Goal: Task Accomplishment & Management: Use online tool/utility

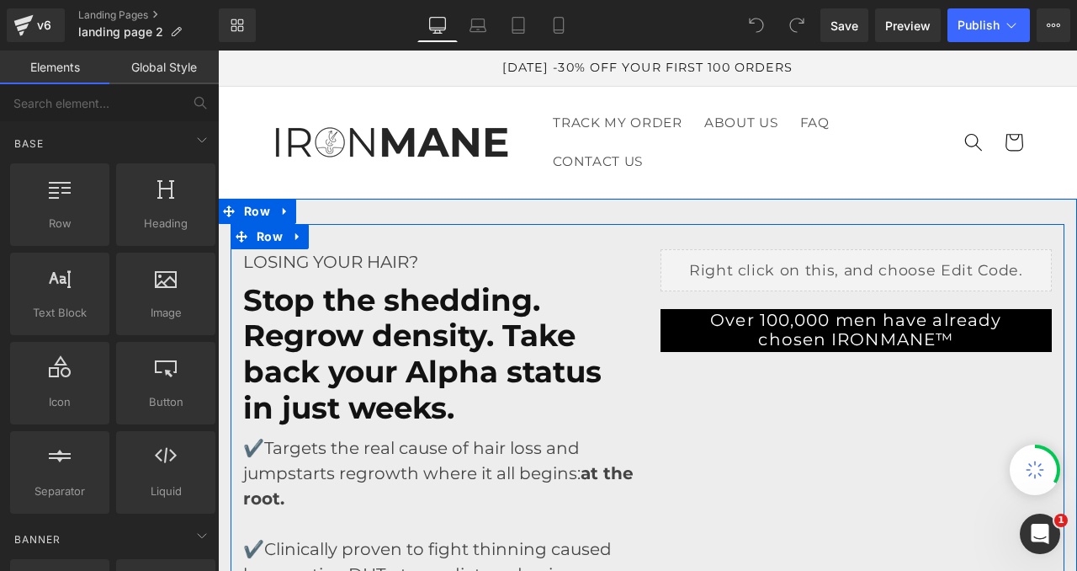
scroll to position [29, 0]
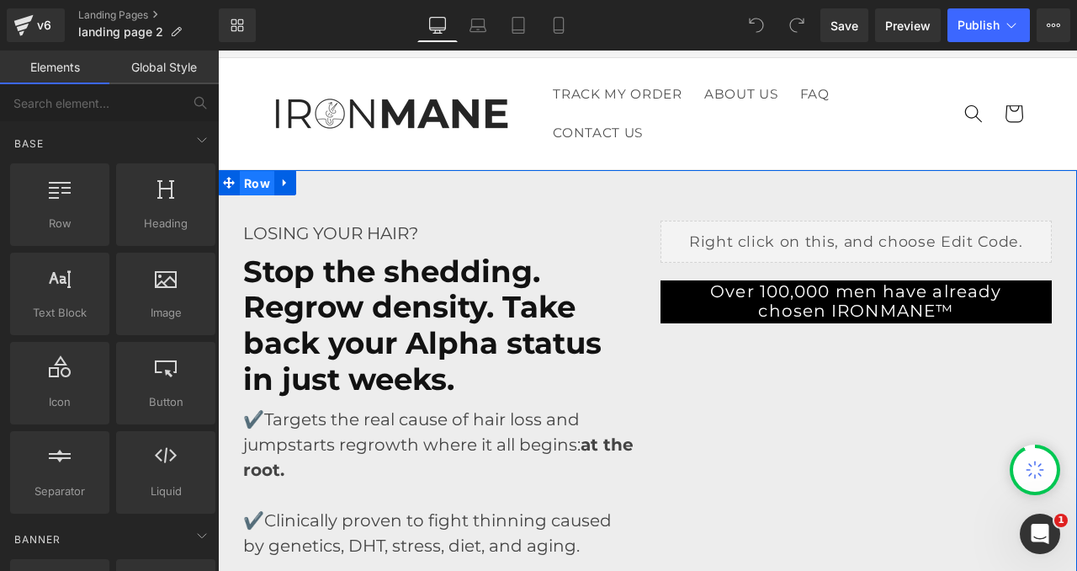
click at [265, 181] on span "Row" at bounding box center [257, 183] width 34 height 25
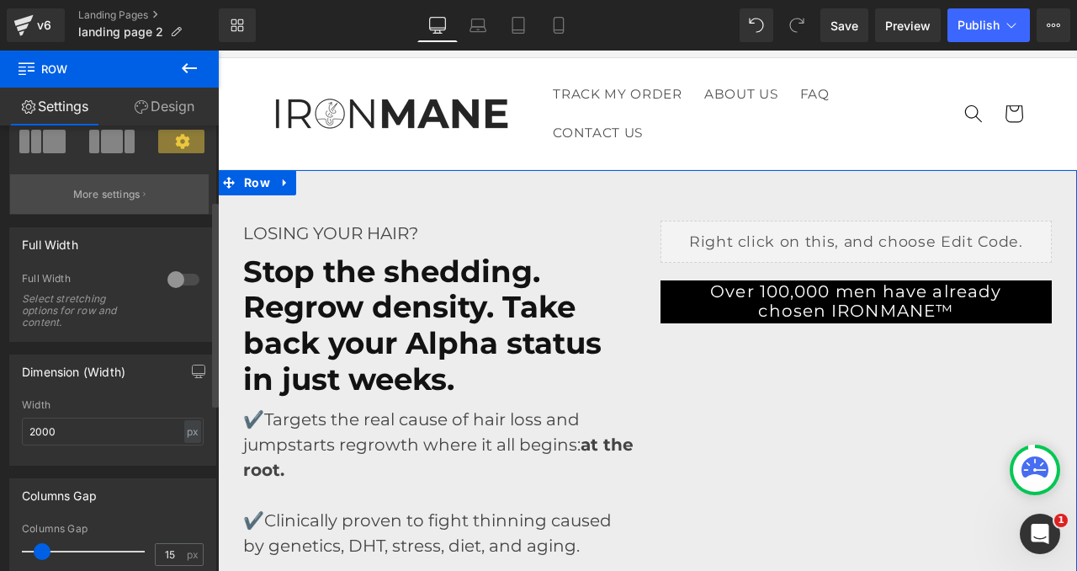
scroll to position [204, 0]
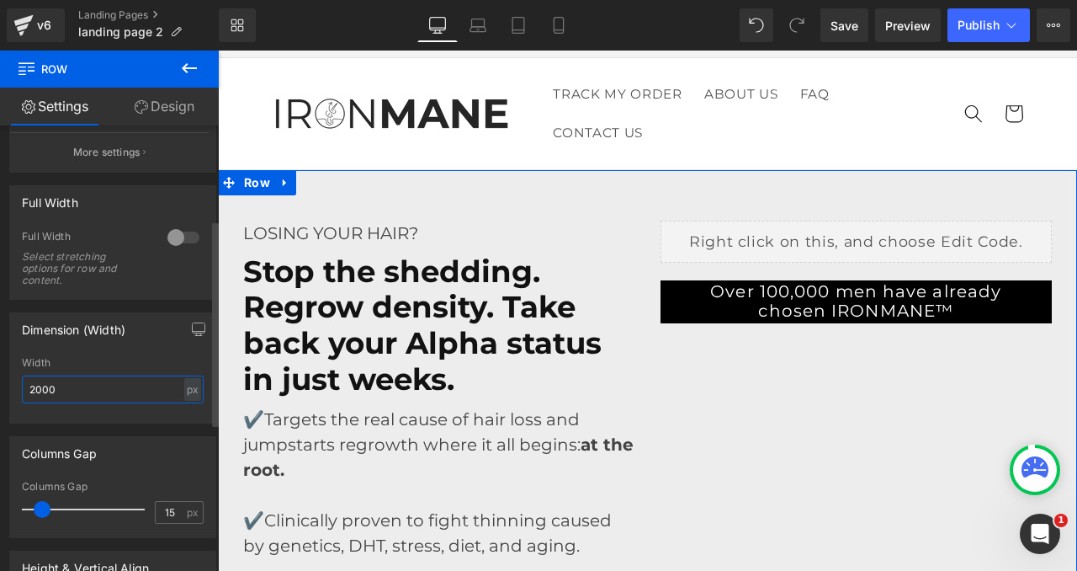
click at [93, 381] on input "2000" at bounding box center [113, 389] width 182 height 28
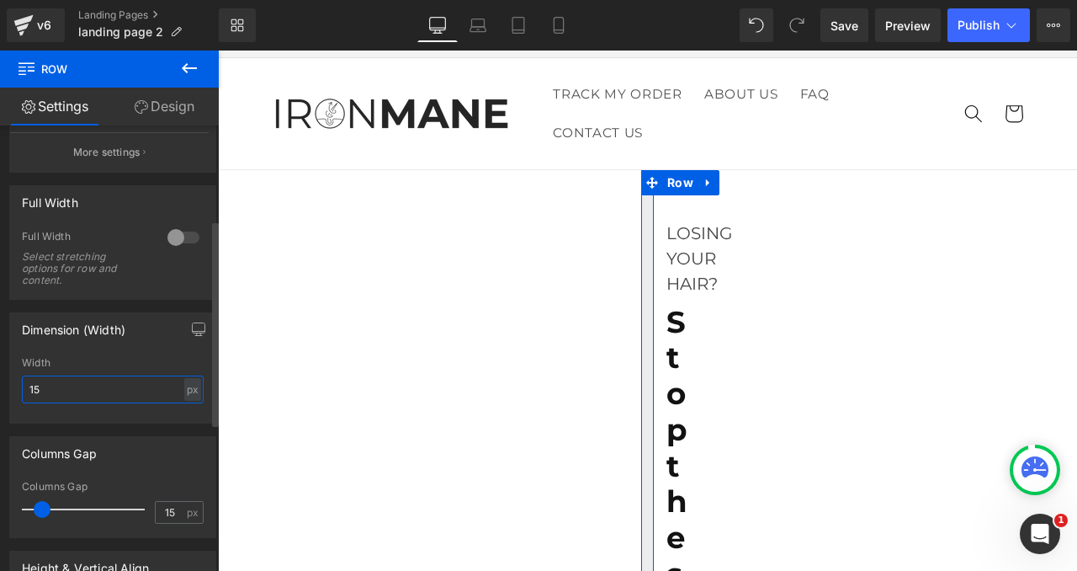
type input "1"
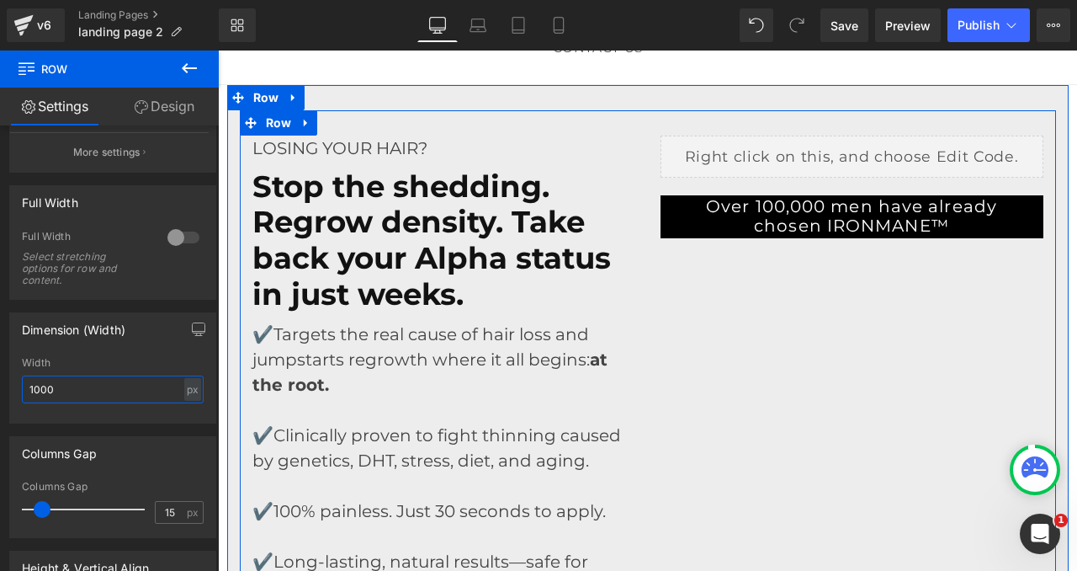
scroll to position [110, 0]
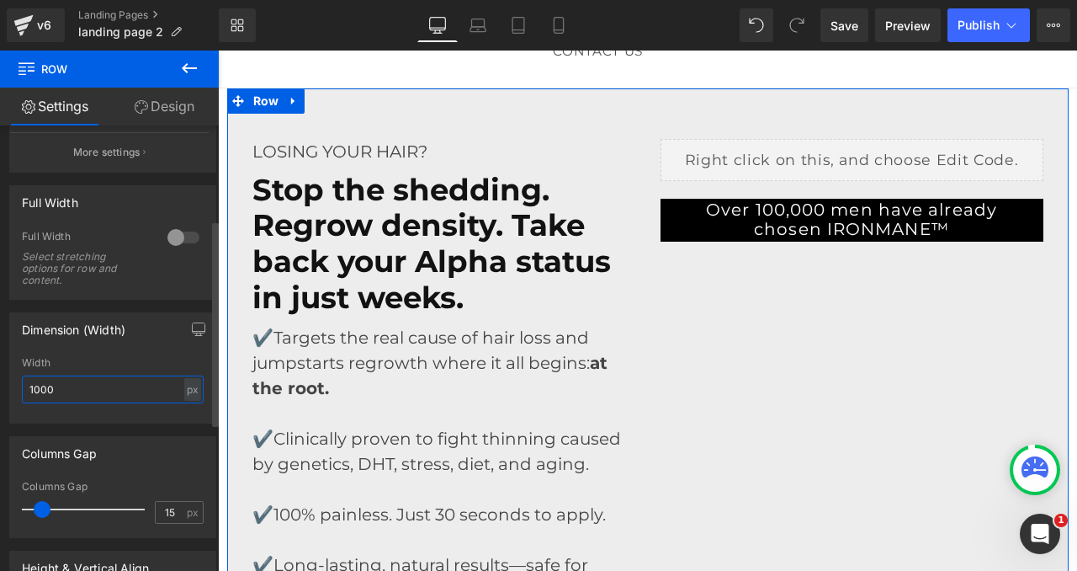
click at [73, 388] on input "1000" at bounding box center [113, 389] width 182 height 28
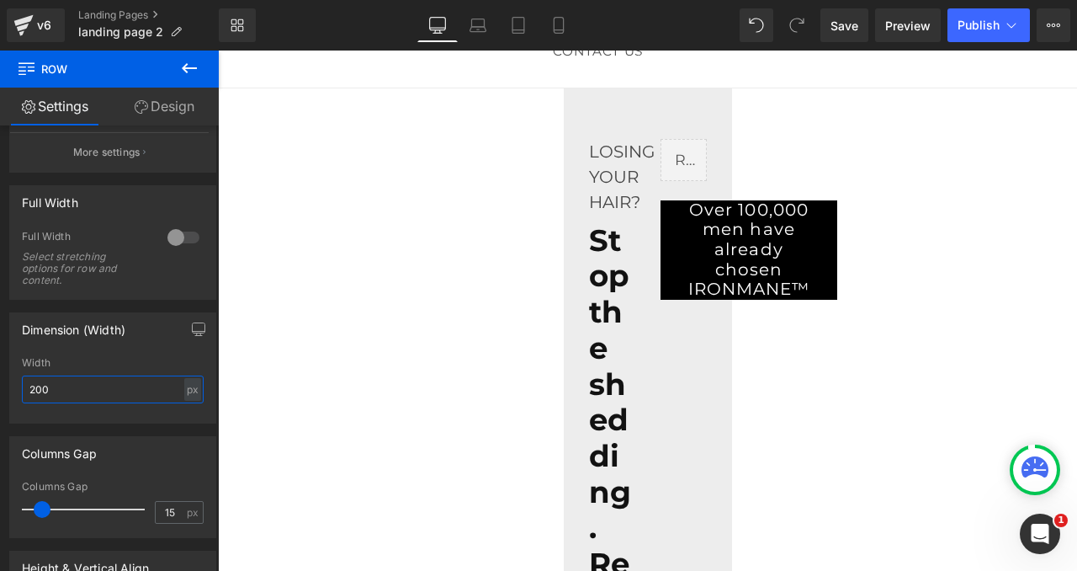
type input "2000"
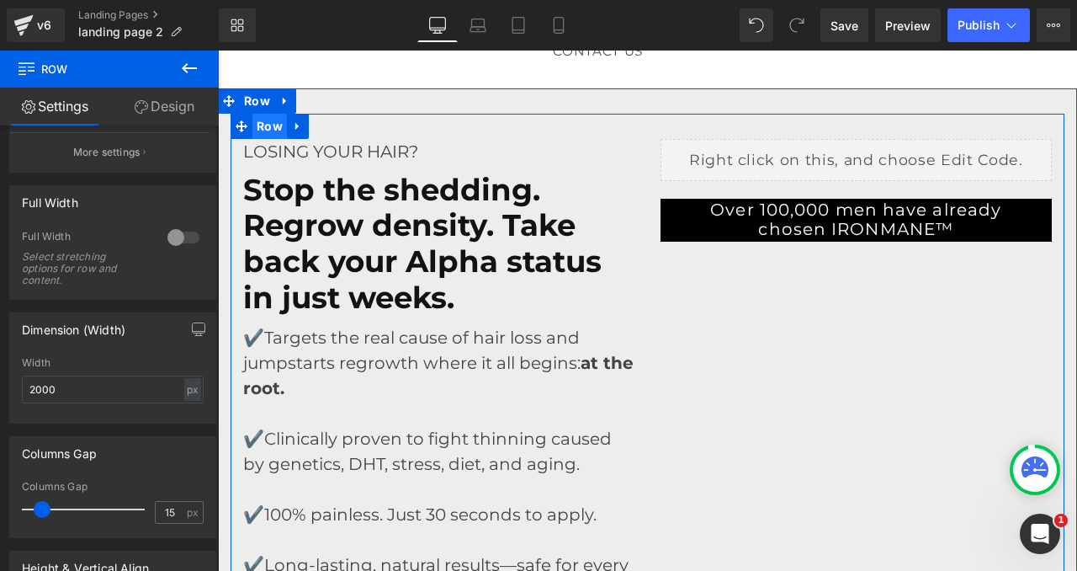
click at [271, 125] on span "Row" at bounding box center [269, 126] width 34 height 25
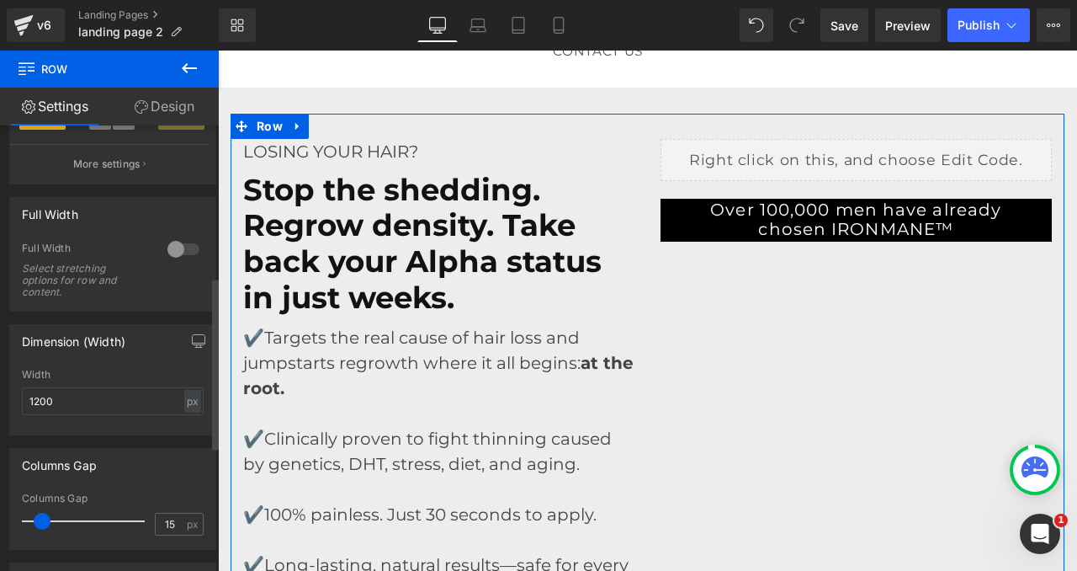
scroll to position [390, 0]
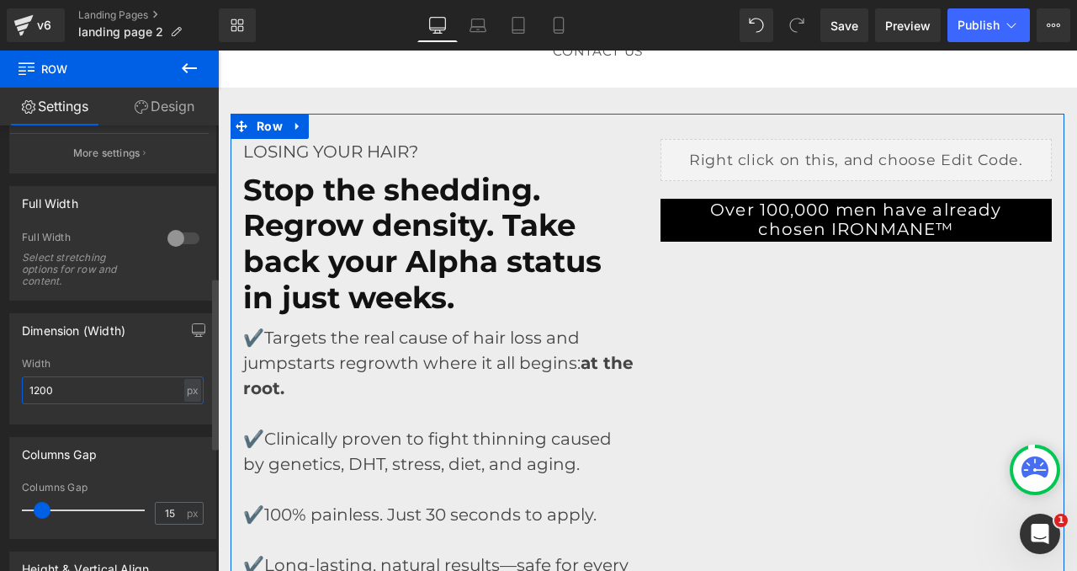
click at [107, 387] on input "1200" at bounding box center [113, 390] width 182 height 28
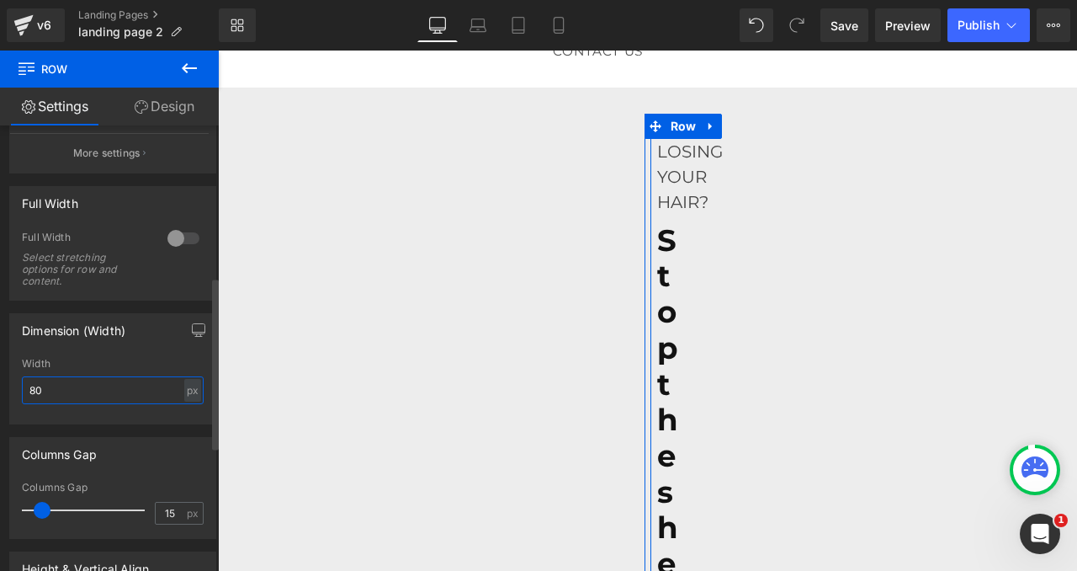
type input "800"
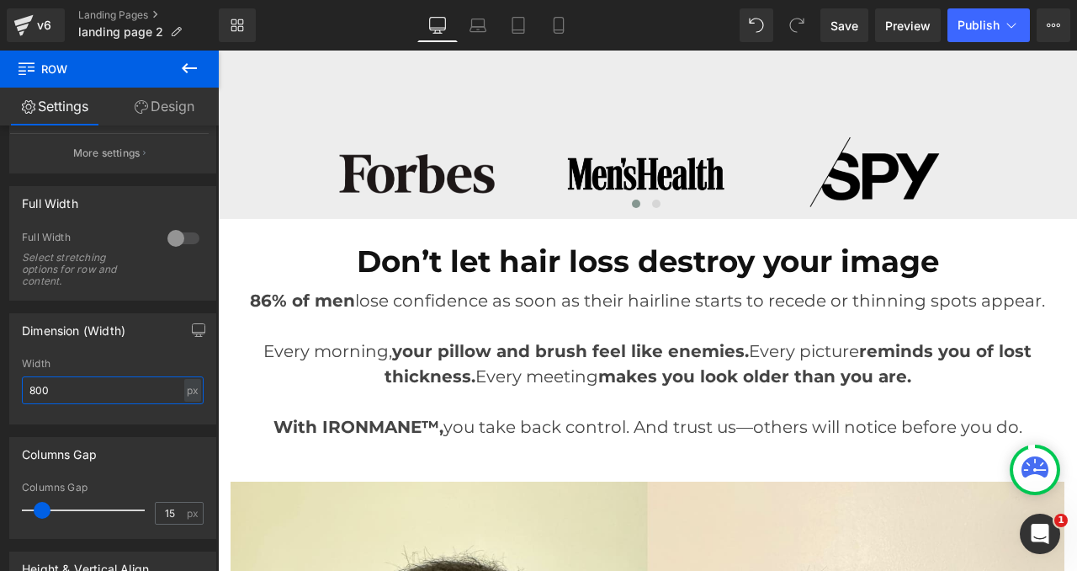
scroll to position [782, 0]
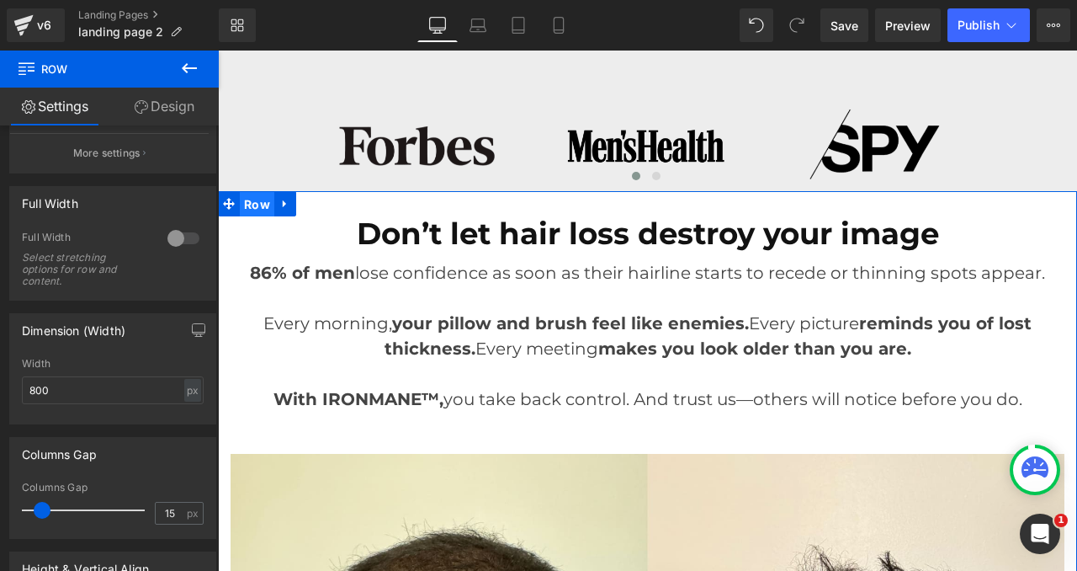
click at [256, 213] on span "Row" at bounding box center [257, 204] width 34 height 25
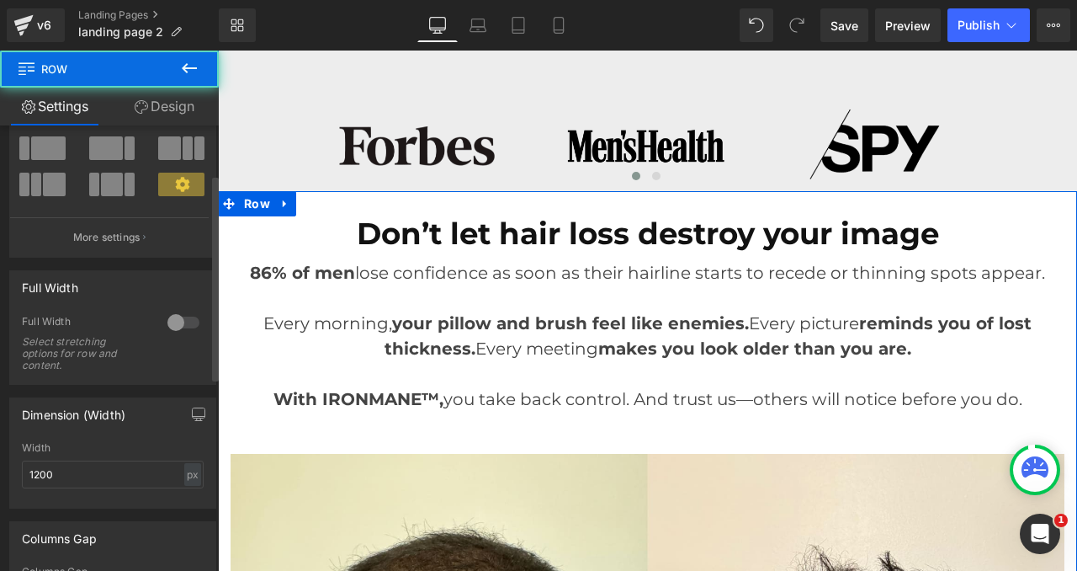
scroll to position [119, 0]
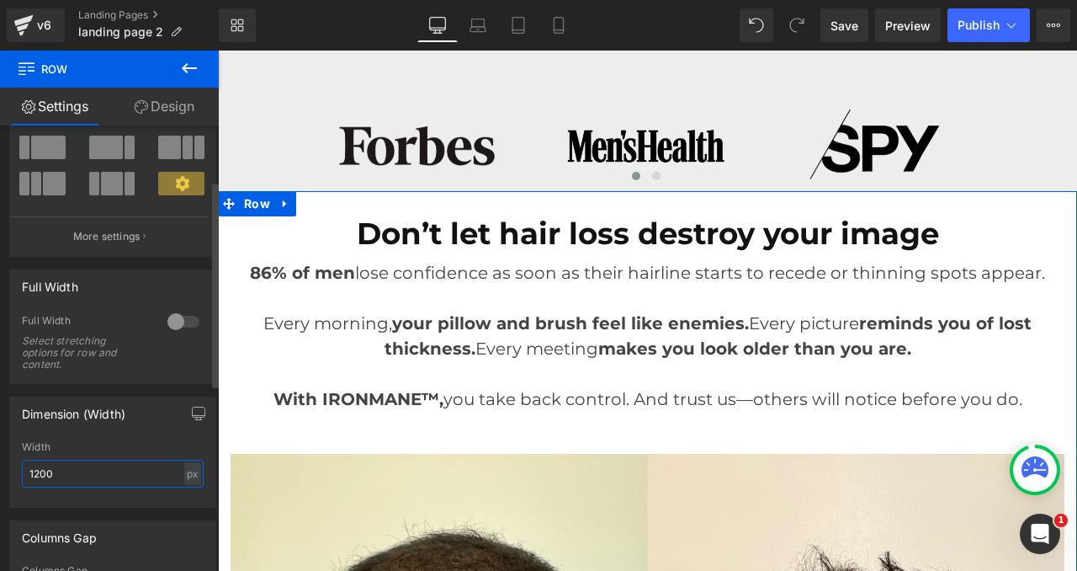
click at [92, 474] on input "1200" at bounding box center [113, 473] width 182 height 28
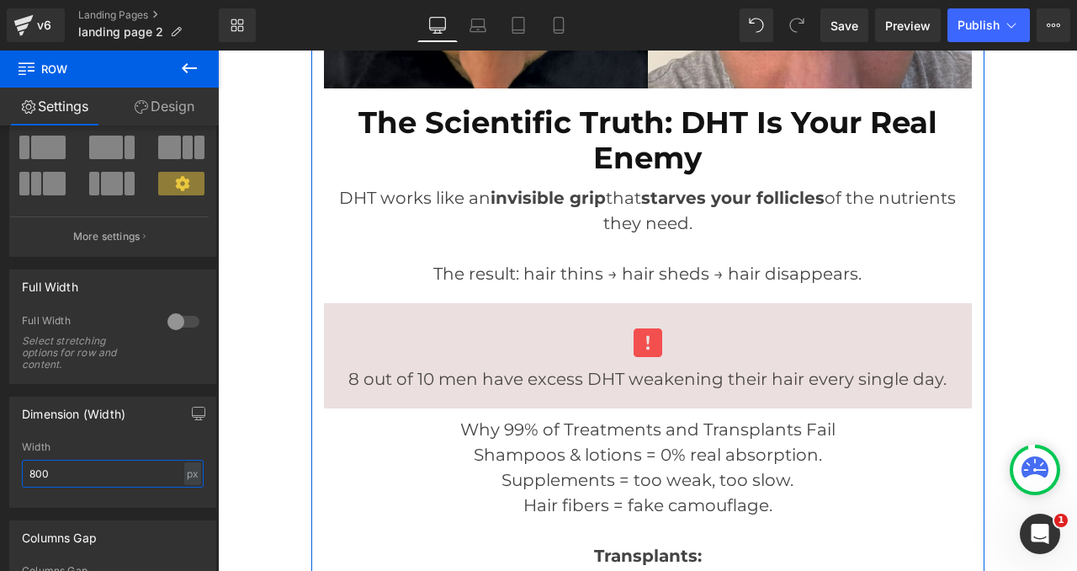
scroll to position [1616, 0]
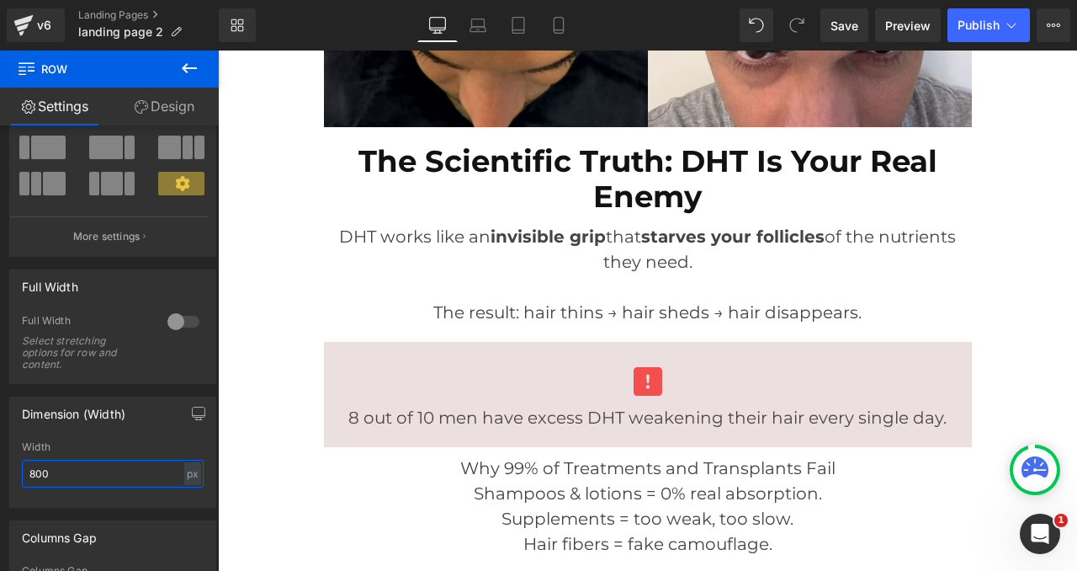
type input "800"
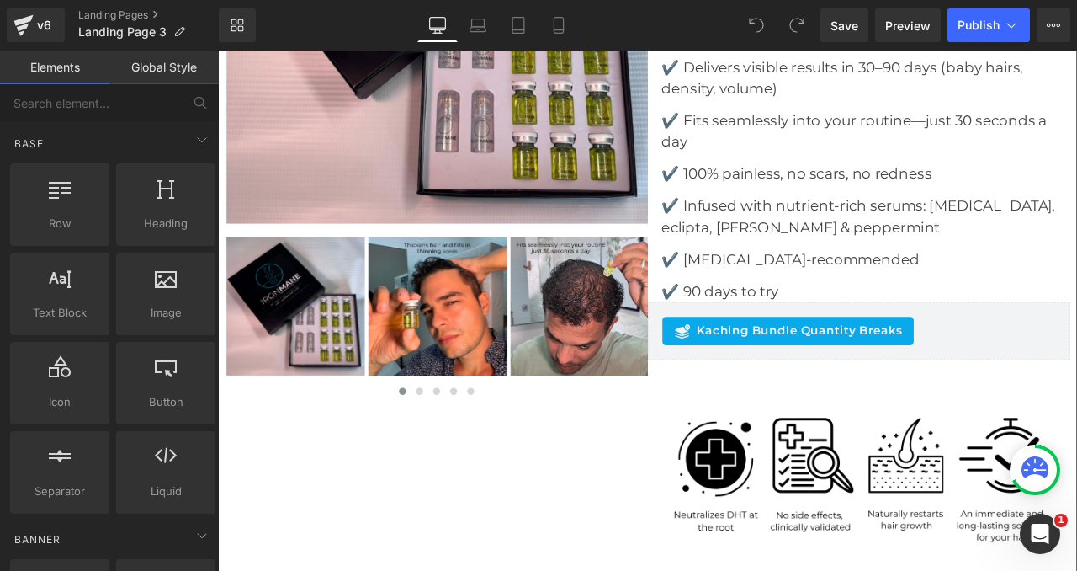
scroll to position [510, 0]
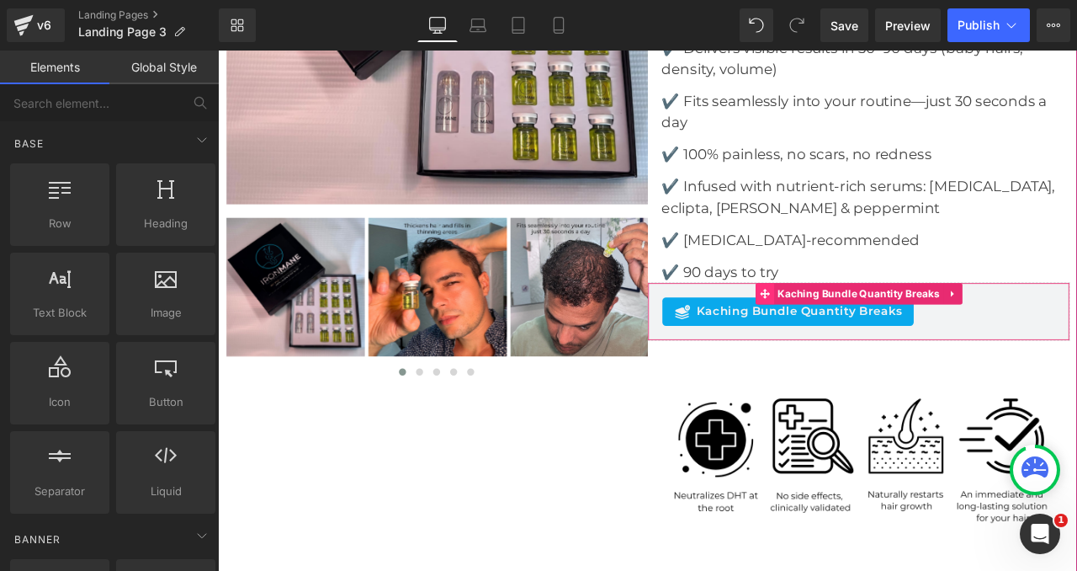
click at [866, 332] on icon at bounding box center [866, 338] width 12 height 12
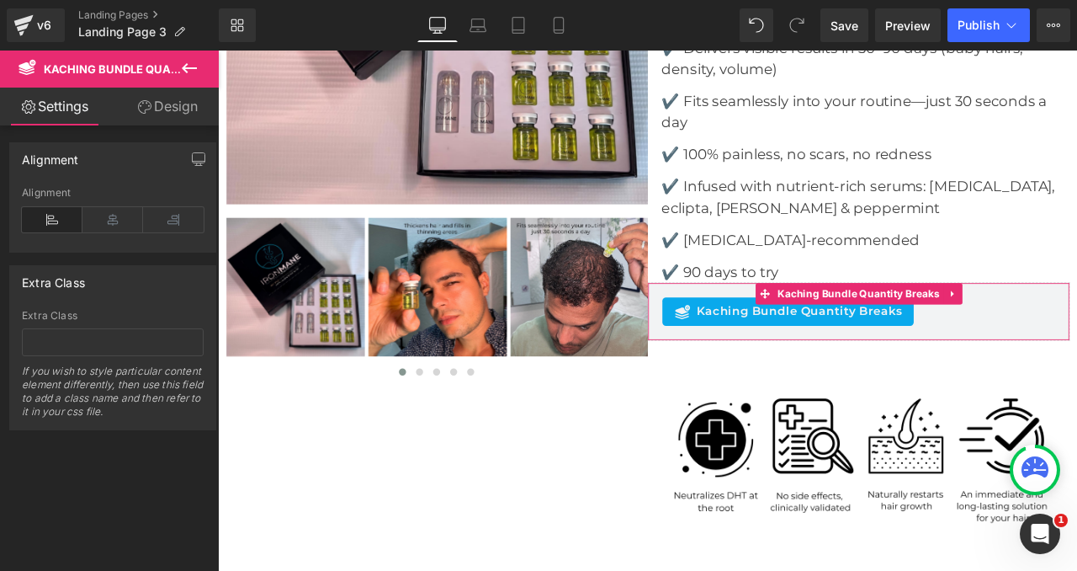
click at [181, 101] on link "Design" at bounding box center [167, 107] width 109 height 38
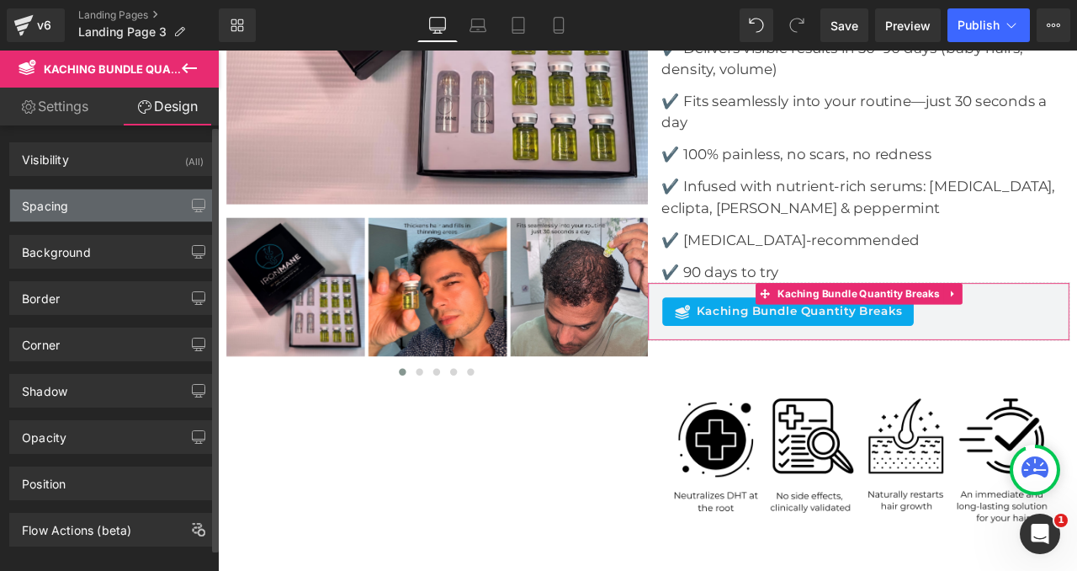
click at [82, 200] on div "Spacing" at bounding box center [112, 205] width 205 height 32
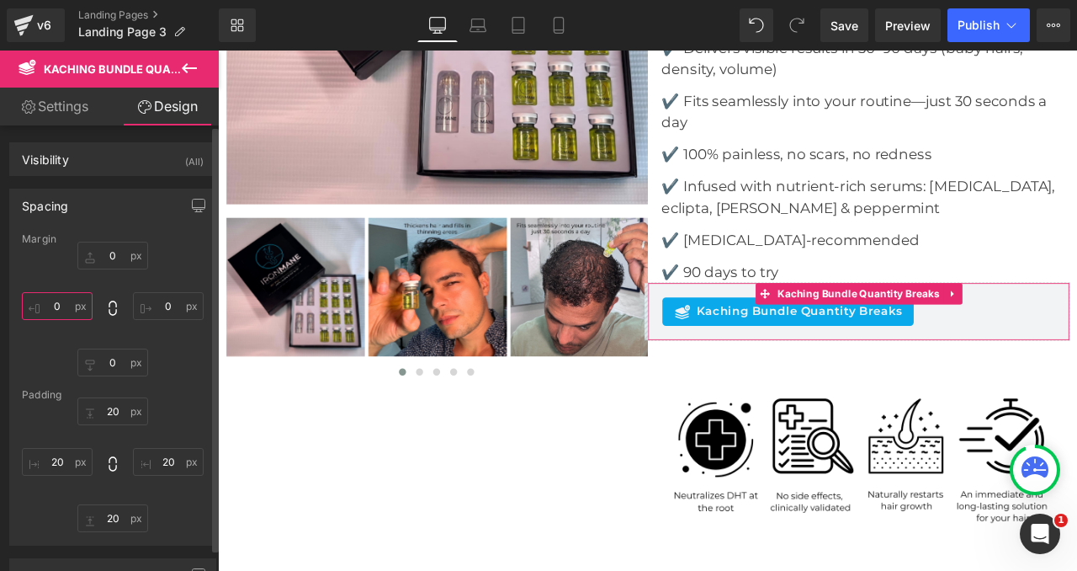
click at [61, 310] on input "text" at bounding box center [57, 306] width 71 height 28
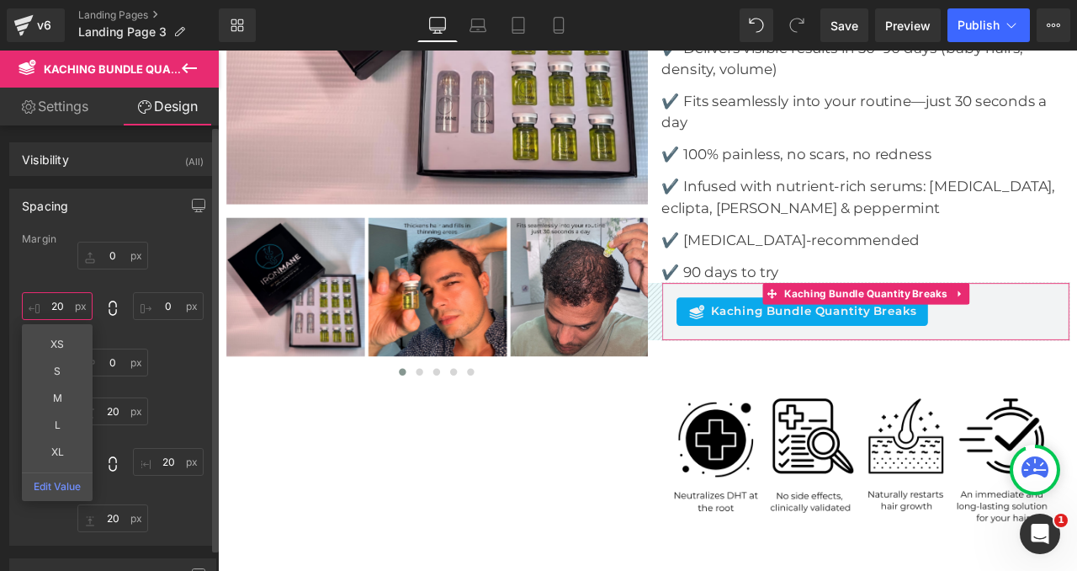
click at [63, 305] on input "20" at bounding box center [57, 306] width 71 height 28
type input "30"
click at [162, 298] on input "text" at bounding box center [168, 306] width 71 height 28
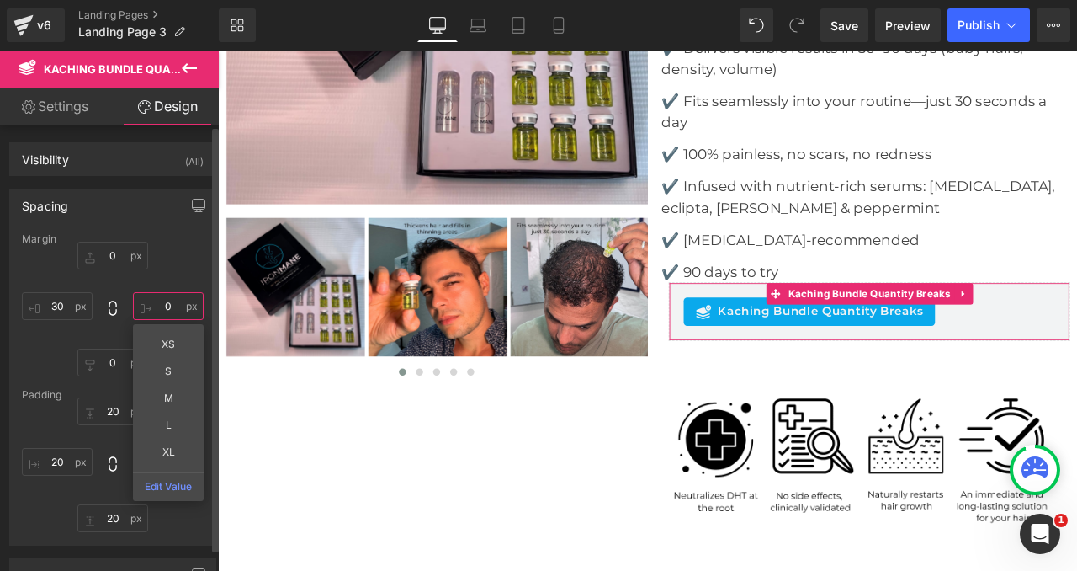
click at [162, 298] on input "text" at bounding box center [168, 306] width 71 height 28
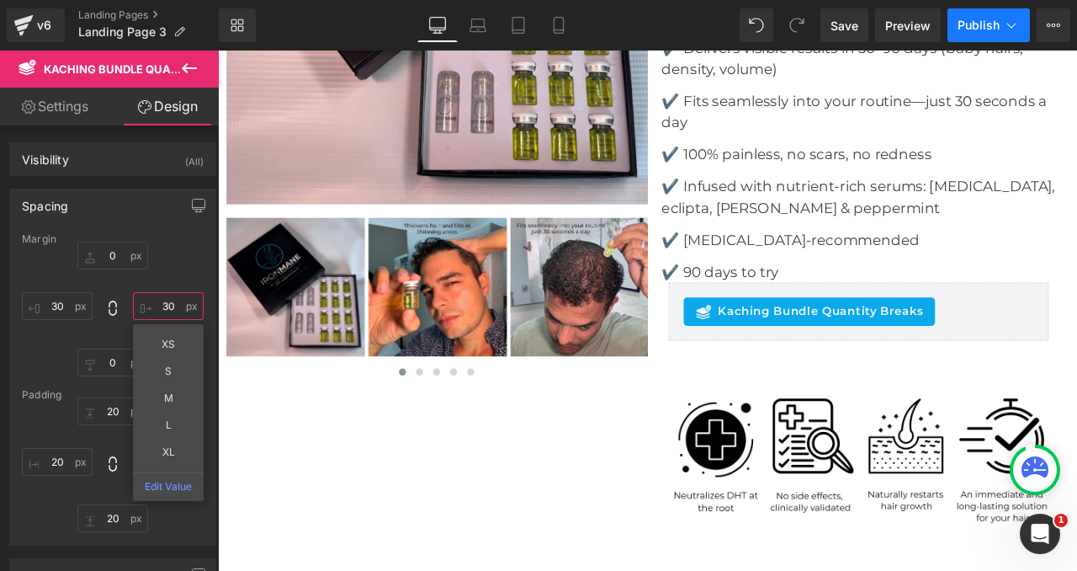
type input "30"
click at [970, 21] on span "Publish" at bounding box center [979, 25] width 42 height 13
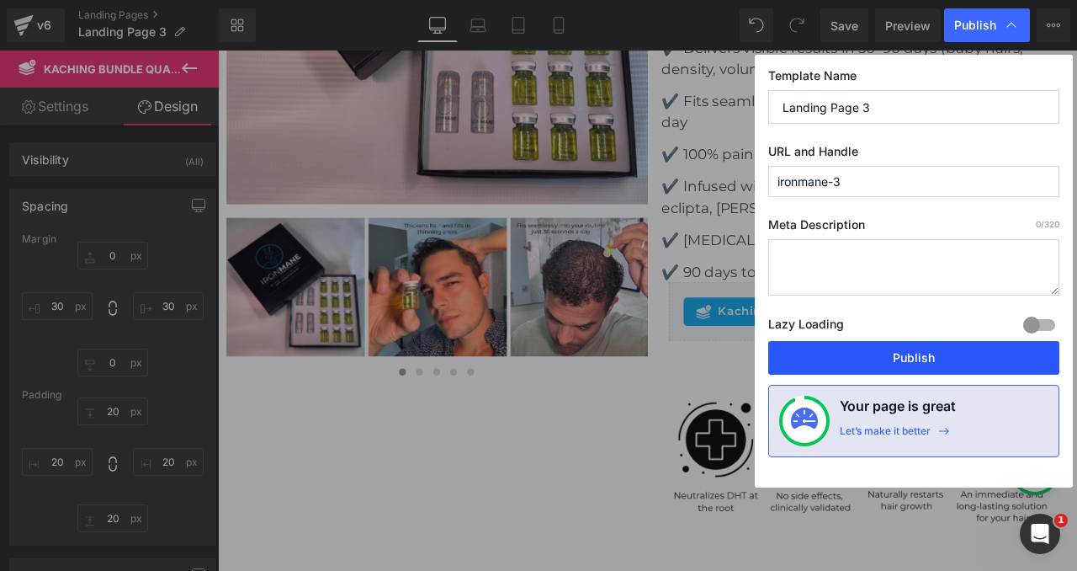
click at [901, 350] on button "Publish" at bounding box center [913, 358] width 291 height 34
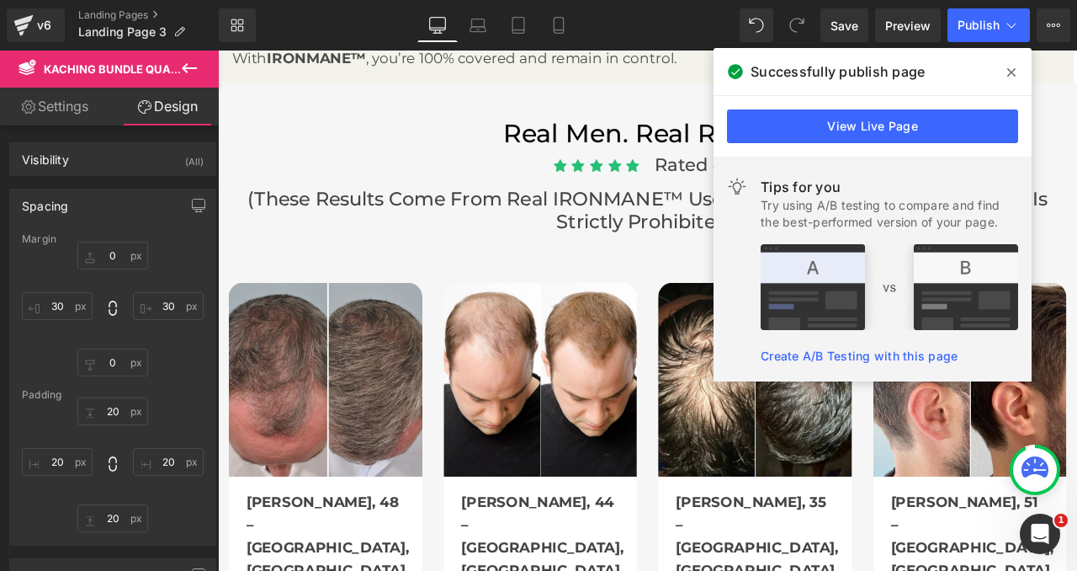
scroll to position [2255, 0]
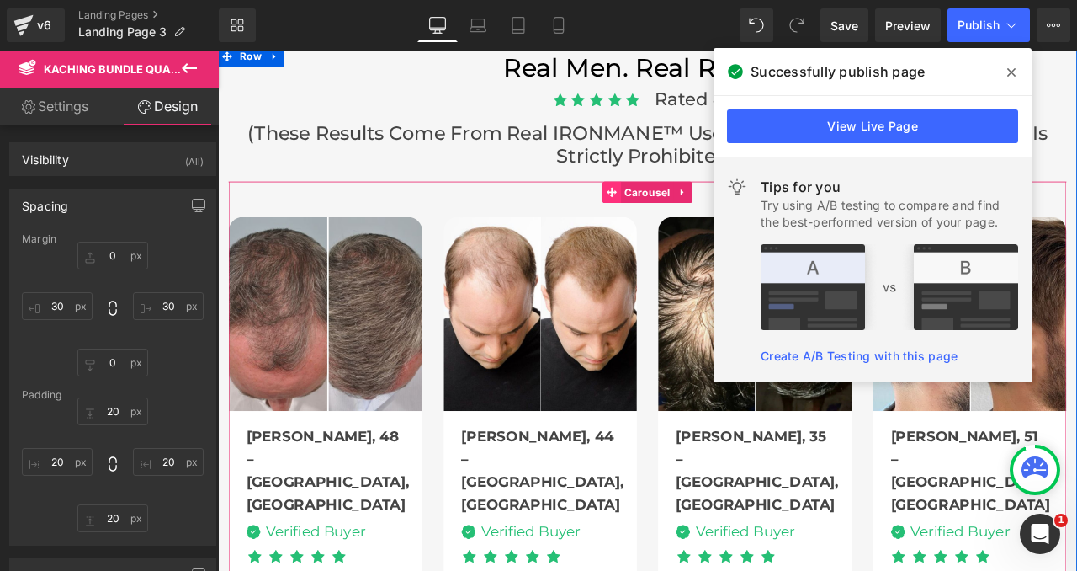
click at [695, 205] on span at bounding box center [685, 217] width 22 height 25
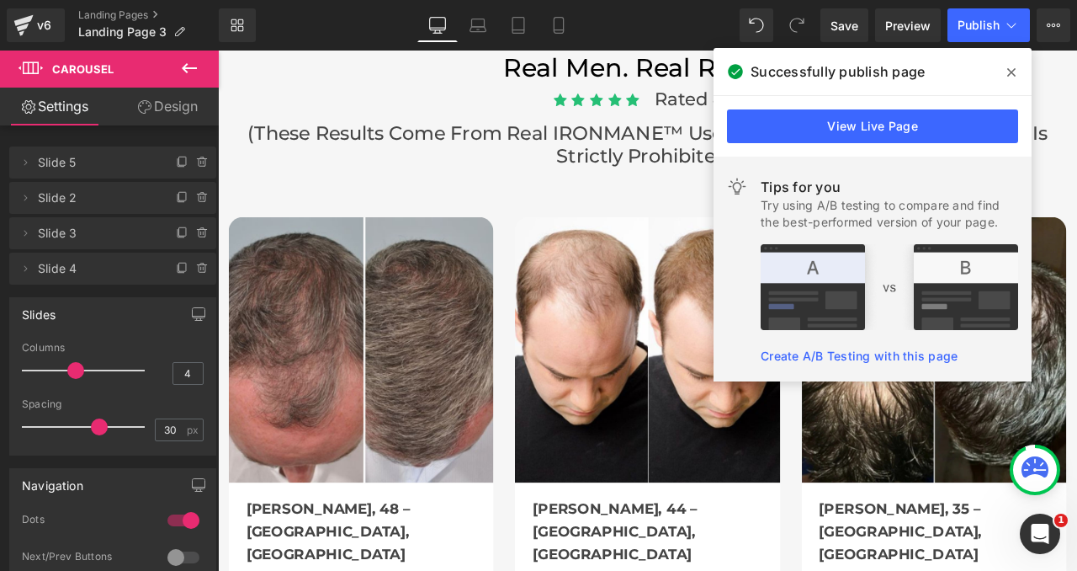
drag, startPoint x: 93, startPoint y: 368, endPoint x: 77, endPoint y: 368, distance: 15.1
click at [77, 368] on span at bounding box center [75, 370] width 17 height 17
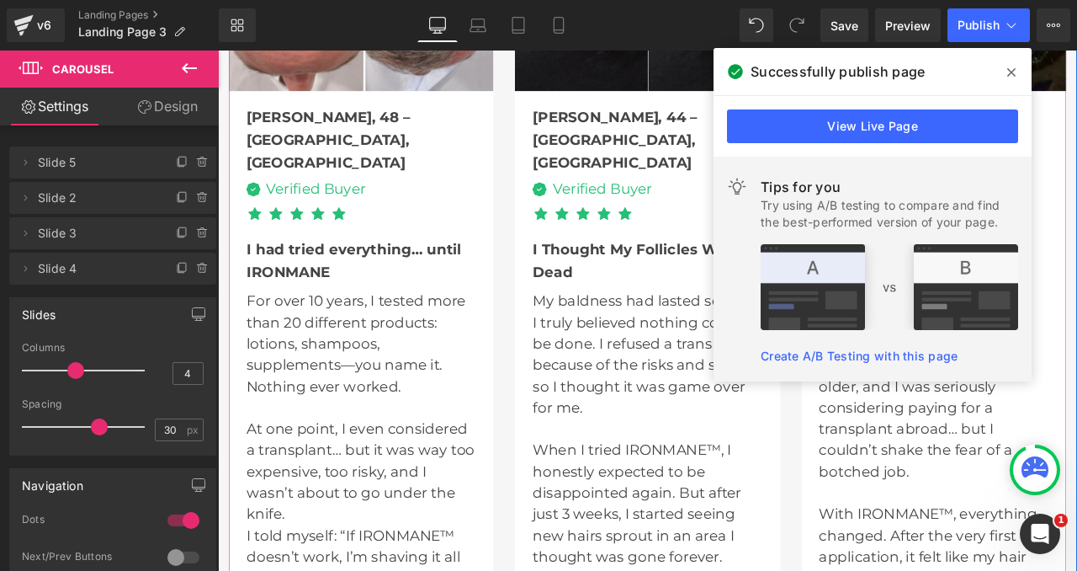
scroll to position [2720, 0]
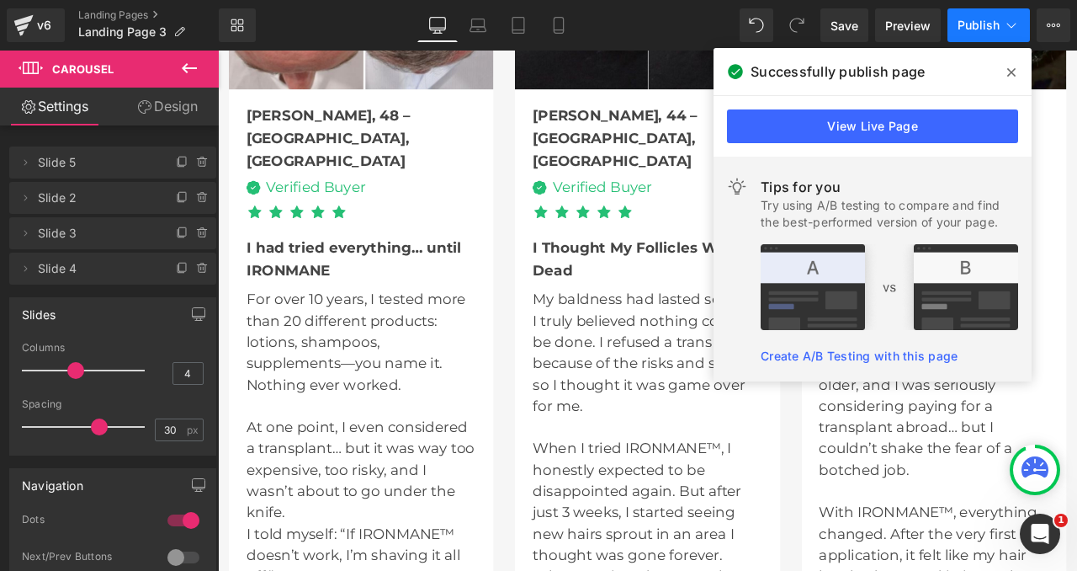
click at [988, 32] on button "Publish" at bounding box center [988, 25] width 82 height 34
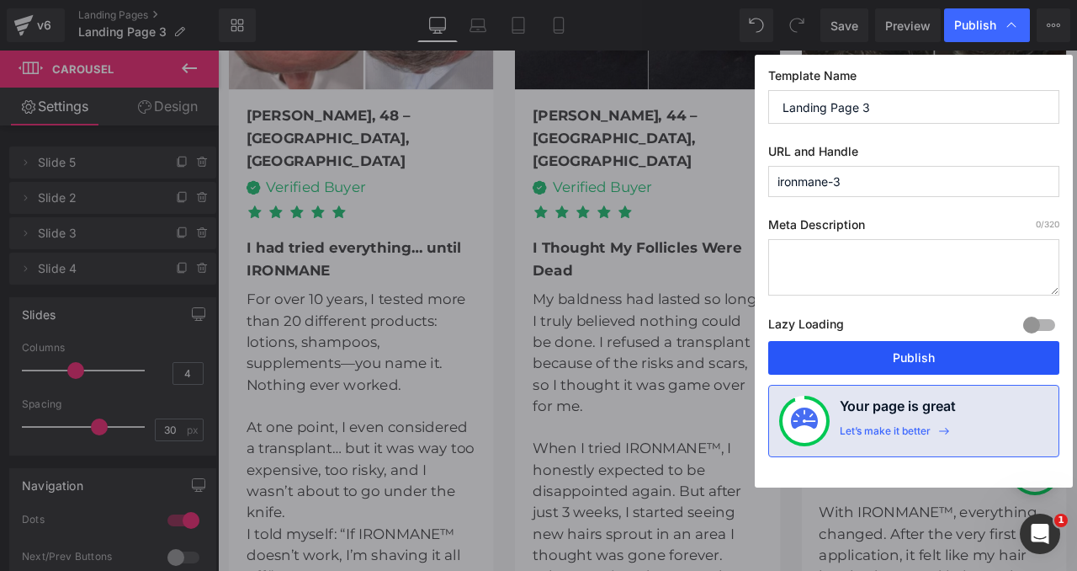
click at [906, 350] on button "Publish" at bounding box center [913, 358] width 291 height 34
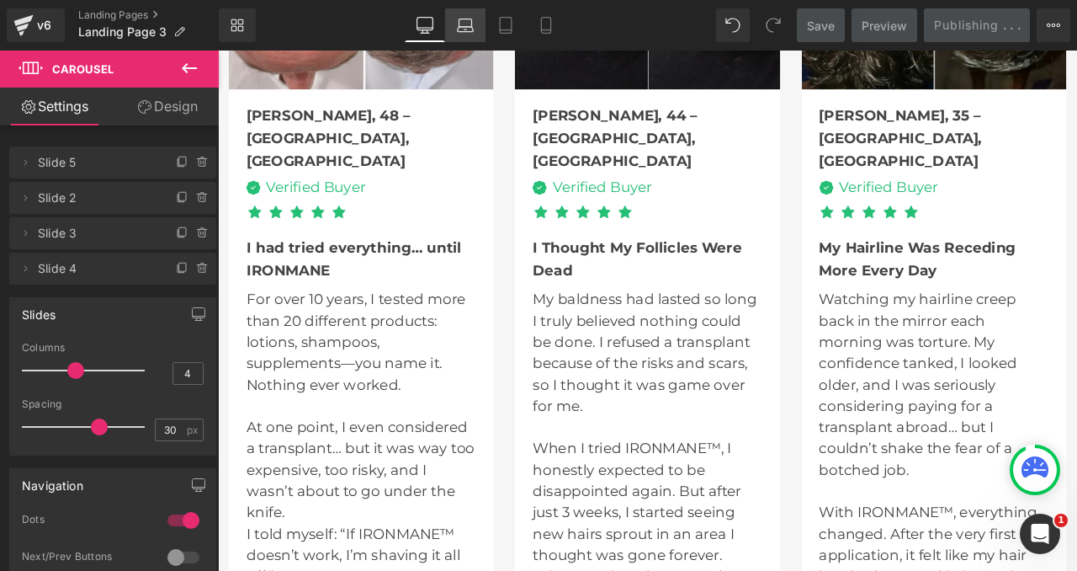
click at [467, 22] on icon at bounding box center [465, 25] width 17 height 17
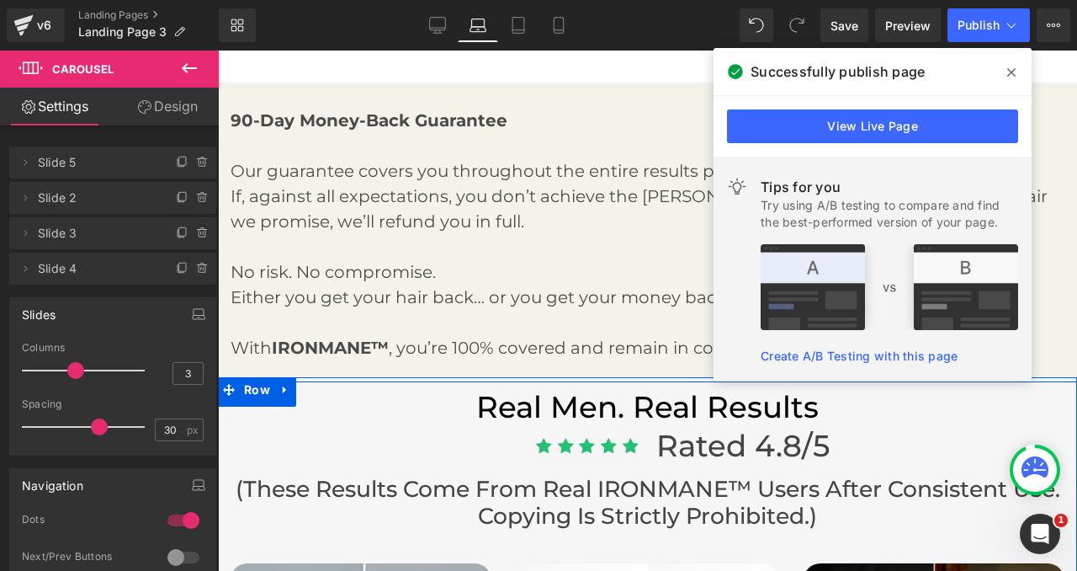
scroll to position [2113, 0]
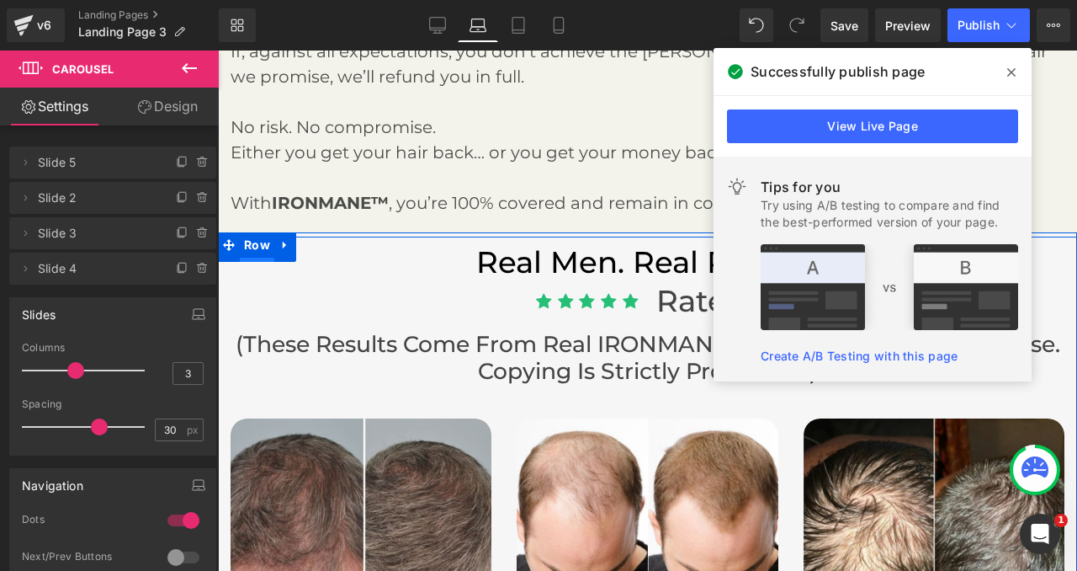
click at [261, 236] on span "Row" at bounding box center [257, 248] width 34 height 25
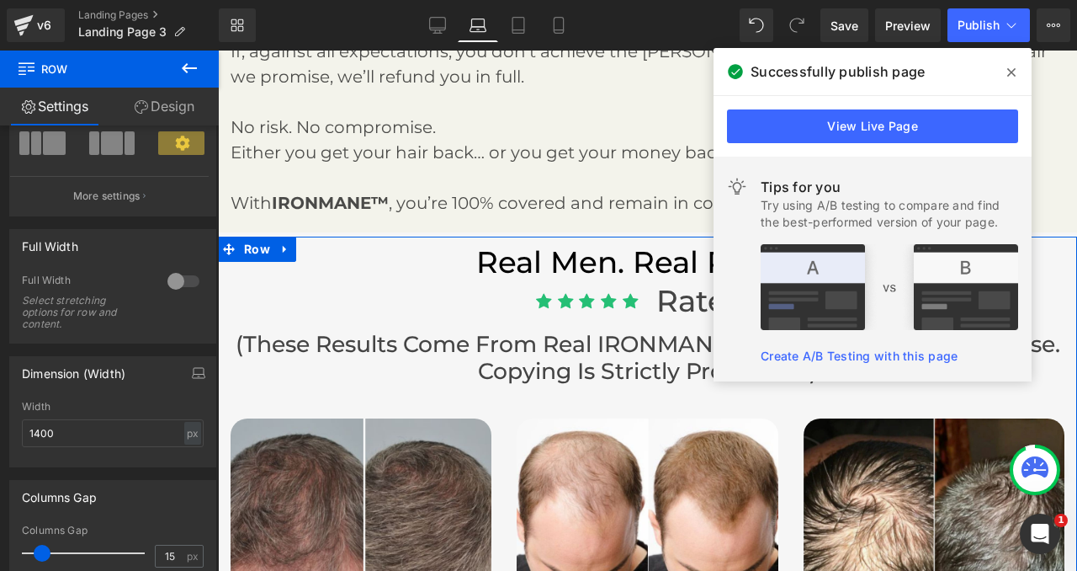
scroll to position [207, 0]
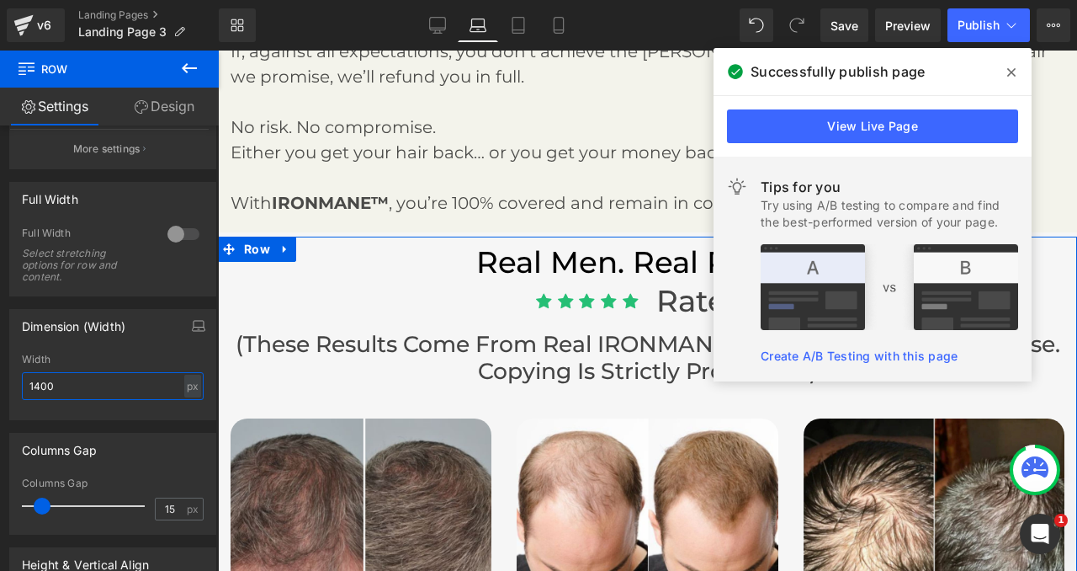
click at [121, 382] on input "1400" at bounding box center [113, 386] width 182 height 28
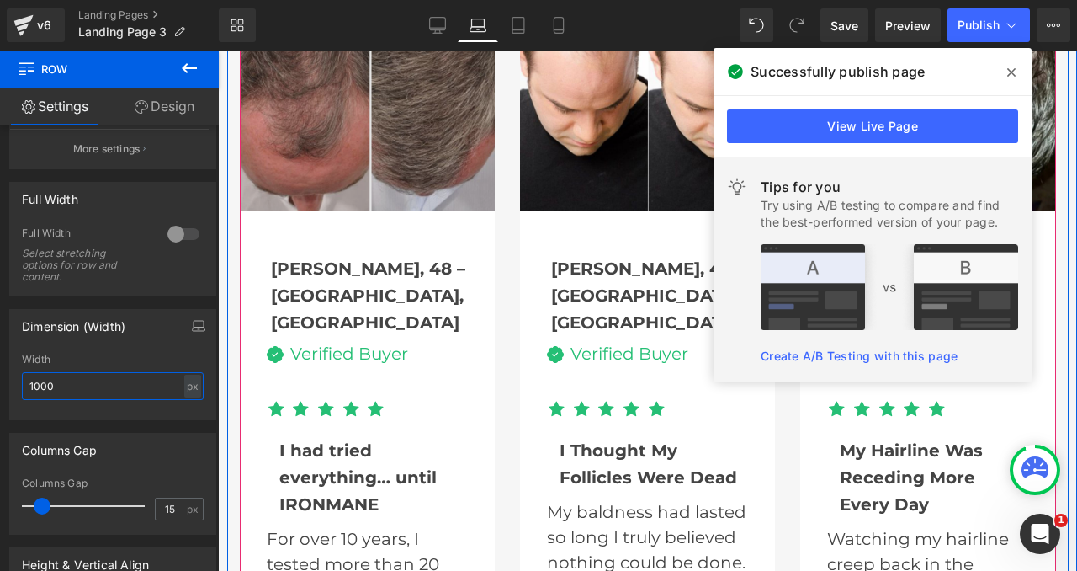
scroll to position [2457, 0]
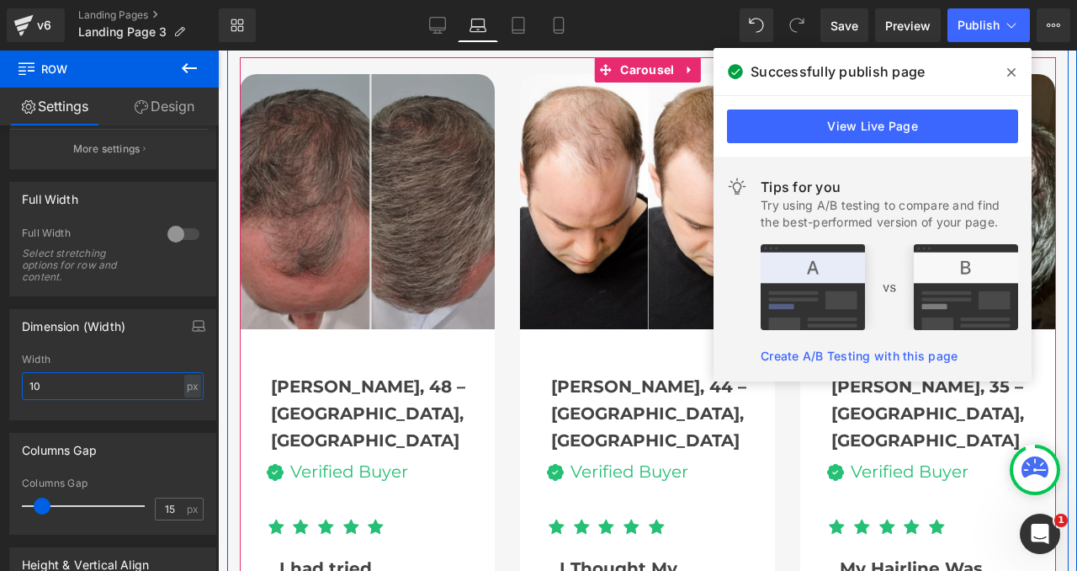
type input "1"
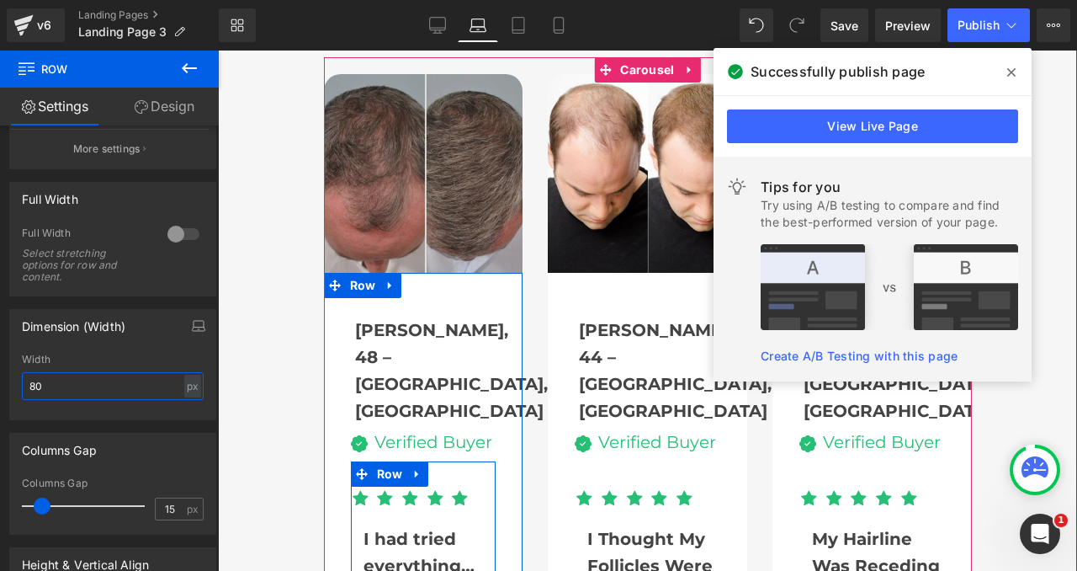
type input "8"
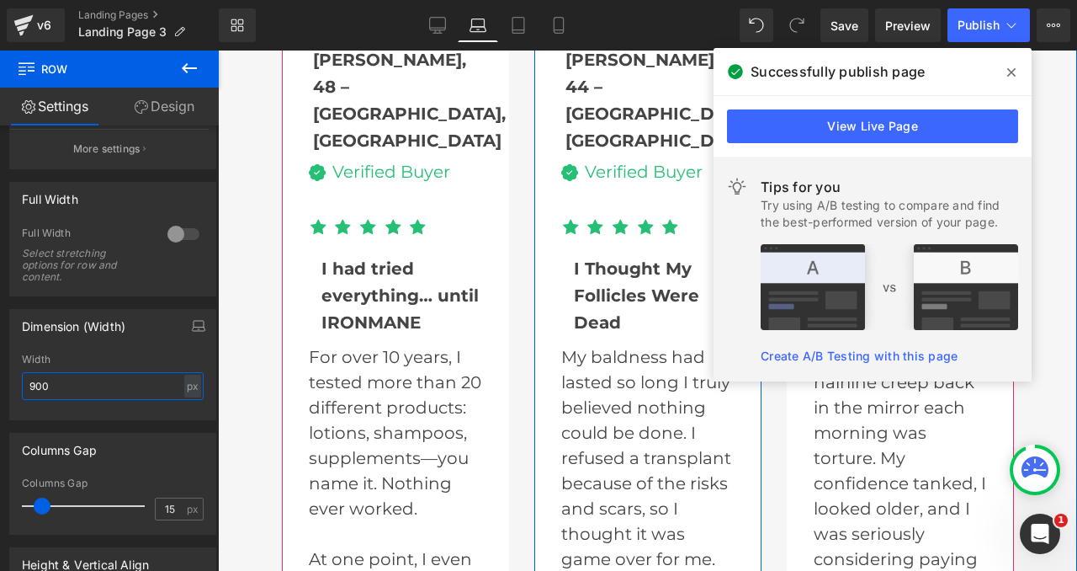
scroll to position [2768, 0]
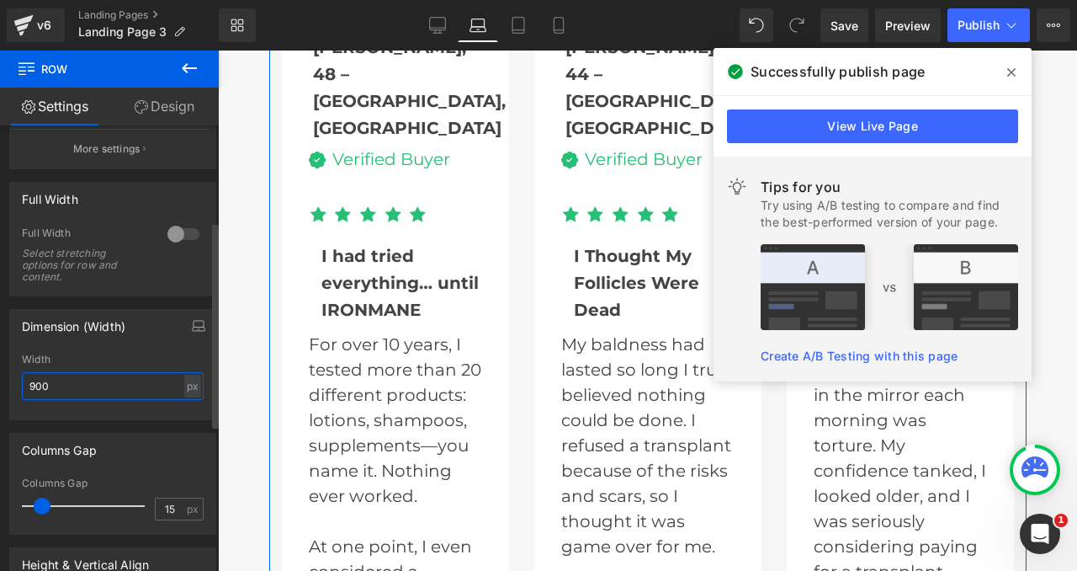
click at [98, 380] on input "900" at bounding box center [113, 386] width 182 height 28
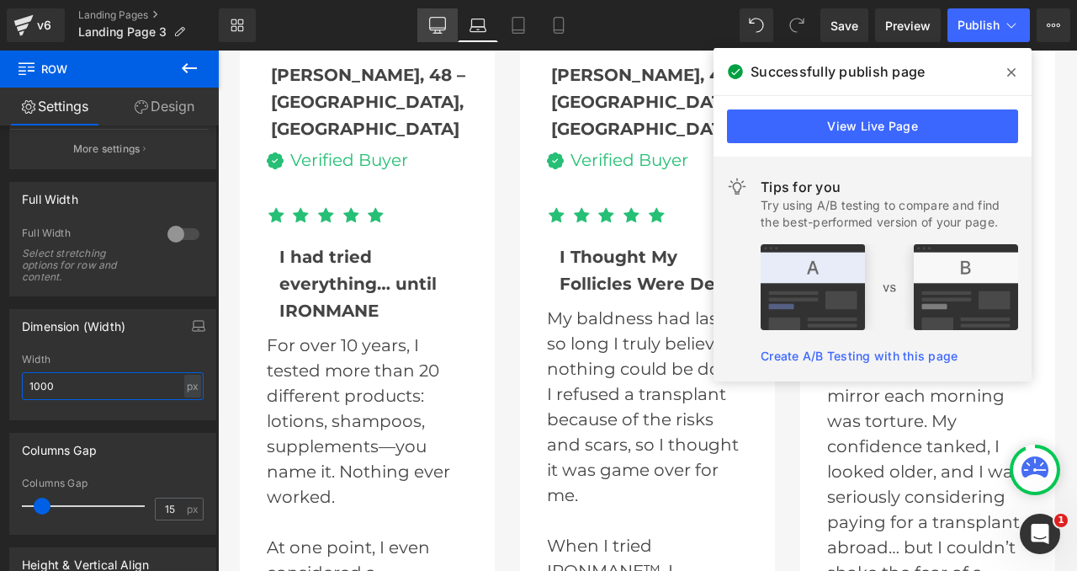
type input "1000"
click at [438, 24] on icon at bounding box center [437, 25] width 17 height 17
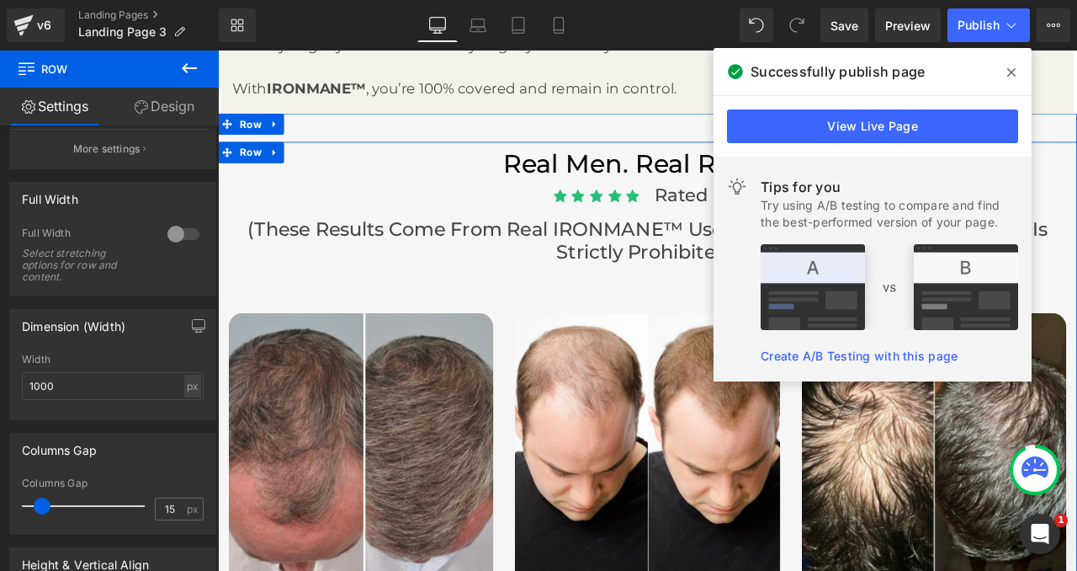
scroll to position [2200, 0]
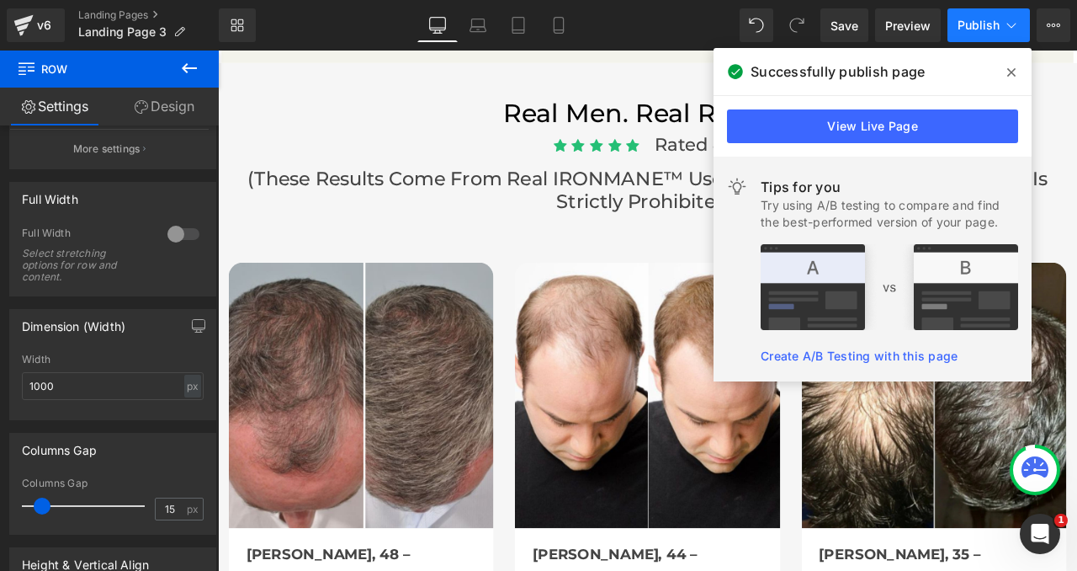
click at [972, 19] on span "Publish" at bounding box center [979, 25] width 42 height 13
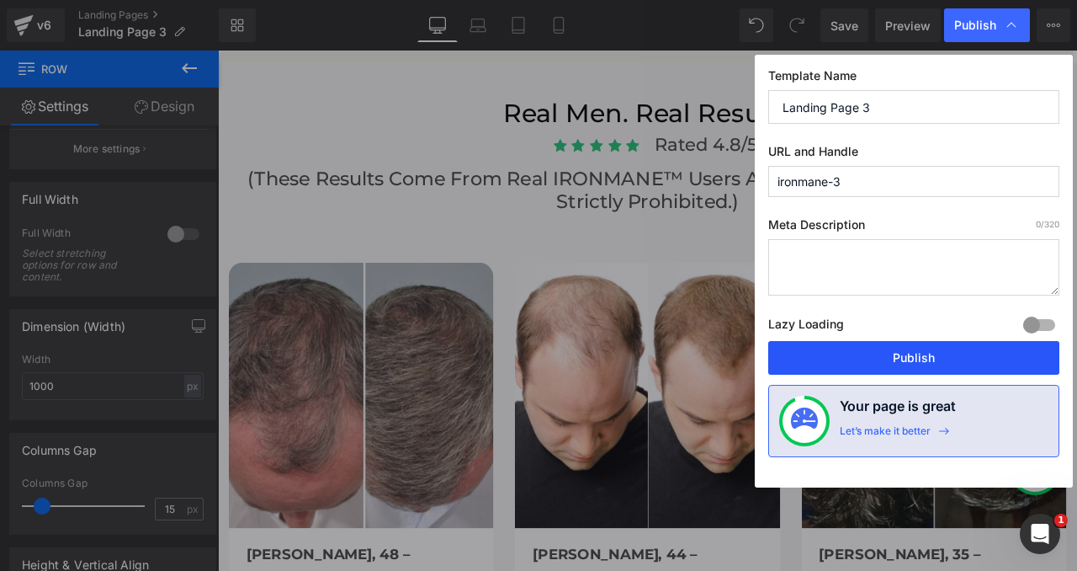
click at [900, 362] on button "Publish" at bounding box center [913, 358] width 291 height 34
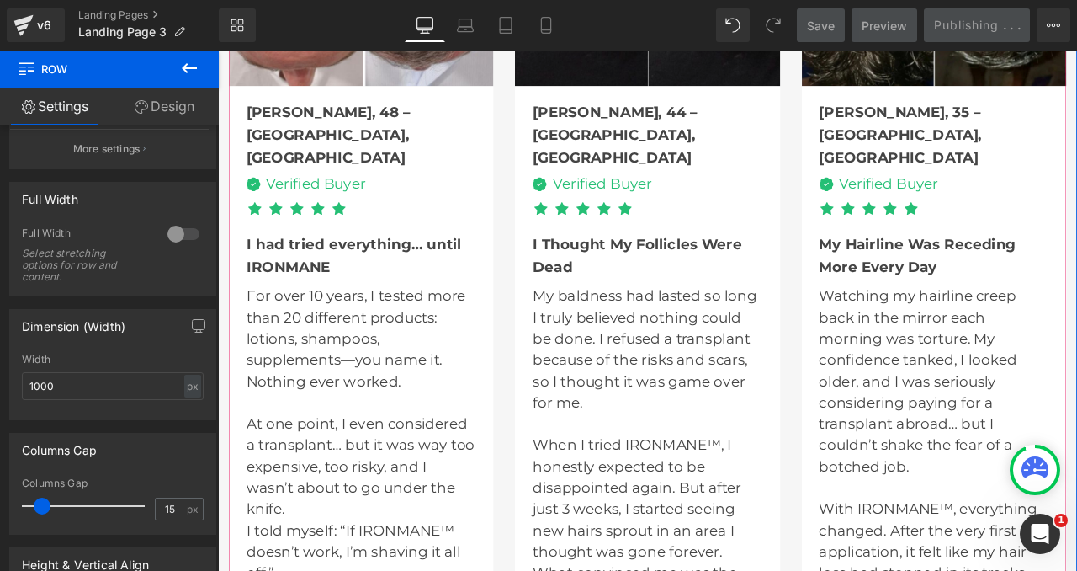
scroll to position [2728, 0]
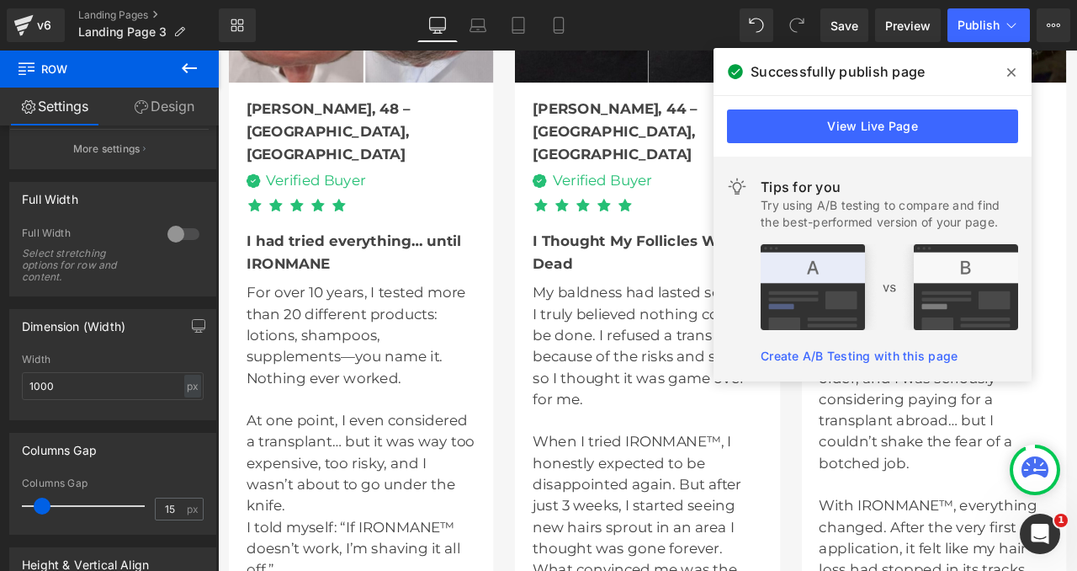
click at [1006, 74] on span at bounding box center [1011, 72] width 27 height 27
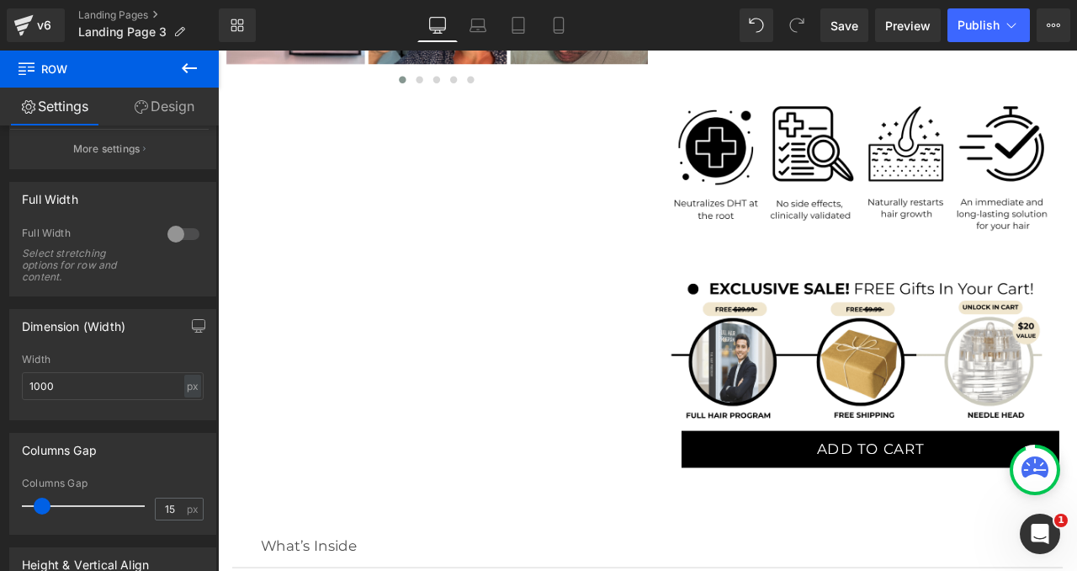
scroll to position [998, 0]
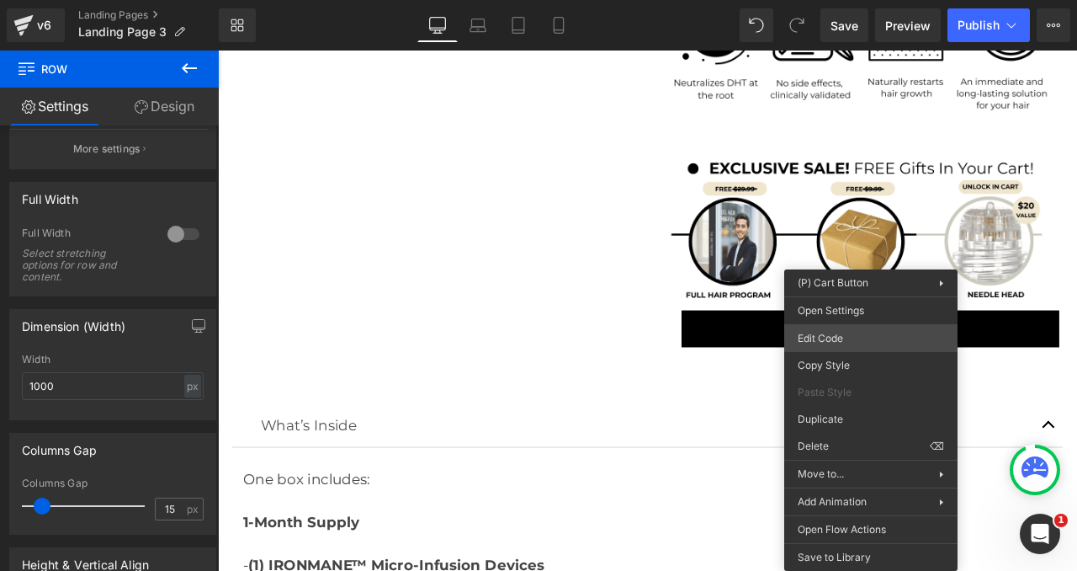
click at [831, 0] on div "Row You are previewing how the will restyle your page. You can not edit Element…" at bounding box center [538, 0] width 1077 height 0
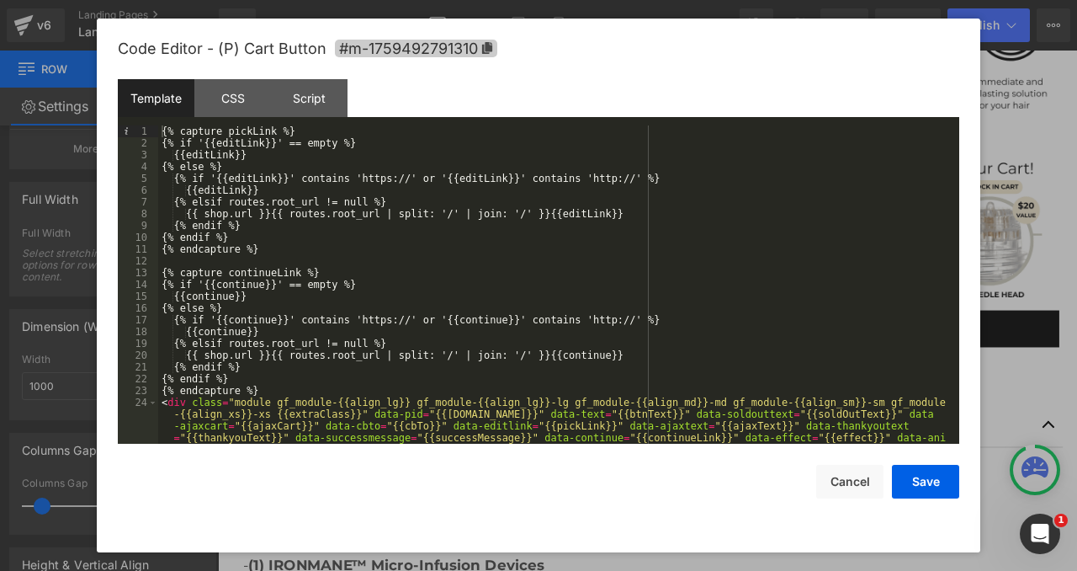
click at [376, 43] on span "#m-1759492791310" at bounding box center [416, 49] width 162 height 18
click at [844, 491] on button "Cancel" at bounding box center [849, 481] width 67 height 34
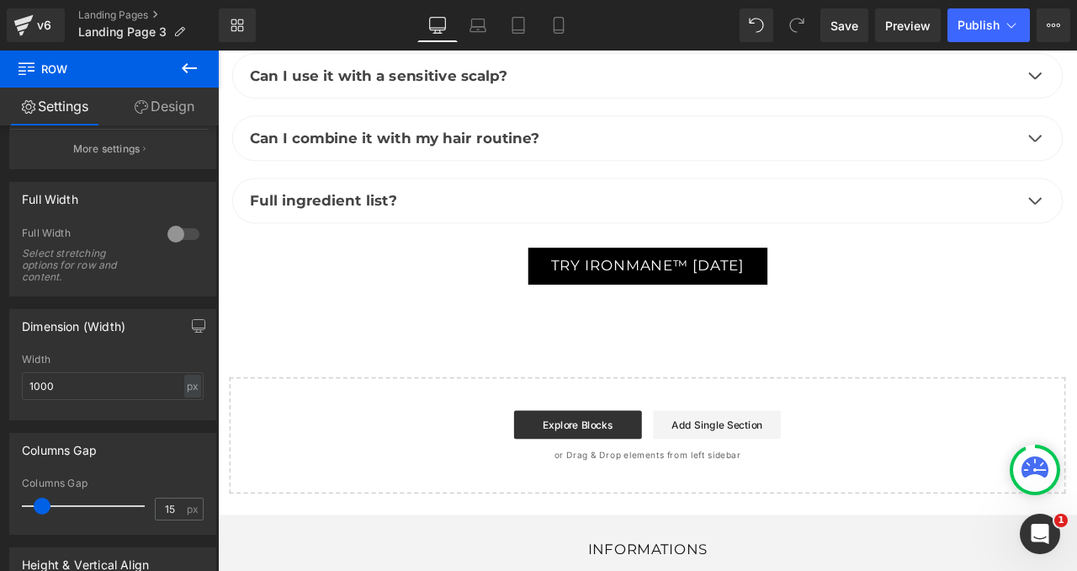
scroll to position [7209, 0]
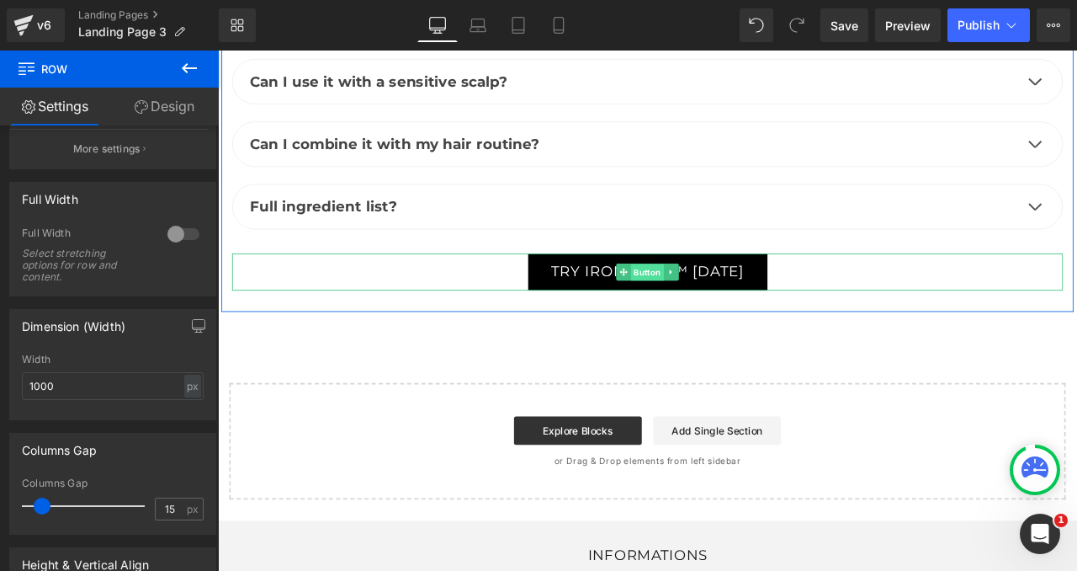
click at [719, 304] on span "Button" at bounding box center [727, 314] width 39 height 20
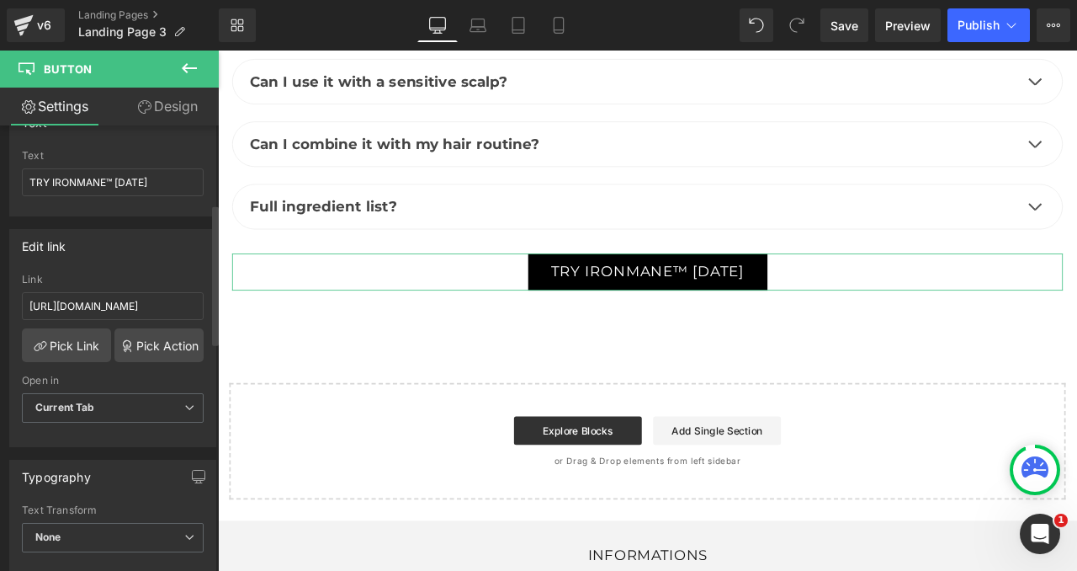
scroll to position [247, 0]
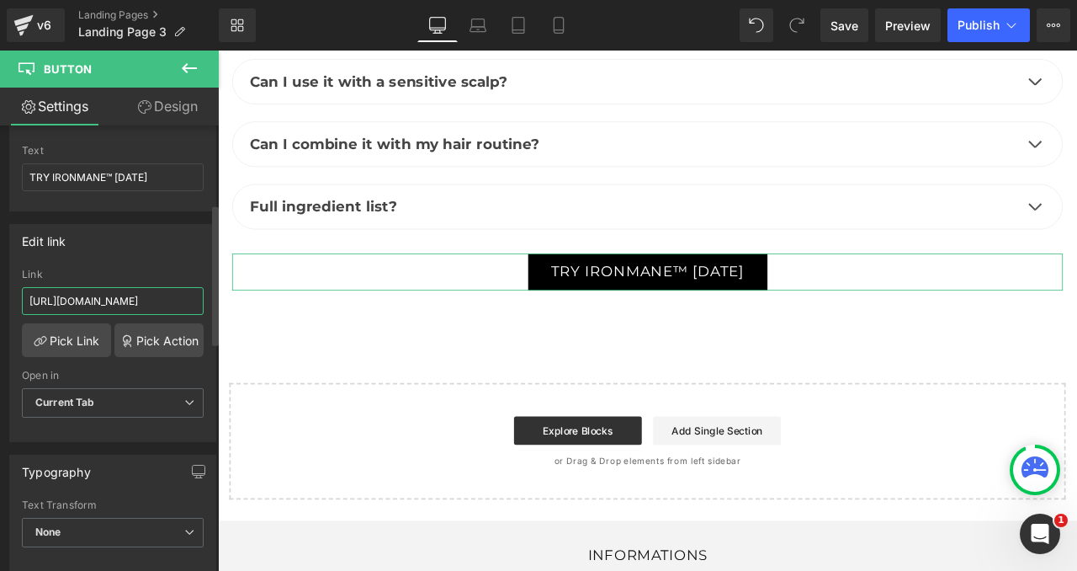
click at [70, 300] on input "[URL][DOMAIN_NAME]" at bounding box center [113, 301] width 182 height 28
paste input "#m-1759492791310"
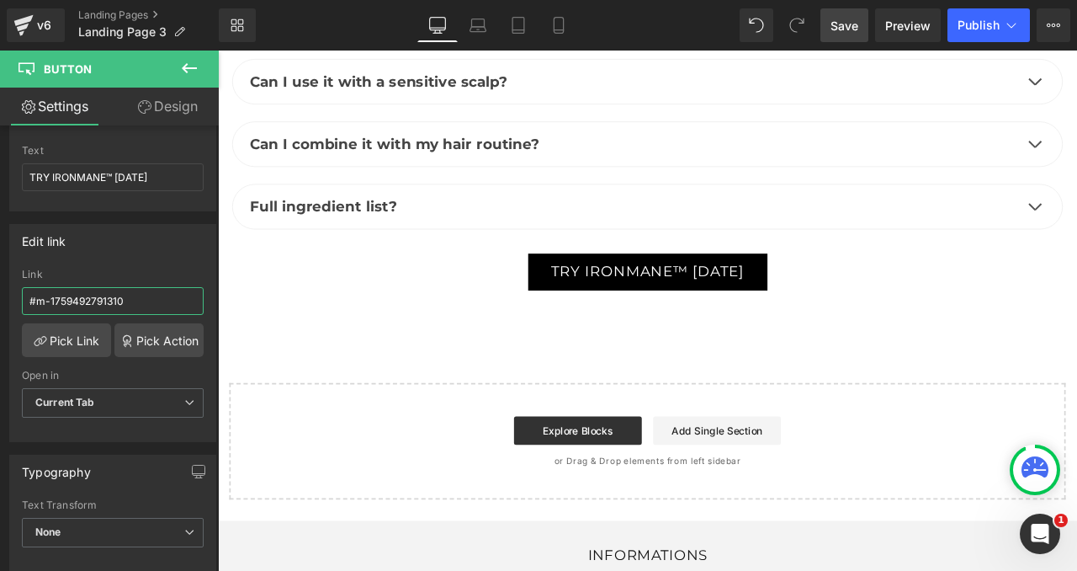
type input "#m-1759492791310"
click at [831, 32] on span "Save" at bounding box center [845, 26] width 28 height 18
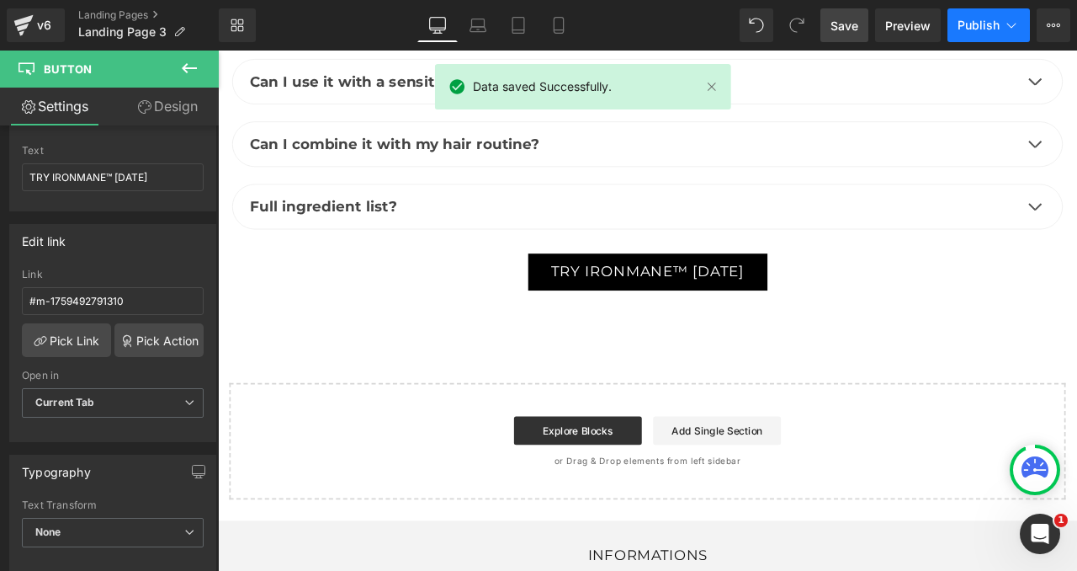
click at [996, 24] on span "Publish" at bounding box center [979, 25] width 42 height 13
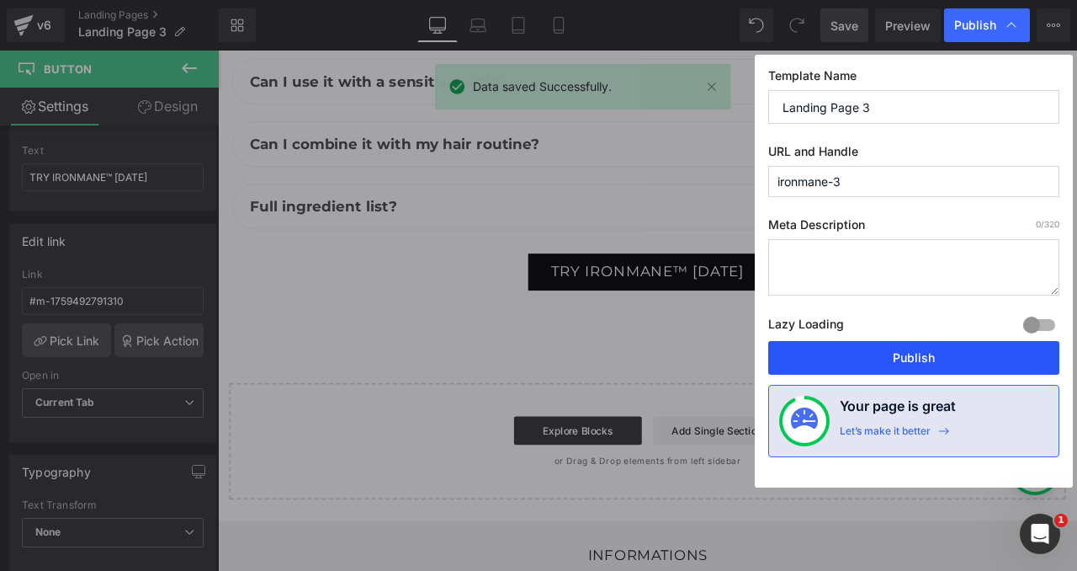
click at [868, 364] on button "Publish" at bounding box center [913, 358] width 291 height 34
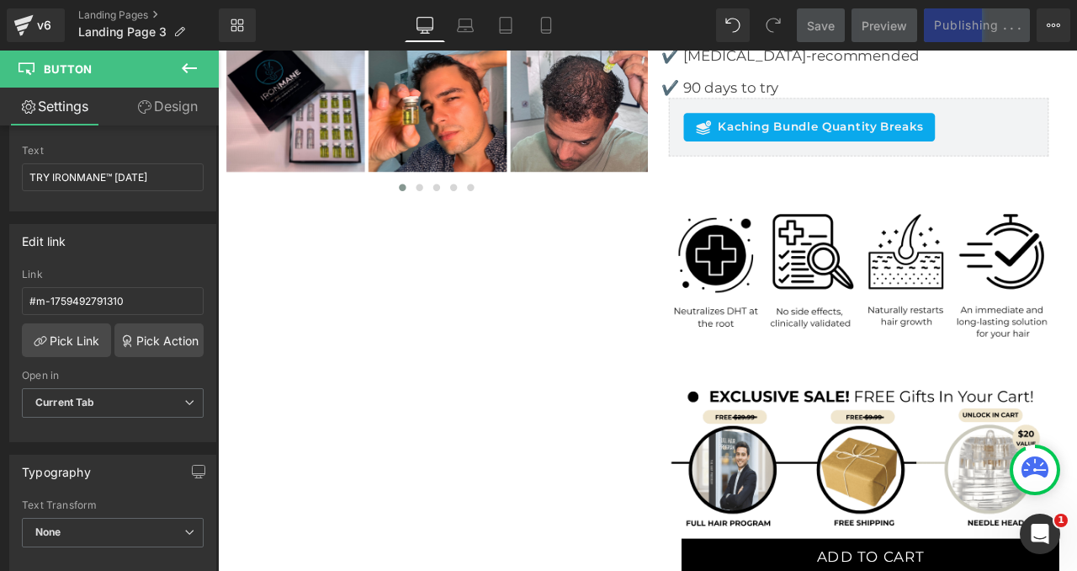
scroll to position [734, 0]
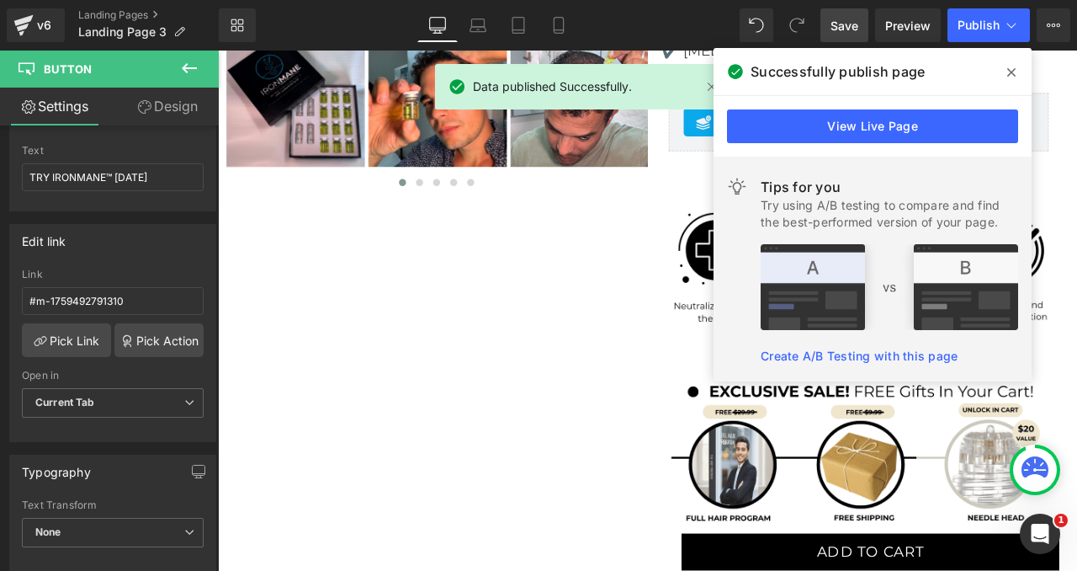
click at [1004, 69] on span at bounding box center [1011, 72] width 27 height 27
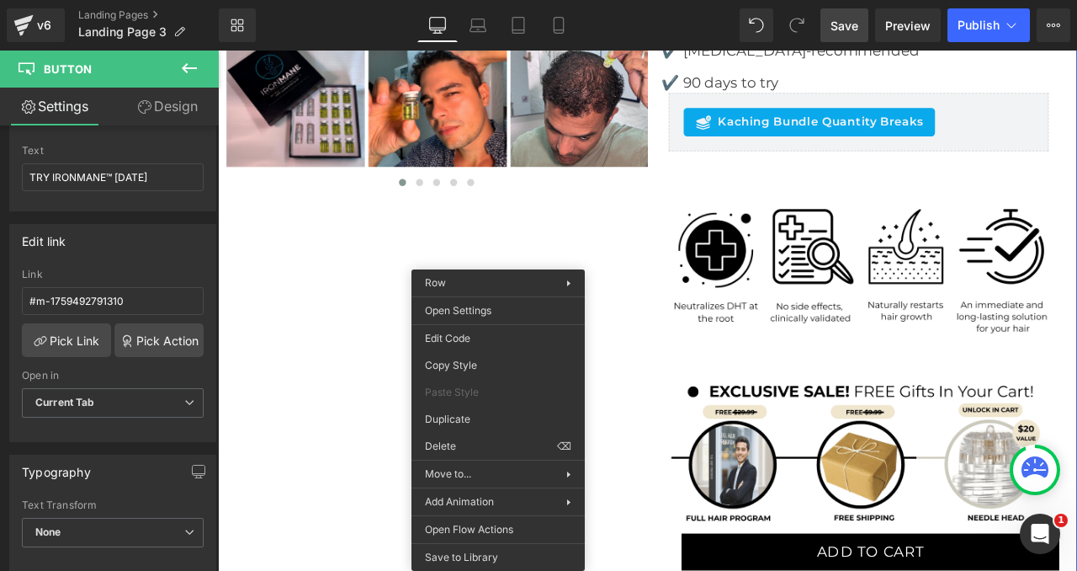
click at [640, 13] on div "Library Desktop Desktop Laptop Tablet Mobile Save Preview Publish Scheduled Vie…" at bounding box center [648, 25] width 858 height 34
click at [555, 25] on icon at bounding box center [558, 25] width 17 height 17
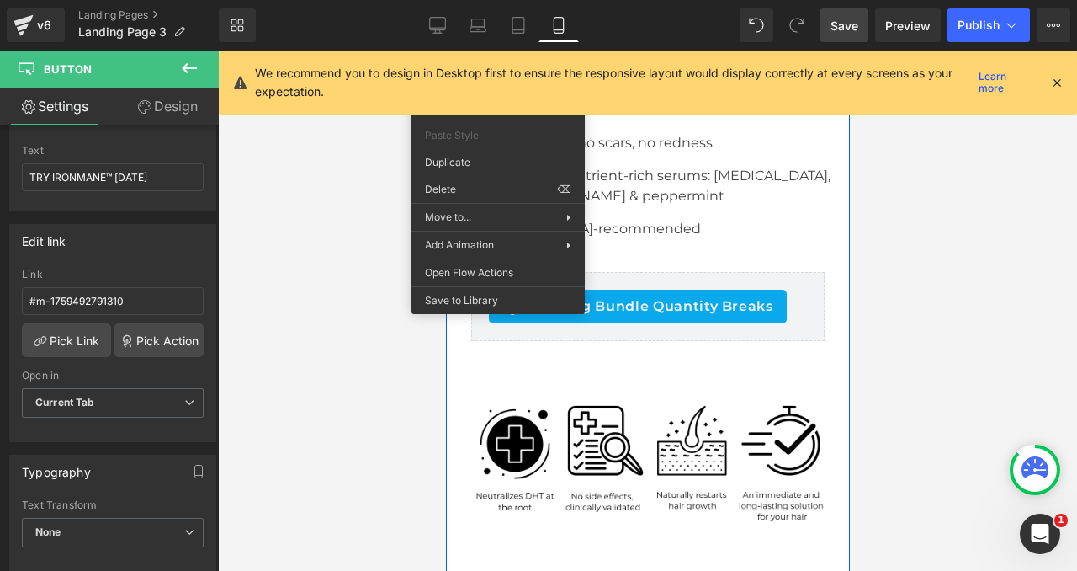
scroll to position [990, 0]
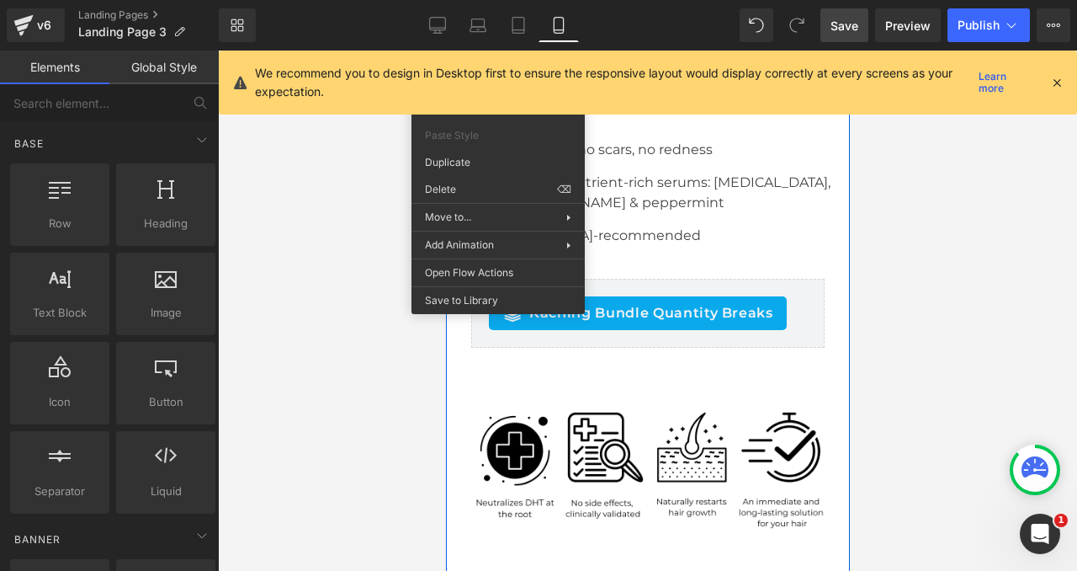
click at [341, 276] on div at bounding box center [647, 310] width 859 height 520
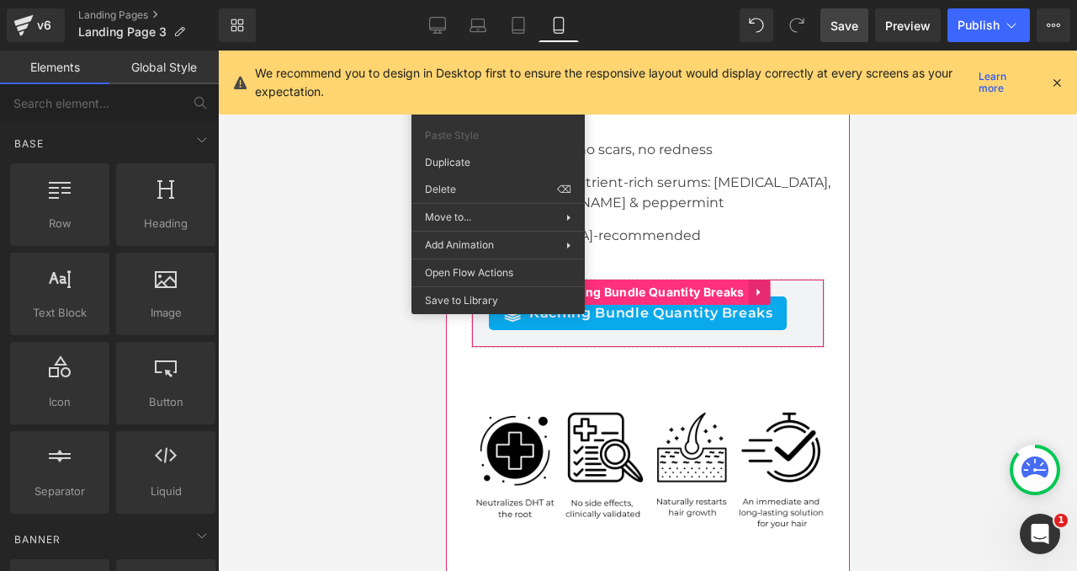
click at [655, 279] on span "Kaching Bundle Quantity Breaks" at bounding box center [647, 291] width 201 height 25
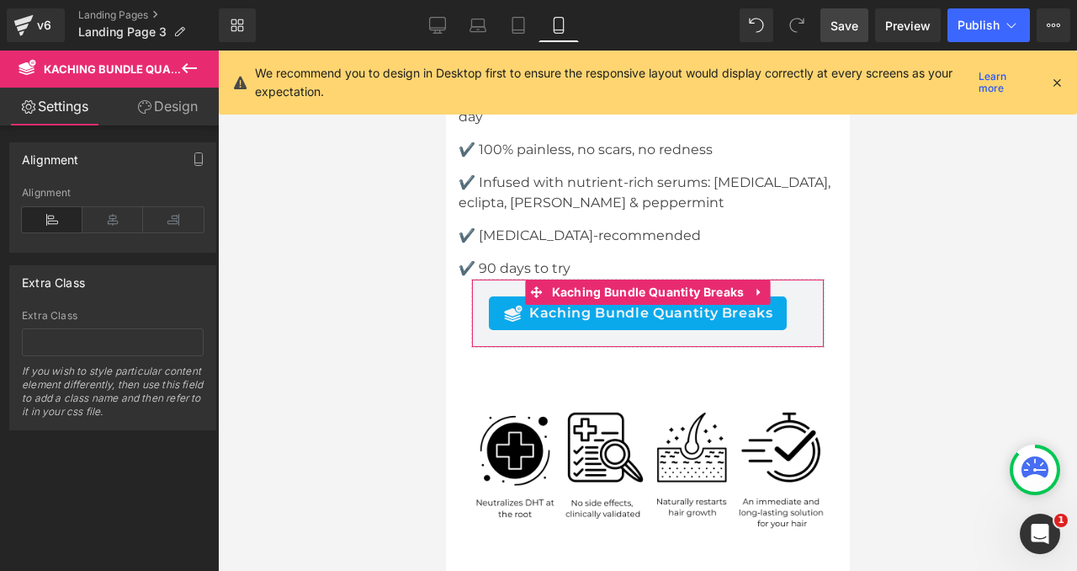
click at [150, 96] on link "Design" at bounding box center [167, 107] width 109 height 38
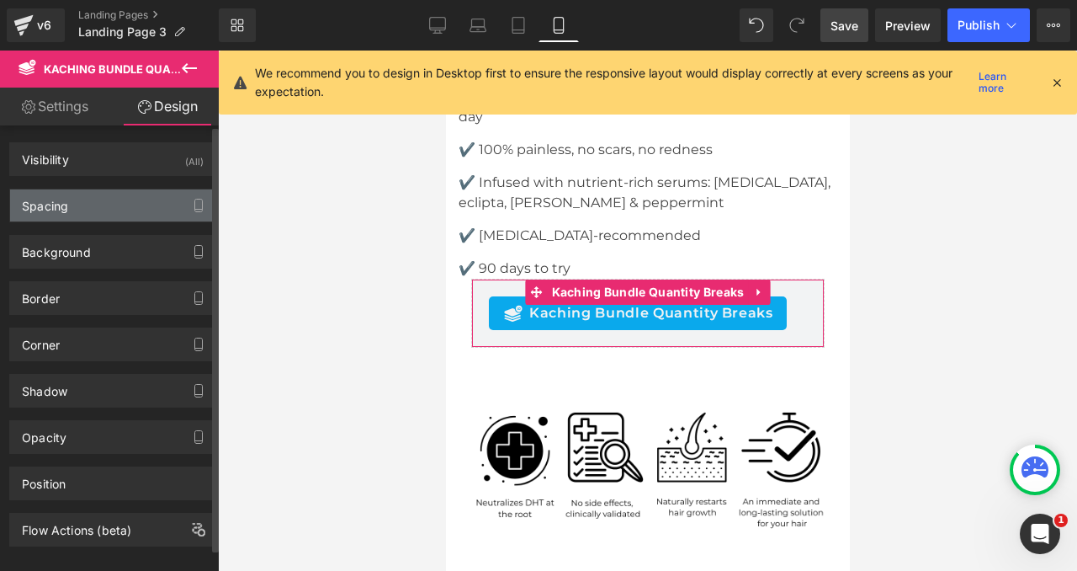
click at [96, 204] on div "Spacing" at bounding box center [112, 205] width 205 height 32
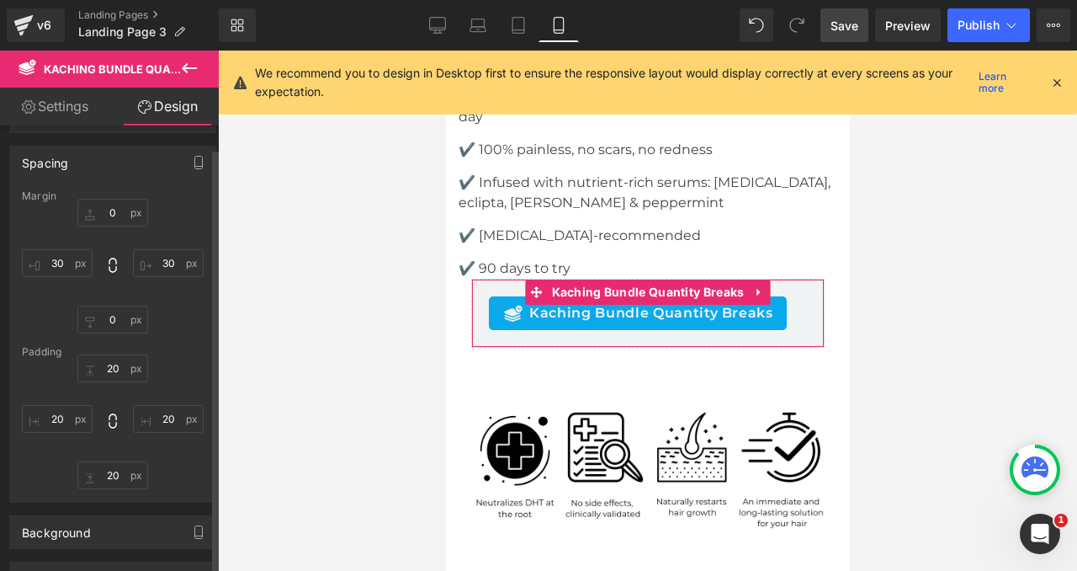
scroll to position [56, 0]
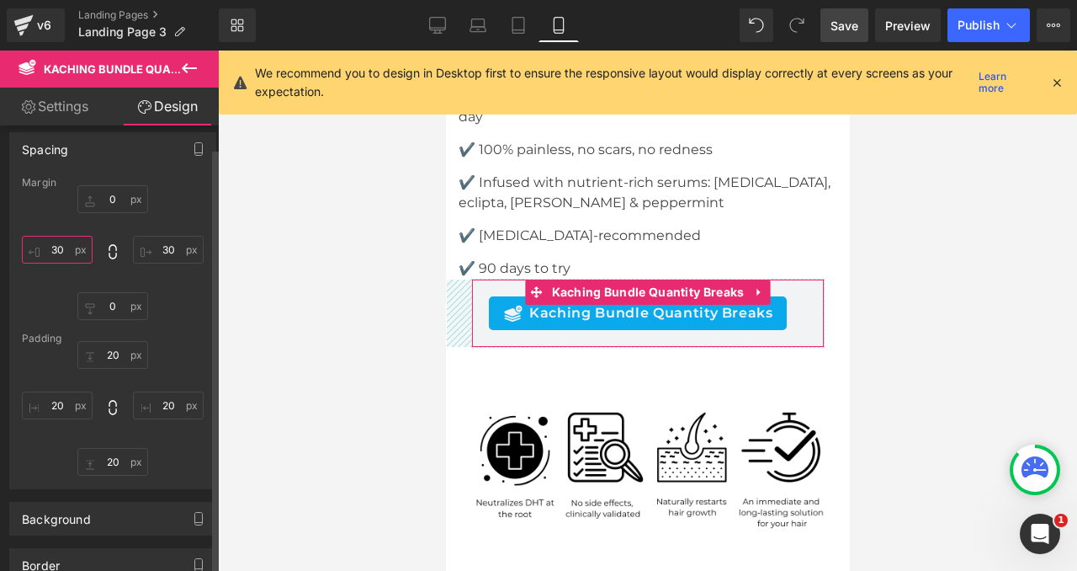
click at [61, 241] on input "text" at bounding box center [57, 250] width 71 height 28
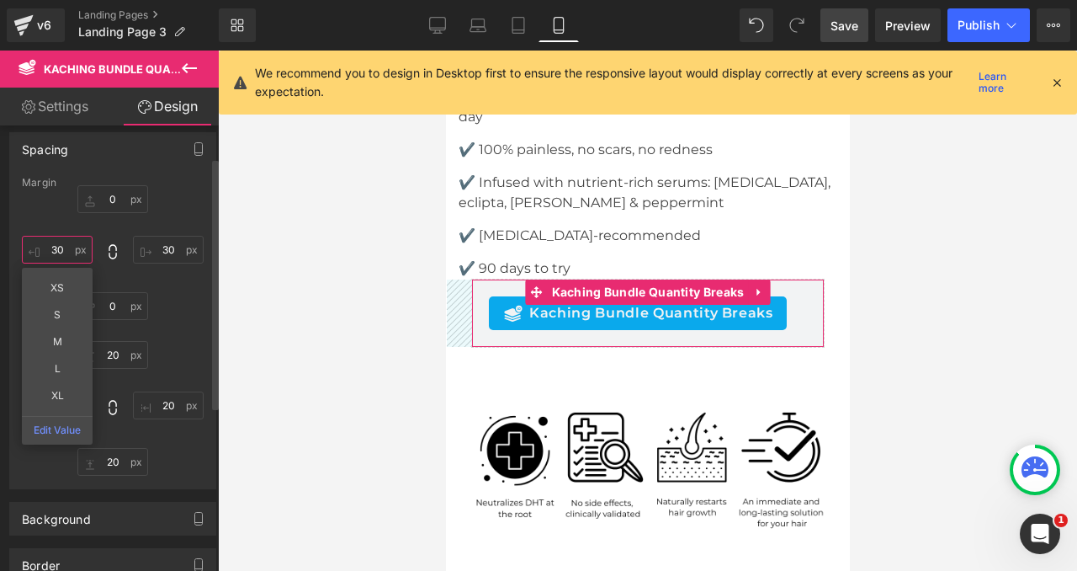
click at [61, 241] on input "text" at bounding box center [57, 250] width 71 height 28
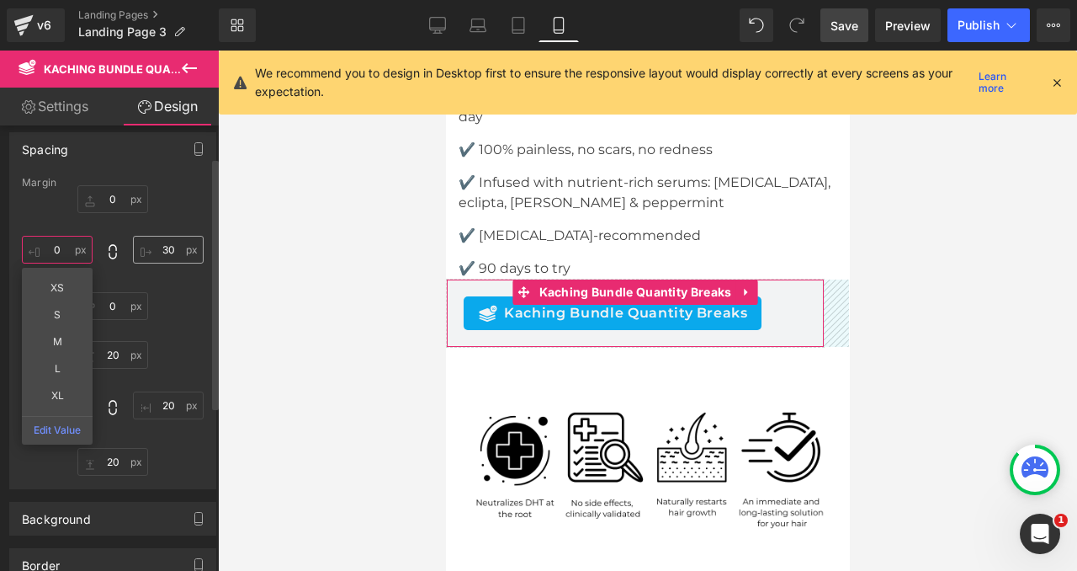
type input "0"
click at [164, 252] on input "text" at bounding box center [168, 250] width 71 height 28
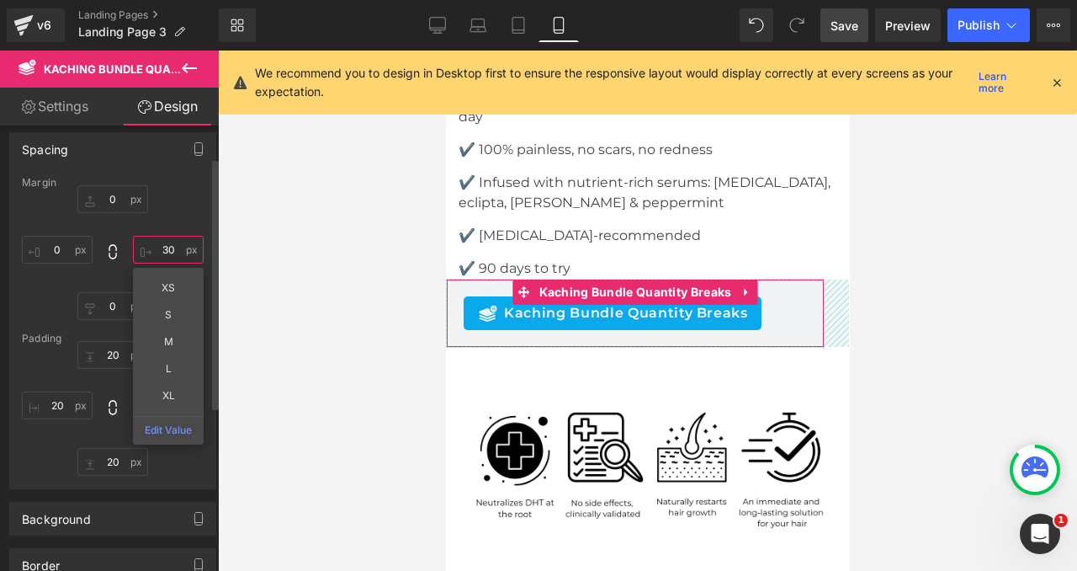
click at [164, 252] on input "text" at bounding box center [168, 250] width 71 height 28
type input "0"
click at [61, 247] on input "0" at bounding box center [57, 250] width 71 height 28
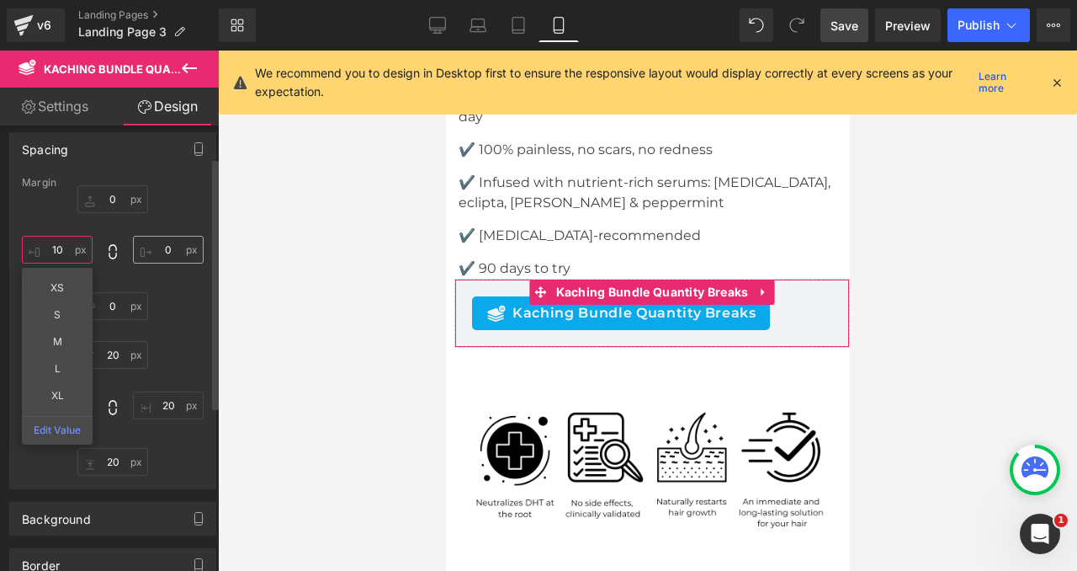
type input "10"
click at [165, 252] on input "0" at bounding box center [168, 250] width 71 height 28
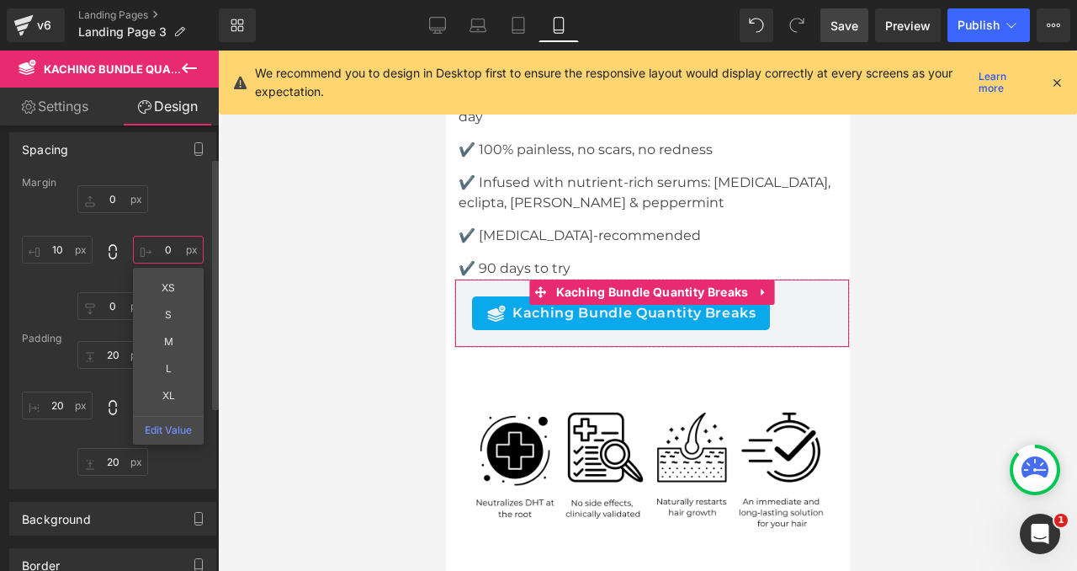
click at [165, 252] on input "0" at bounding box center [168, 250] width 71 height 28
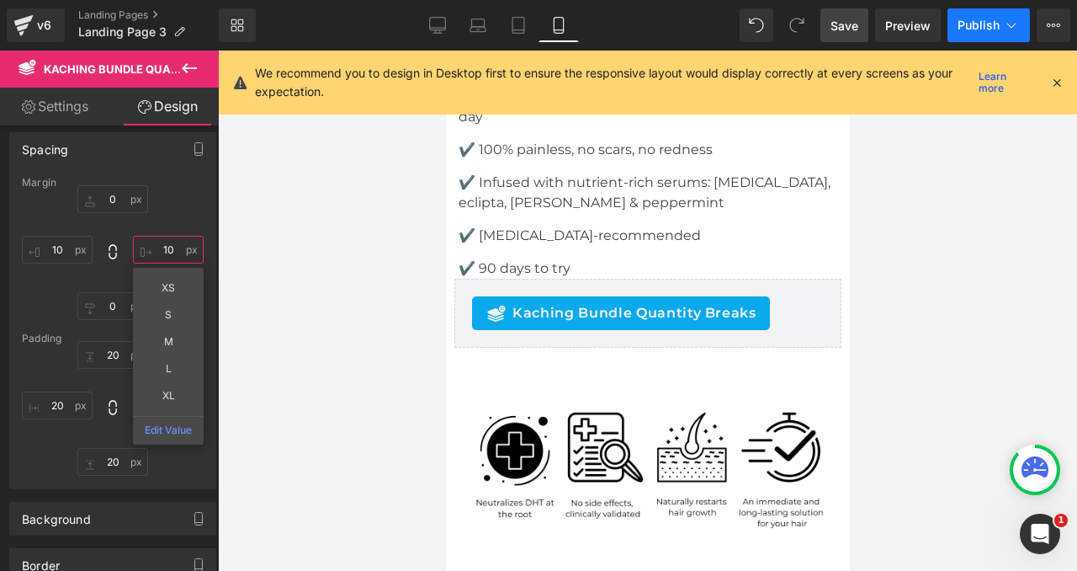
type input "10"
click at [993, 24] on span "Publish" at bounding box center [979, 25] width 42 height 13
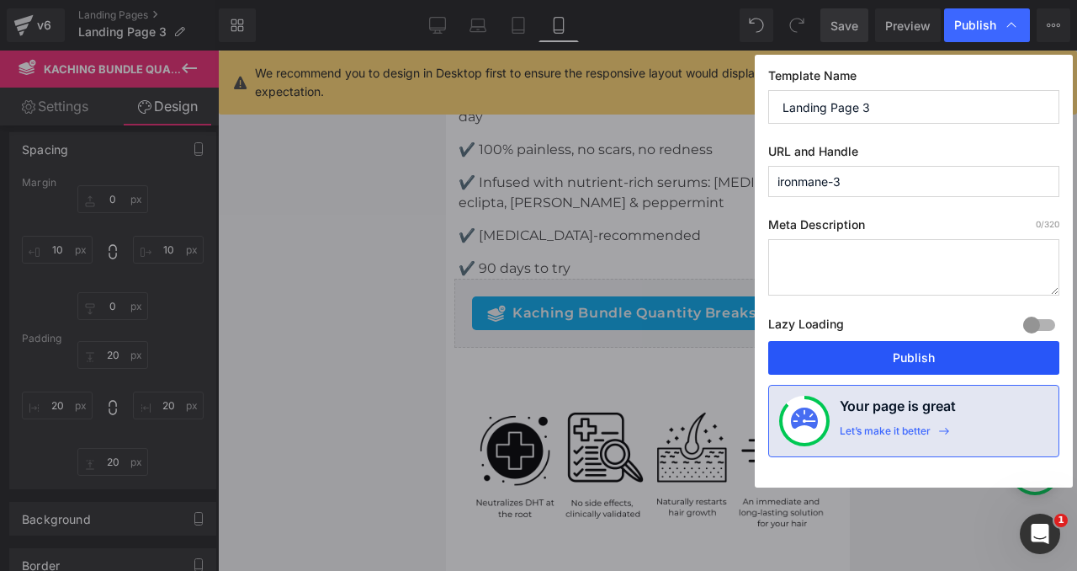
click at [866, 359] on button "Publish" at bounding box center [913, 358] width 291 height 34
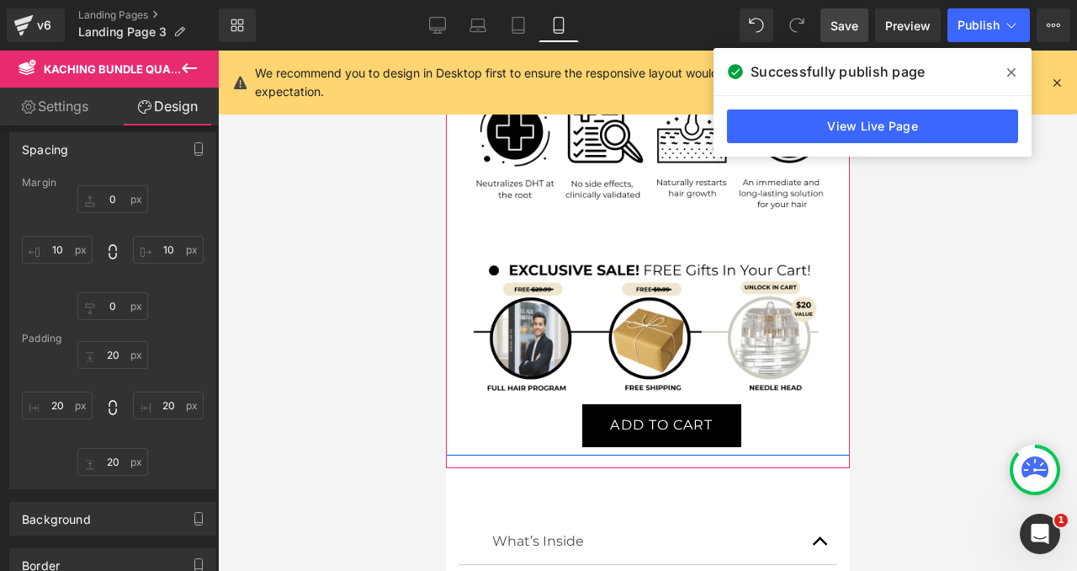
scroll to position [1315, 0]
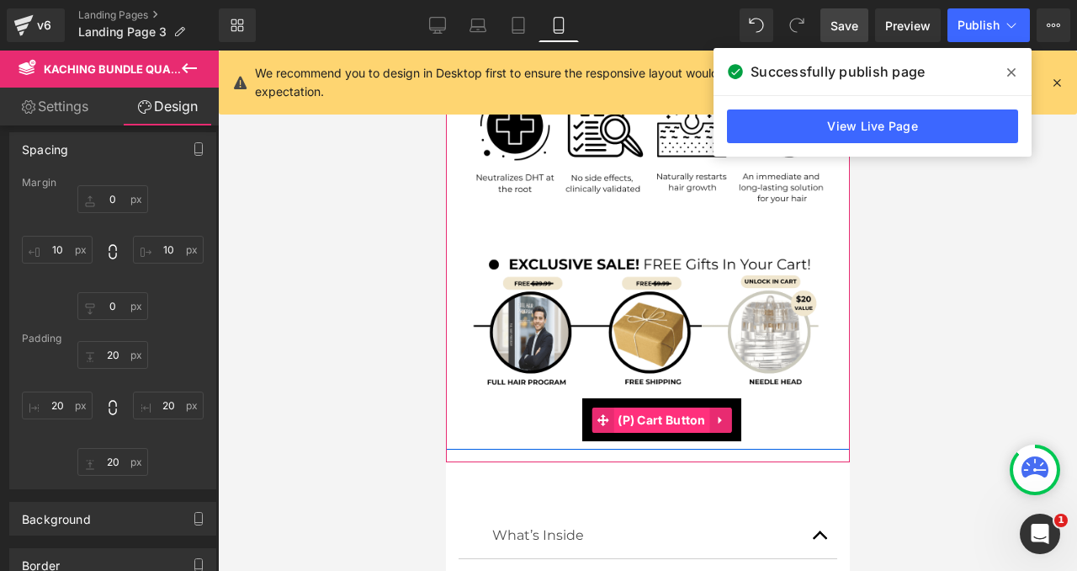
click at [671, 407] on span "(P) Cart Button" at bounding box center [661, 419] width 97 height 25
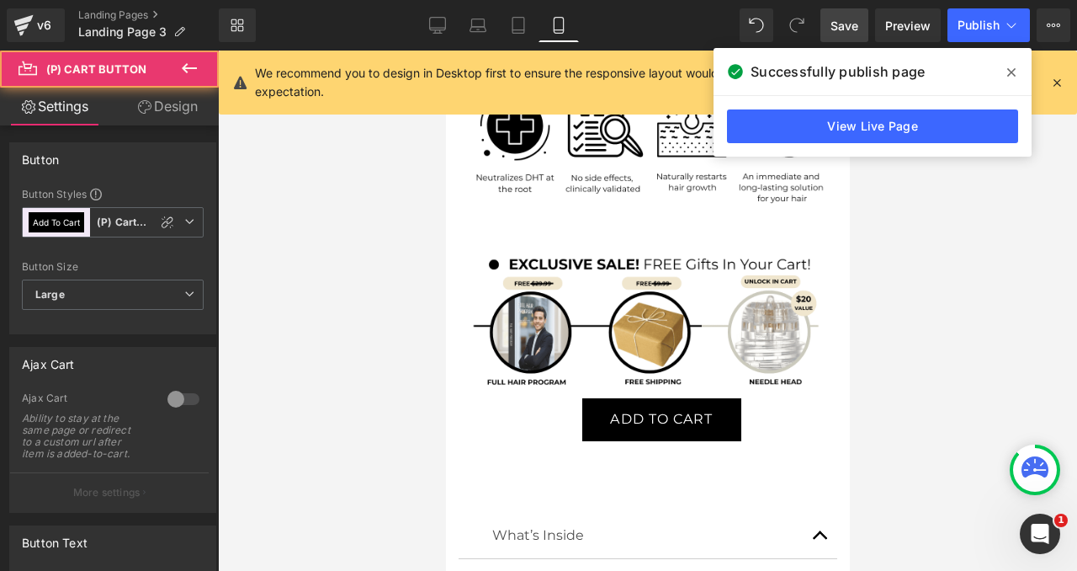
click at [175, 103] on link "Design" at bounding box center [167, 107] width 109 height 38
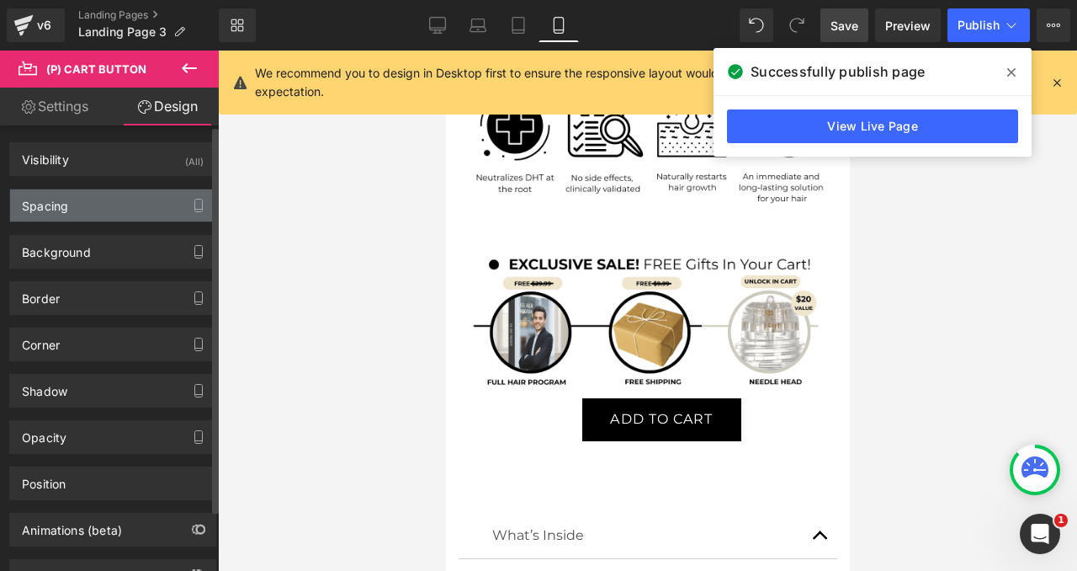
click at [88, 204] on div "Spacing" at bounding box center [112, 205] width 205 height 32
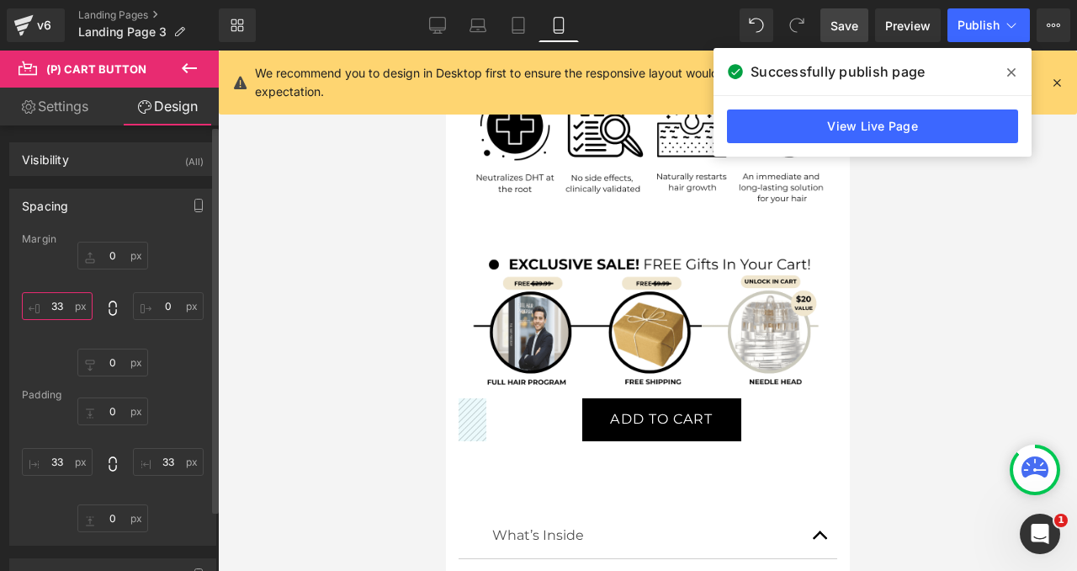
click at [60, 304] on input "33" at bounding box center [57, 306] width 71 height 28
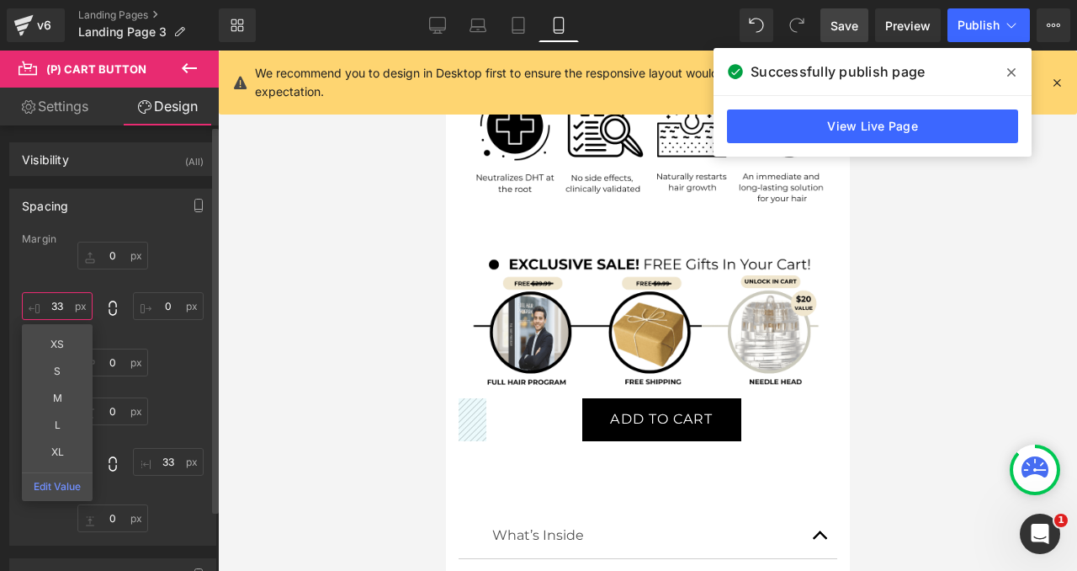
click at [60, 304] on input "33" at bounding box center [57, 306] width 71 height 28
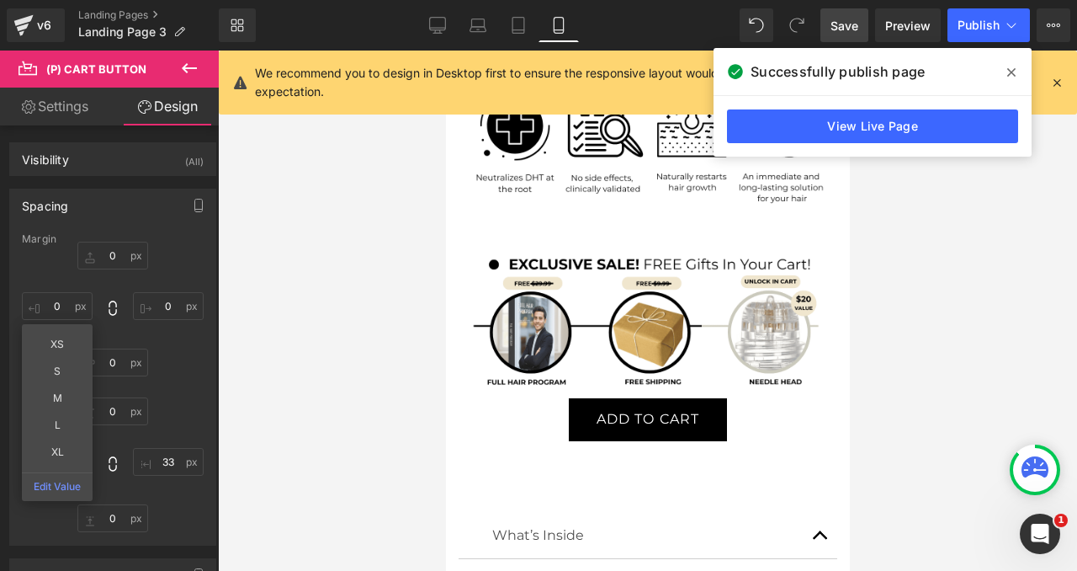
click at [870, 15] on div "Save Preview Publish Scheduled View Live Page View with current Template Save T…" at bounding box center [945, 25] width 263 height 34
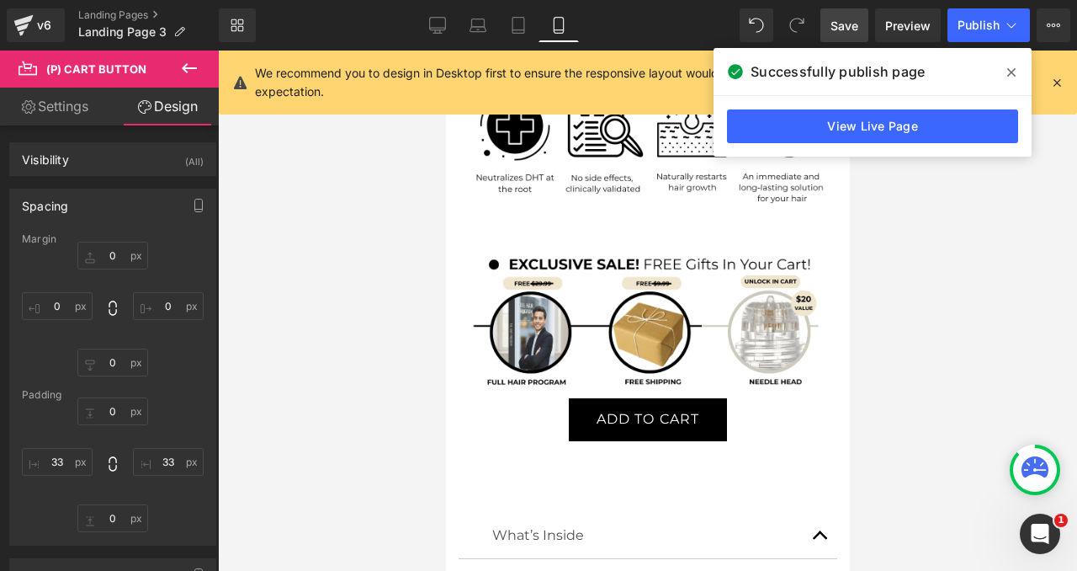
click at [864, 17] on link "Save" at bounding box center [844, 25] width 48 height 34
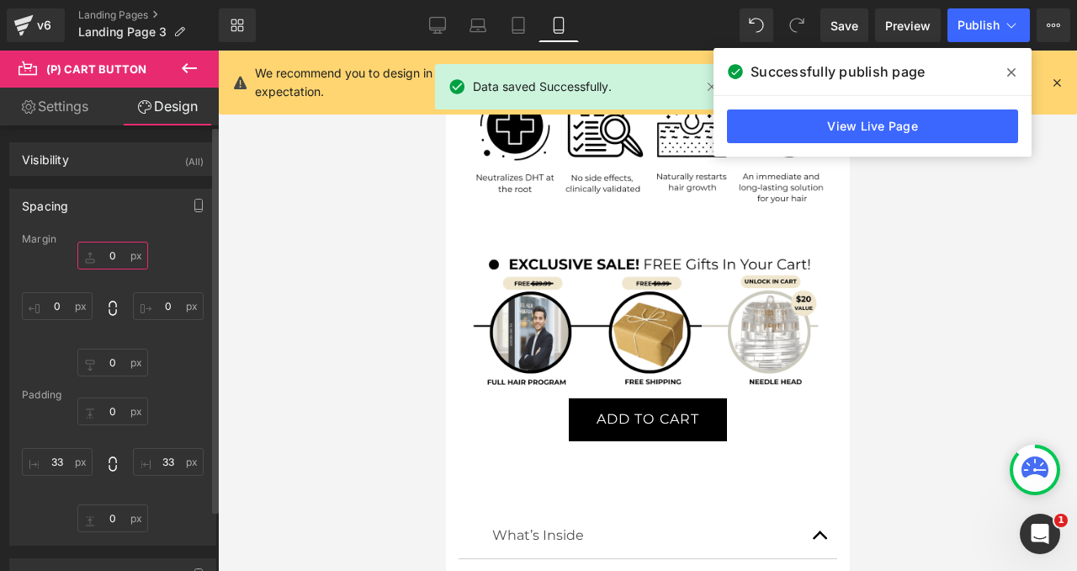
click at [108, 248] on input "0" at bounding box center [112, 255] width 71 height 28
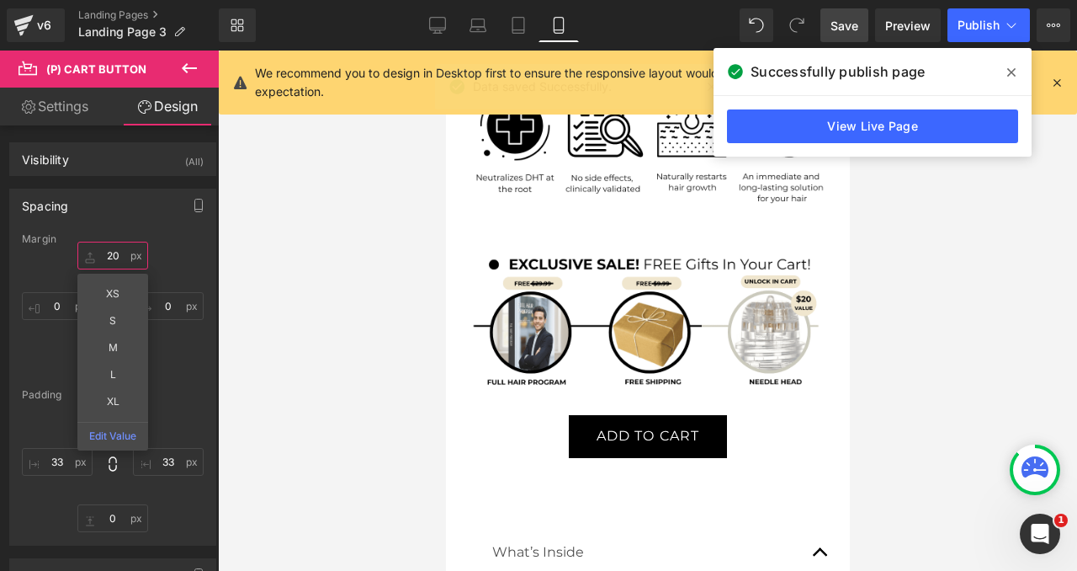
type input "20"
click at [847, 24] on span "Save" at bounding box center [845, 26] width 28 height 18
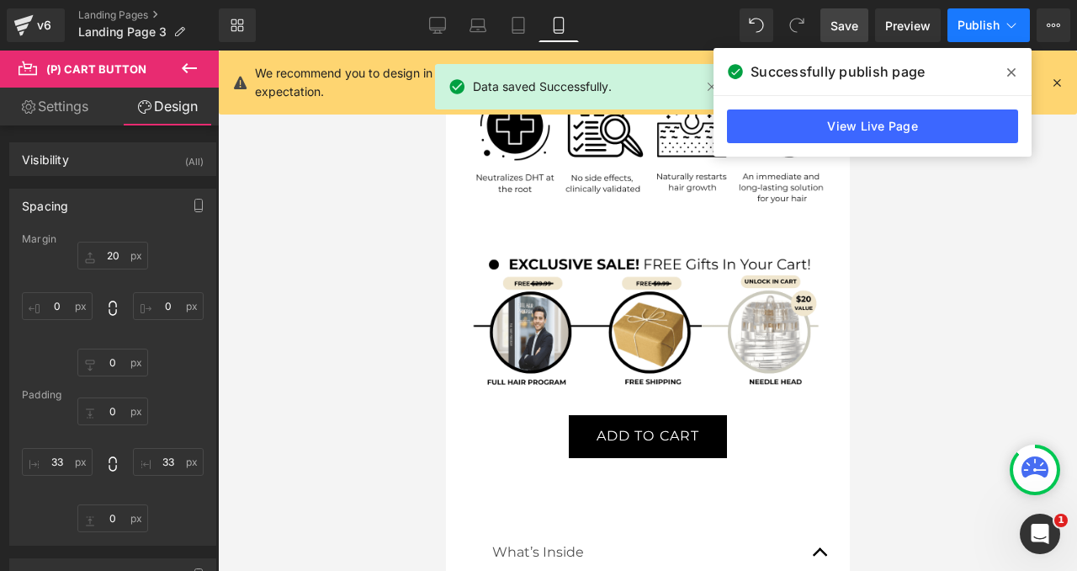
click at [963, 23] on span "Publish" at bounding box center [979, 25] width 42 height 13
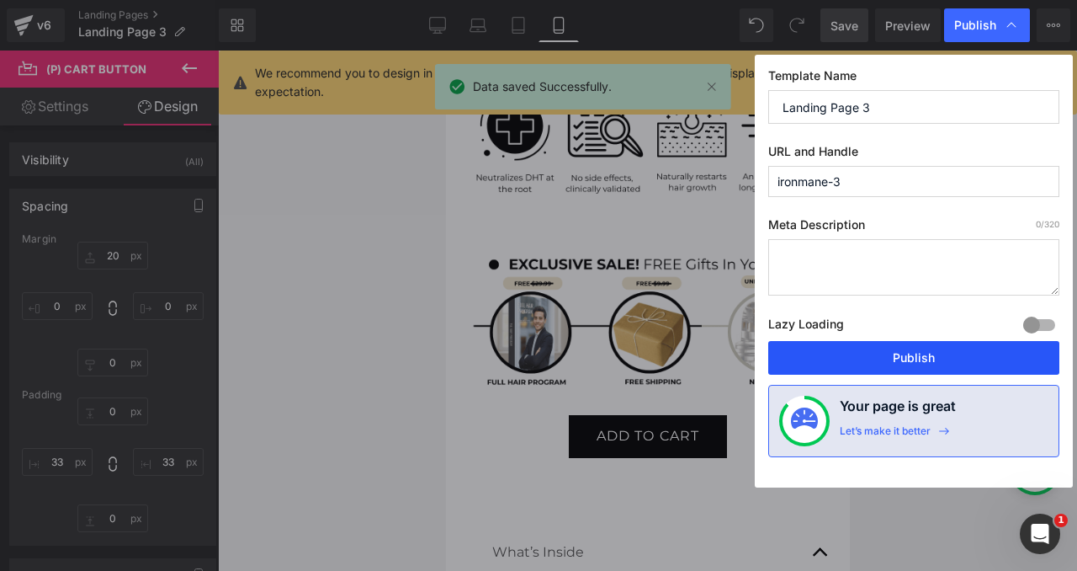
click at [931, 363] on button "Publish" at bounding box center [913, 358] width 291 height 34
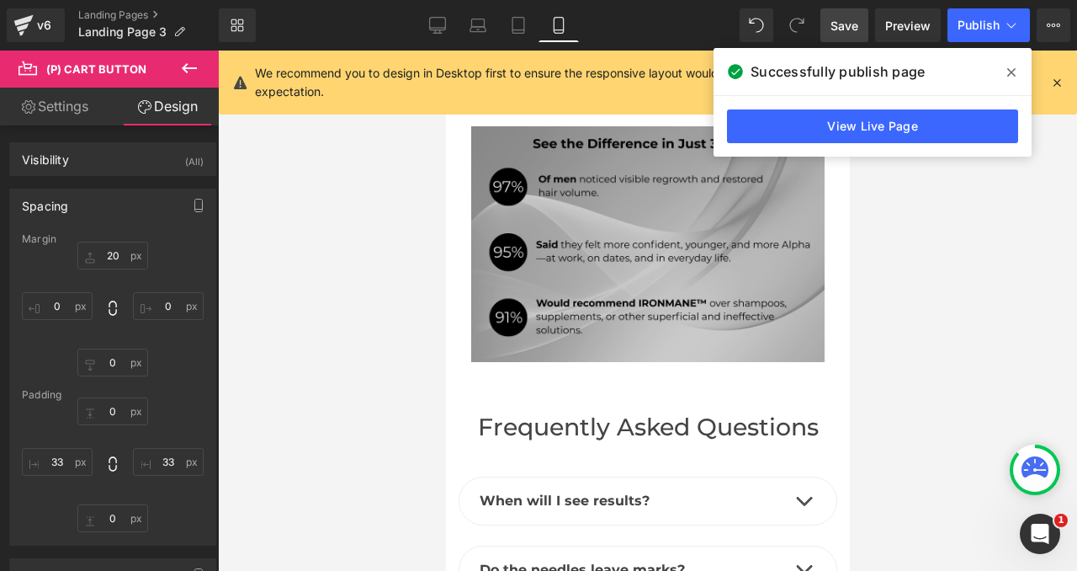
scroll to position [6388, 0]
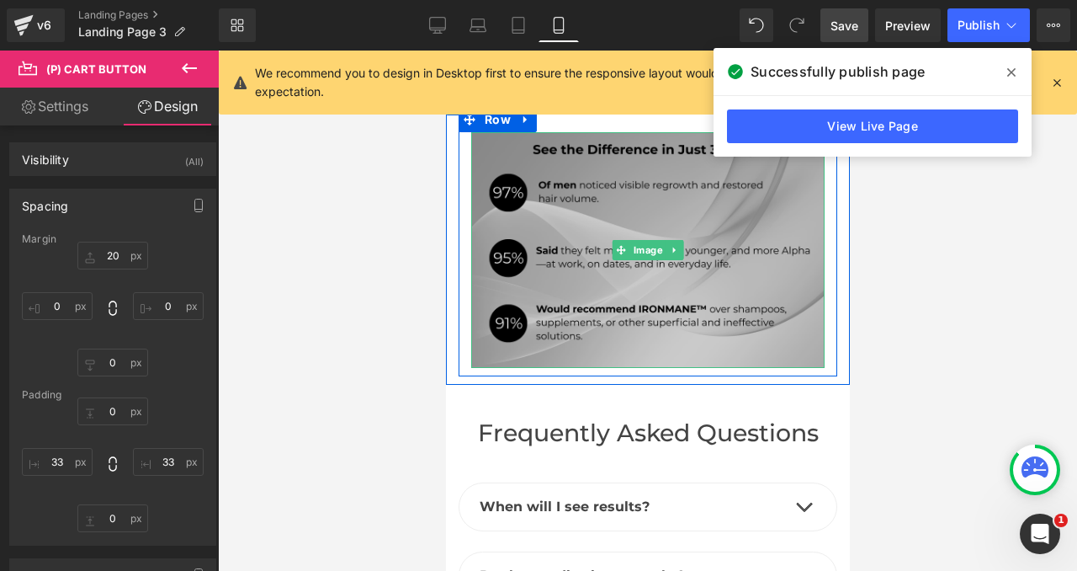
click at [572, 255] on img at bounding box center [646, 250] width 353 height 236
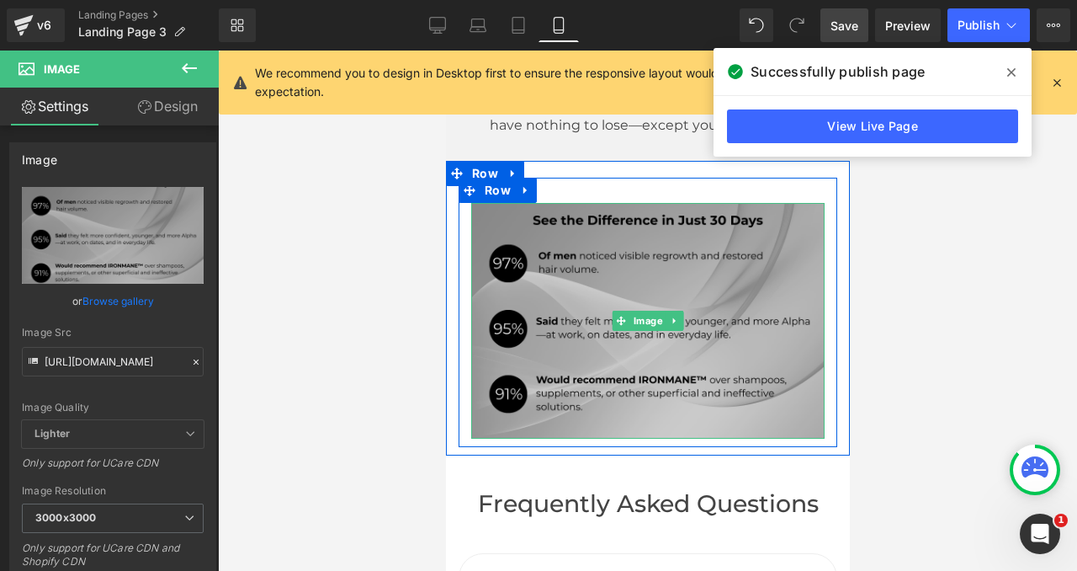
scroll to position [6276, 0]
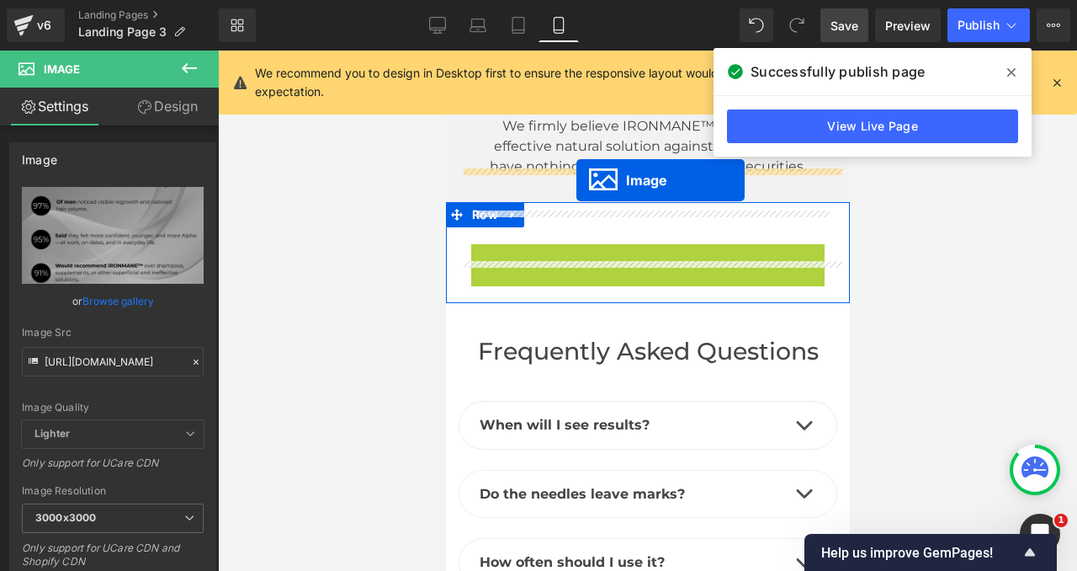
drag, startPoint x: 613, startPoint y: 325, endPoint x: 576, endPoint y: 180, distance: 149.4
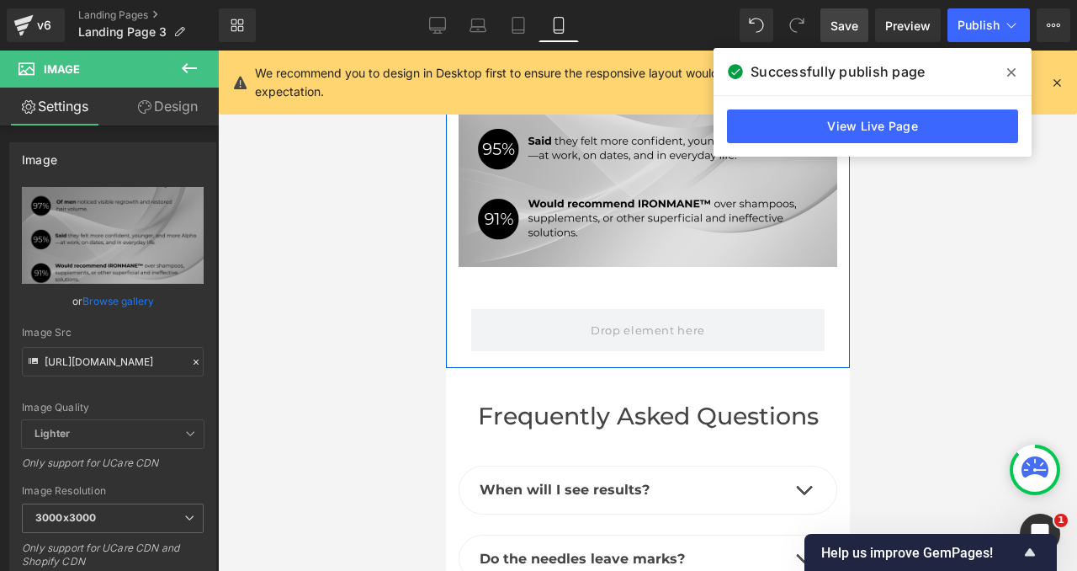
scroll to position [6477, 0]
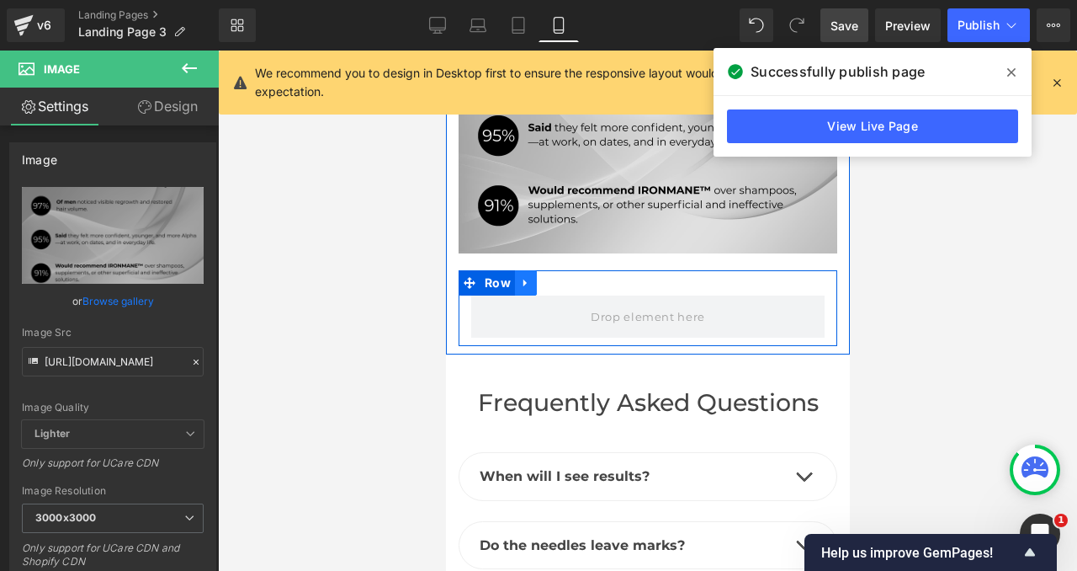
click at [519, 277] on icon at bounding box center [525, 283] width 12 height 13
click at [559, 270] on link at bounding box center [569, 282] width 22 height 25
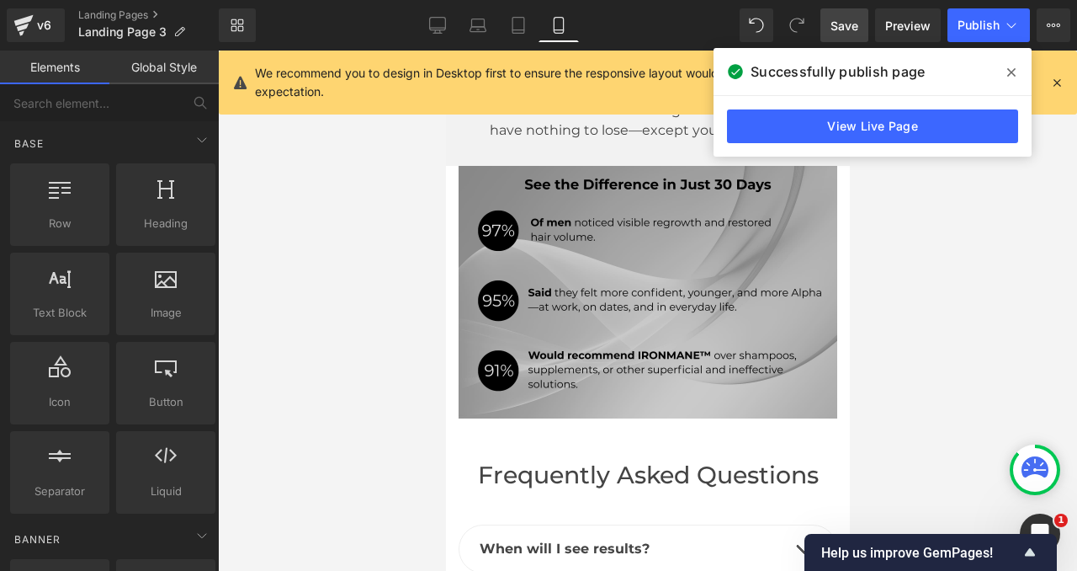
scroll to position [6302, 0]
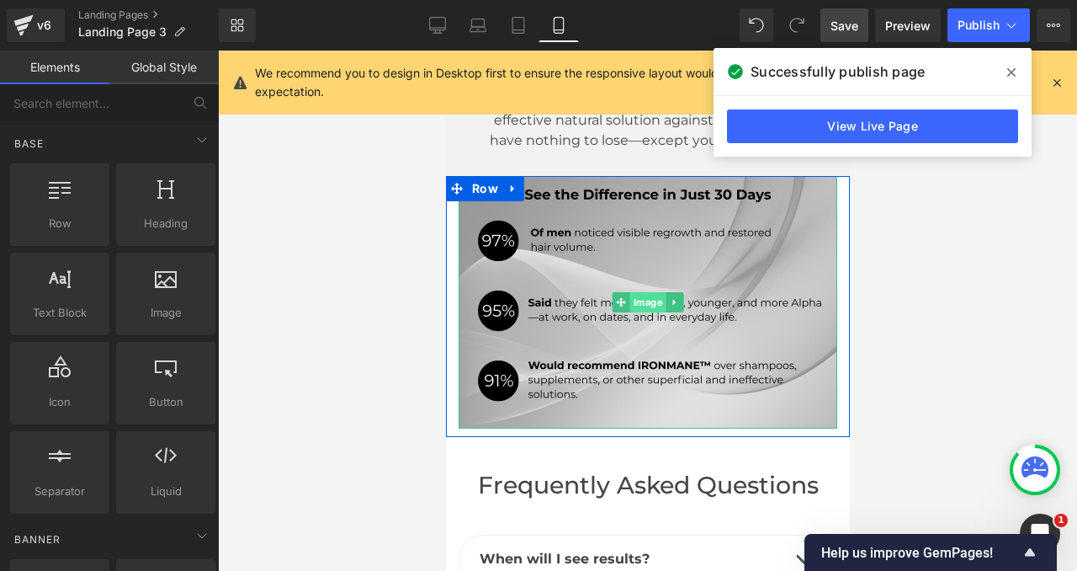
click at [634, 292] on span "Image" at bounding box center [647, 302] width 36 height 20
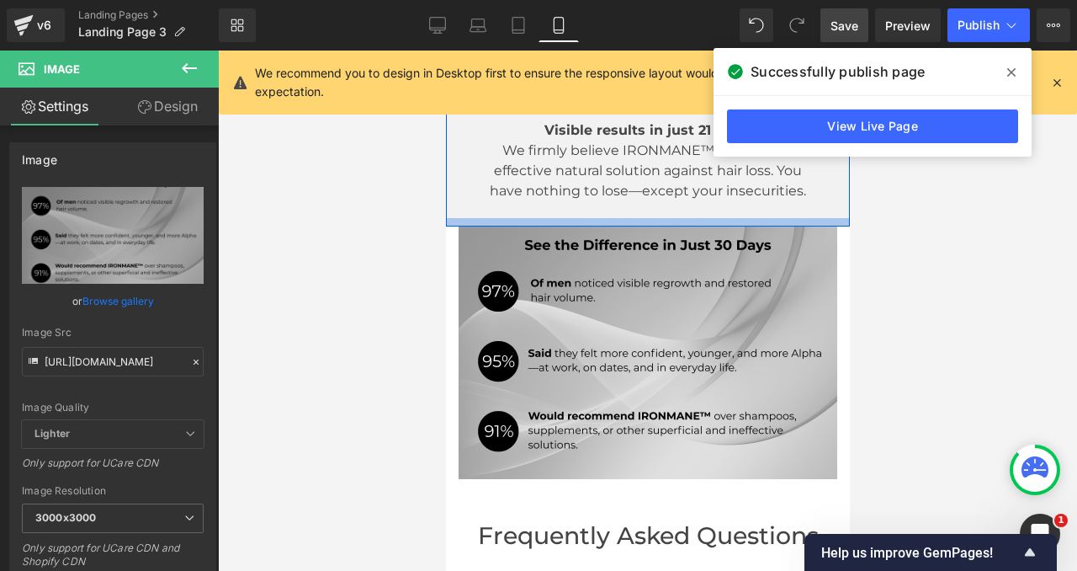
scroll to position [6202, 0]
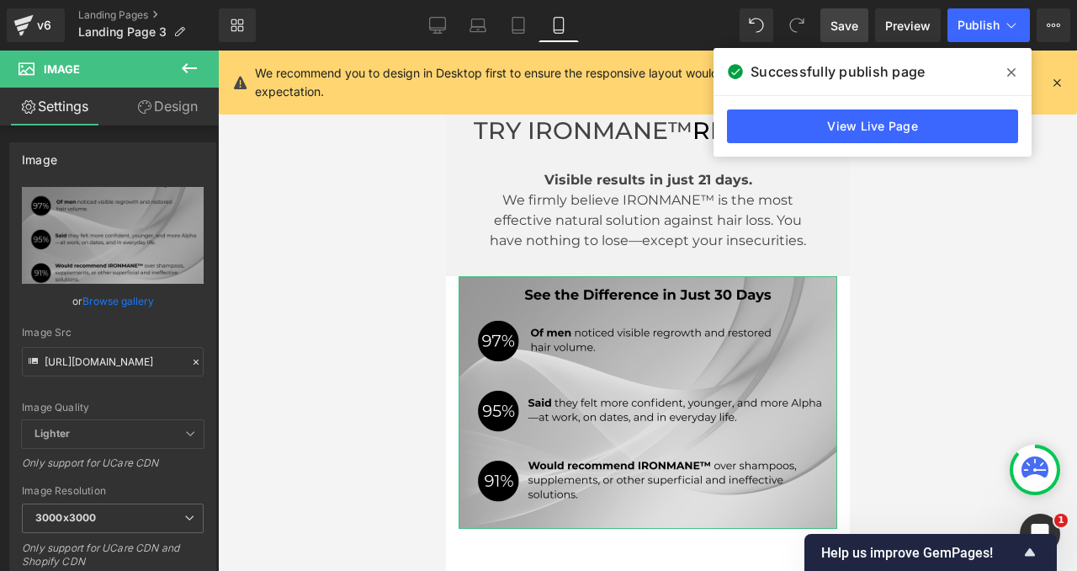
click at [159, 109] on link "Design" at bounding box center [167, 107] width 109 height 38
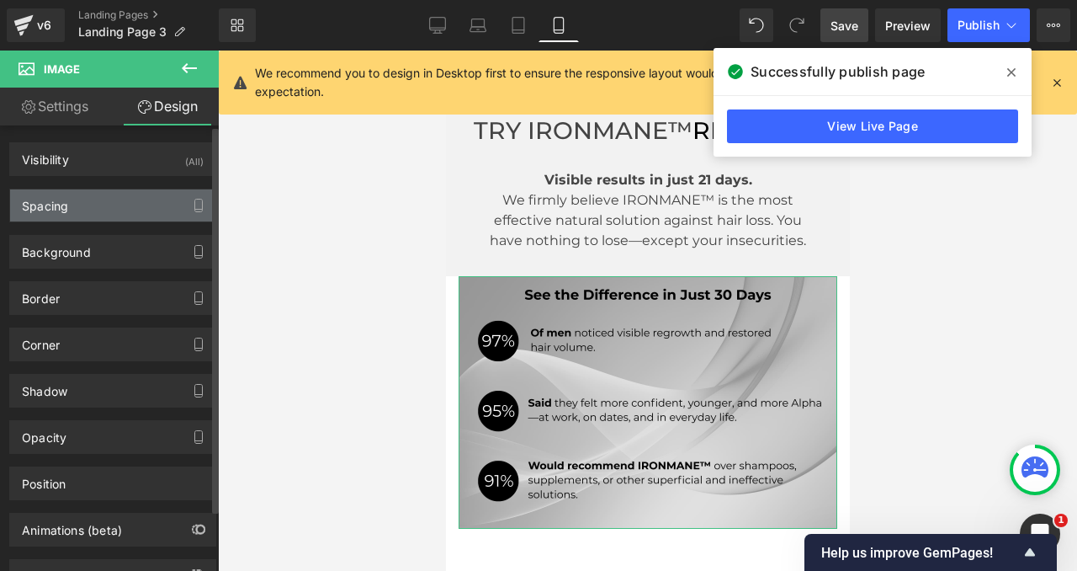
click at [65, 215] on div "Spacing" at bounding box center [112, 205] width 205 height 32
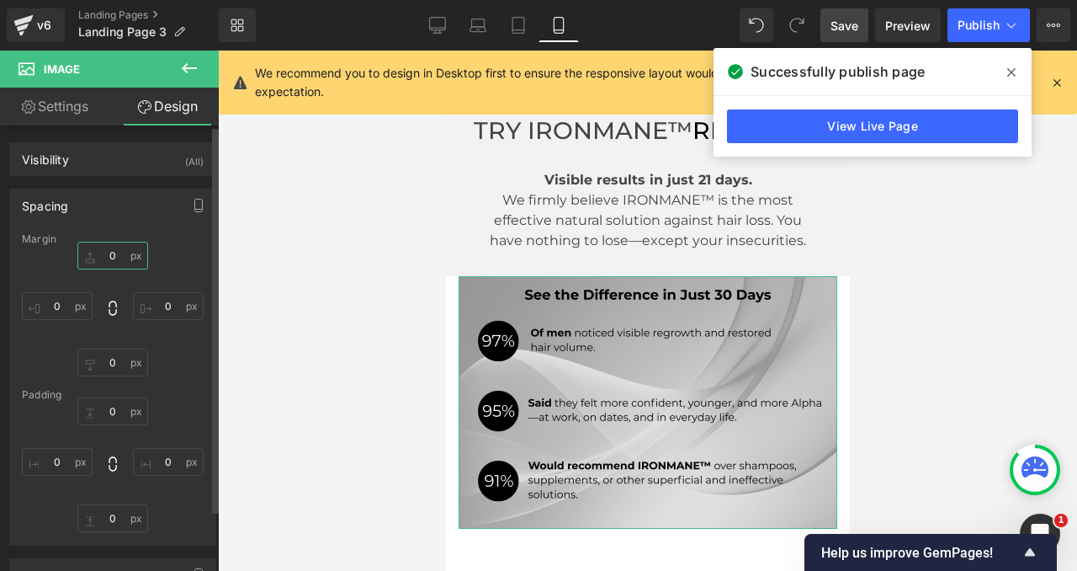
click at [114, 251] on input "0" at bounding box center [112, 255] width 71 height 28
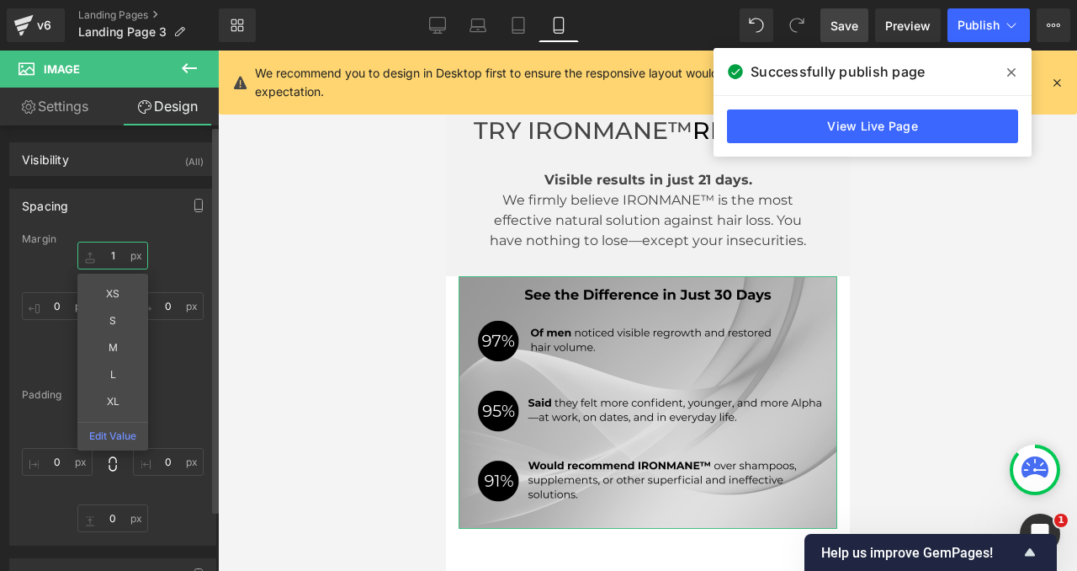
type input "10"
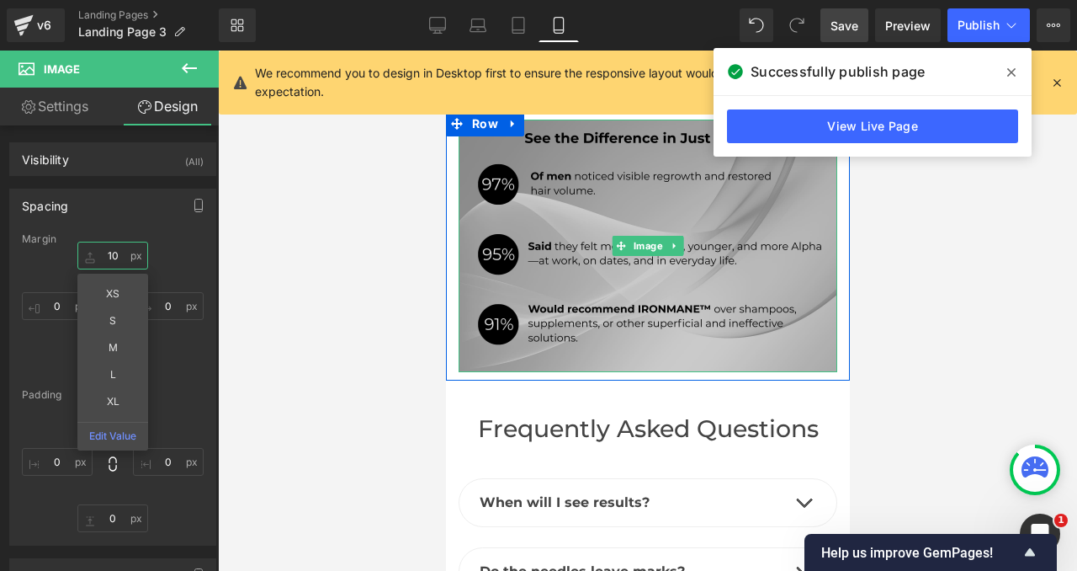
scroll to position [6369, 0]
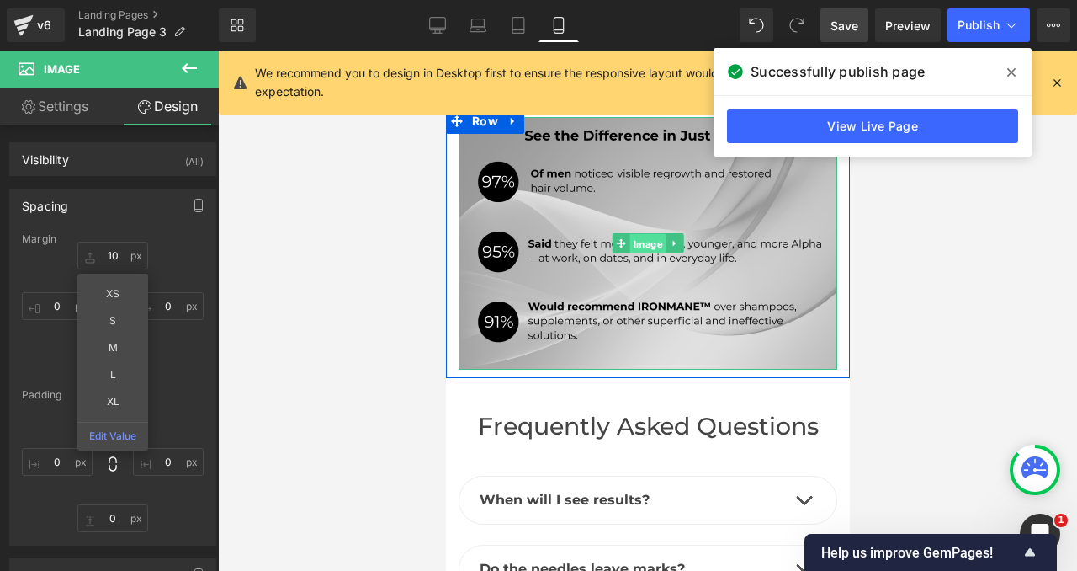
click at [644, 234] on span "Image" at bounding box center [647, 244] width 36 height 20
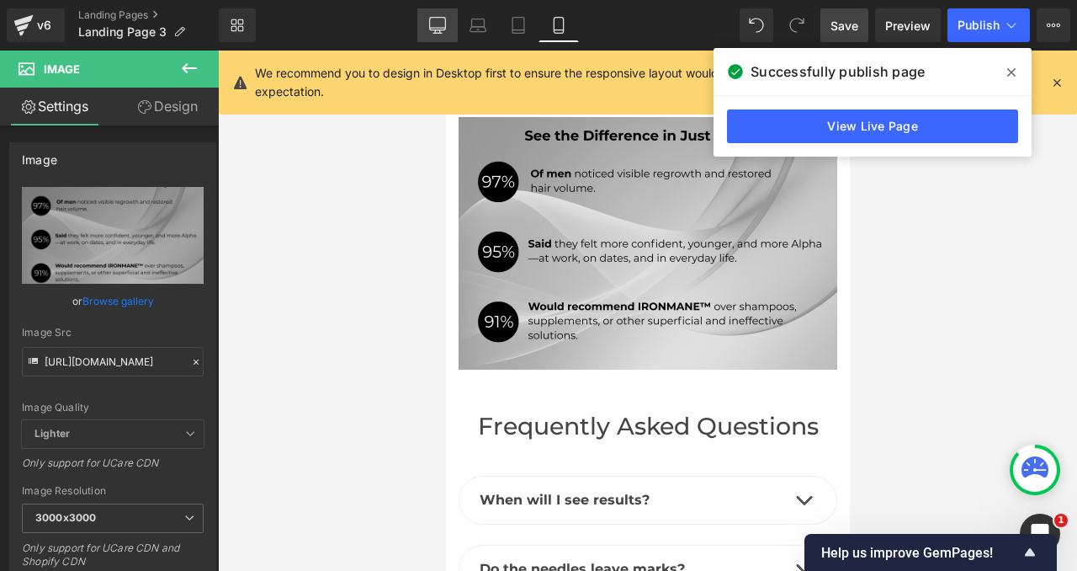
click at [444, 18] on icon at bounding box center [437, 25] width 17 height 17
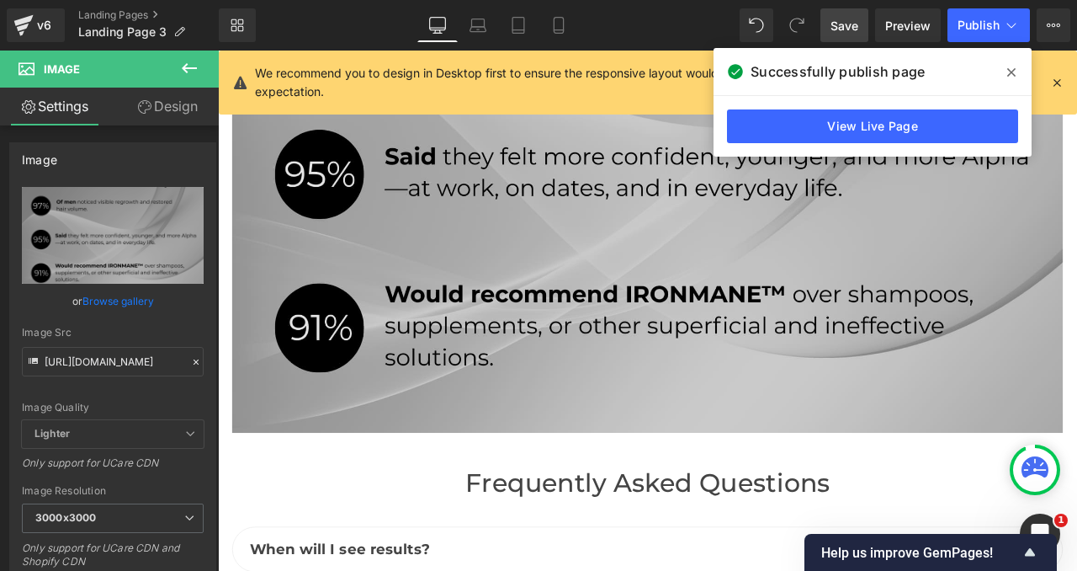
scroll to position [5858, 0]
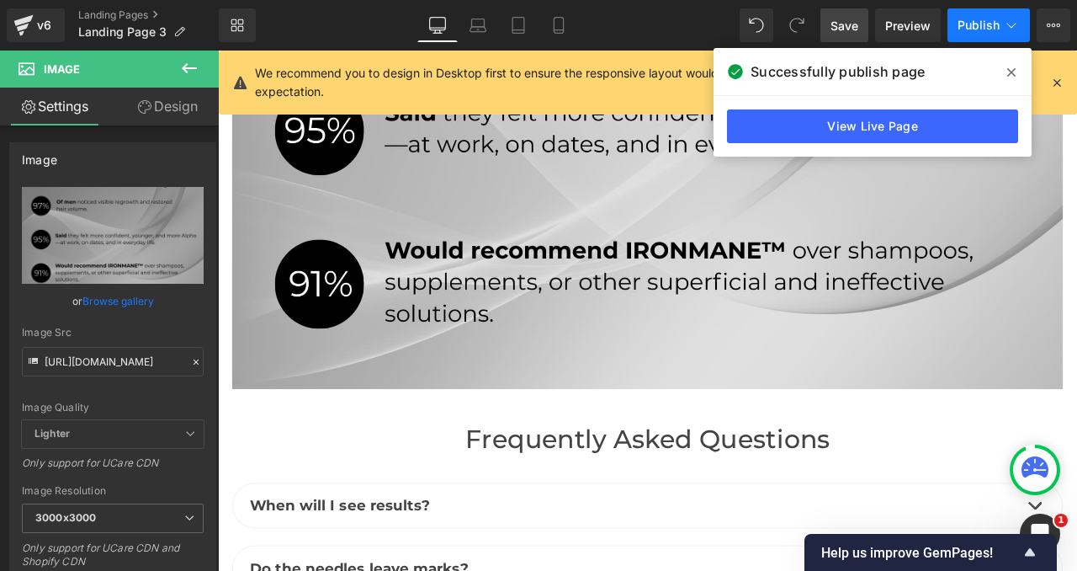
click at [987, 23] on span "Publish" at bounding box center [979, 25] width 42 height 13
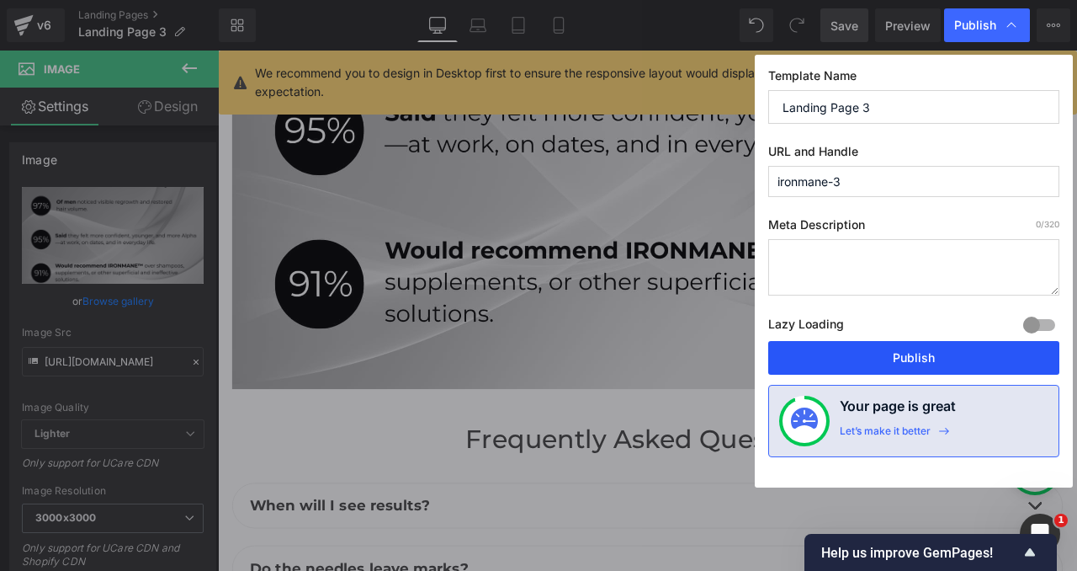
click at [910, 358] on button "Publish" at bounding box center [913, 358] width 291 height 34
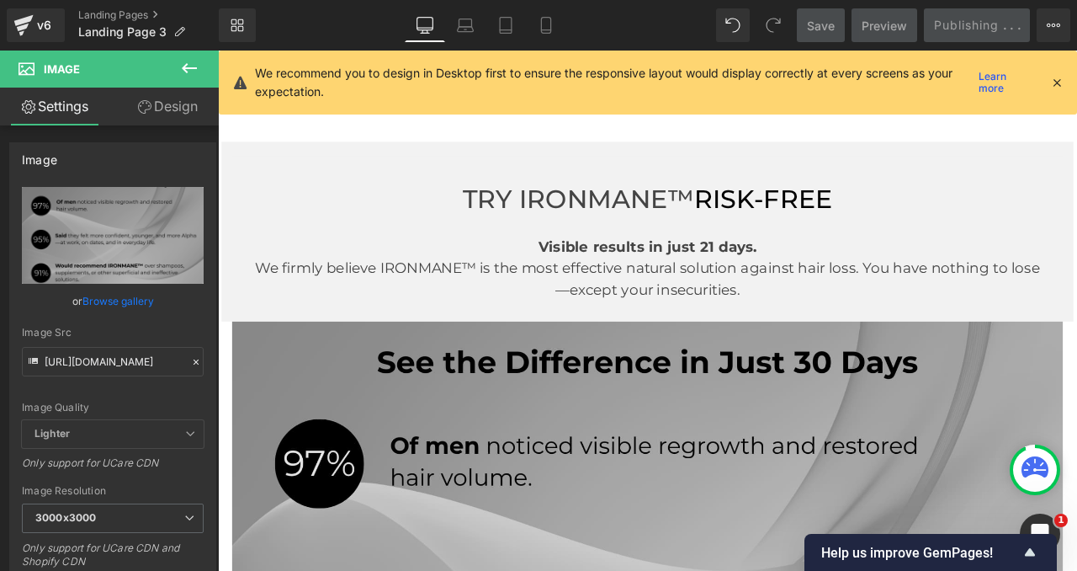
scroll to position [5230, 0]
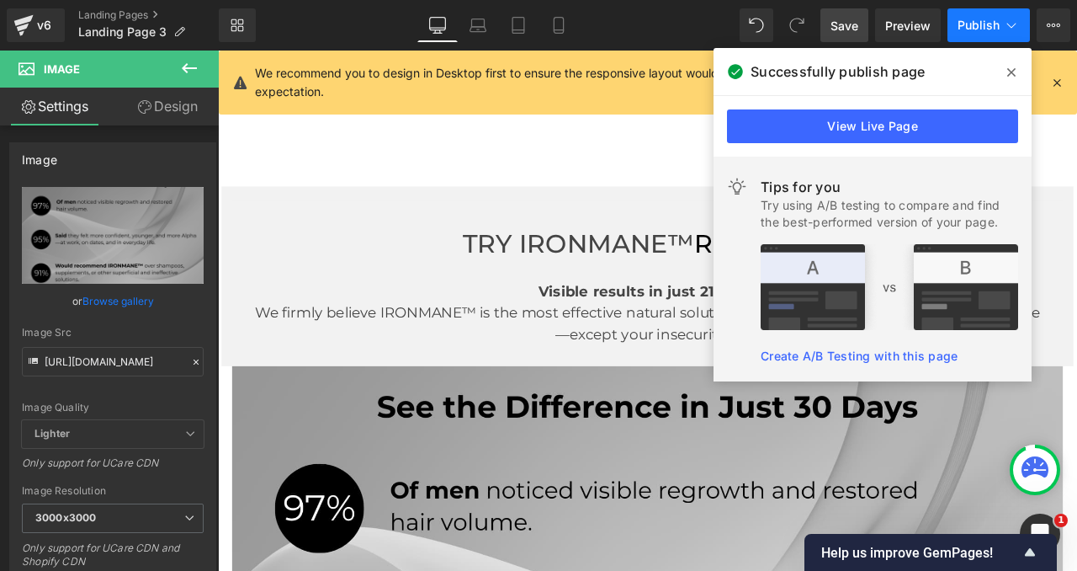
click at [972, 24] on span "Publish" at bounding box center [979, 25] width 42 height 13
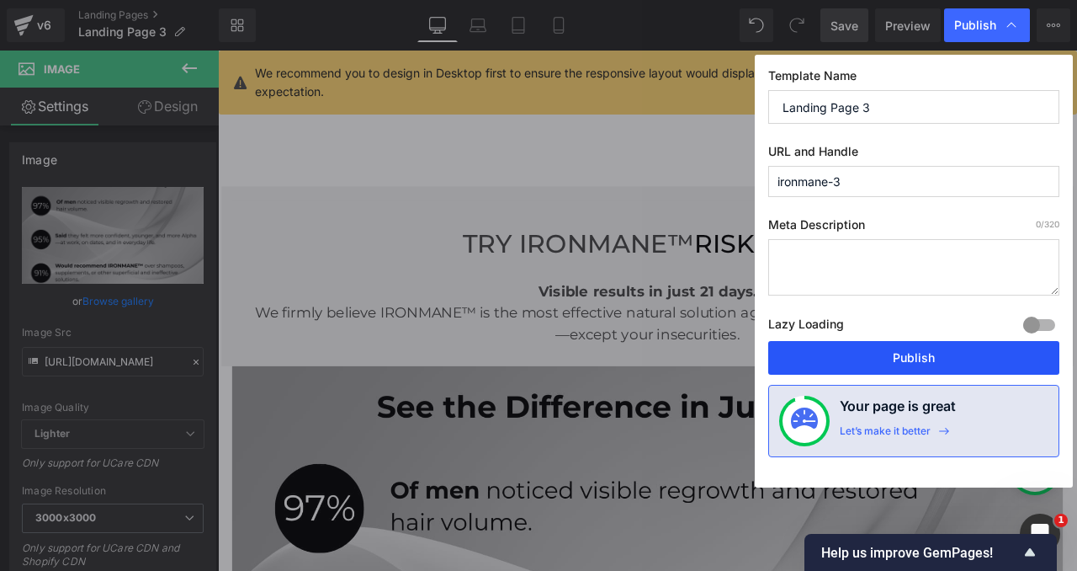
click at [843, 371] on button "Publish" at bounding box center [913, 358] width 291 height 34
